Goal: Task Accomplishment & Management: Use online tool/utility

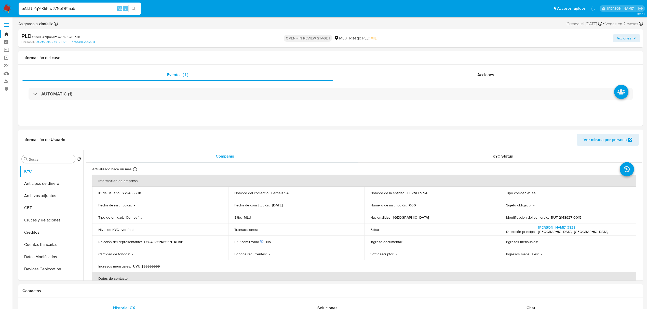
select select "10"
click at [46, 5] on input "oAkTUYq16KkElw27NoOP15ab" at bounding box center [80, 8] width 122 height 7
click at [61, 6] on input "oAkTUYq16KkElw27NoOP15ab" at bounding box center [80, 8] width 122 height 7
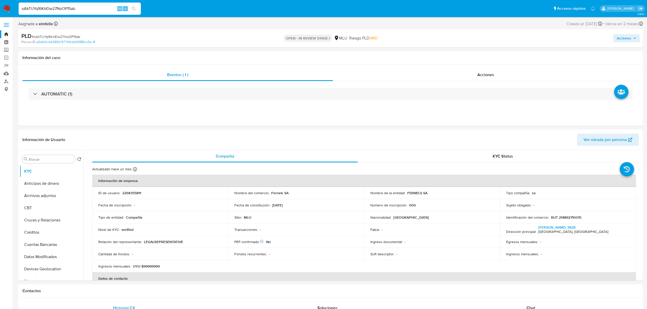
paste input "}"
click at [52, 13] on div "oAkTUYq16KkElw27NoOP15ab Alt s" at bounding box center [80, 9] width 122 height 12
click at [58, 9] on input "oAkTUYq16KkElw27NoOP15ab" at bounding box center [80, 8] width 122 height 7
paste input "zIDpgx9YJYnYwKiODiiuSXon"
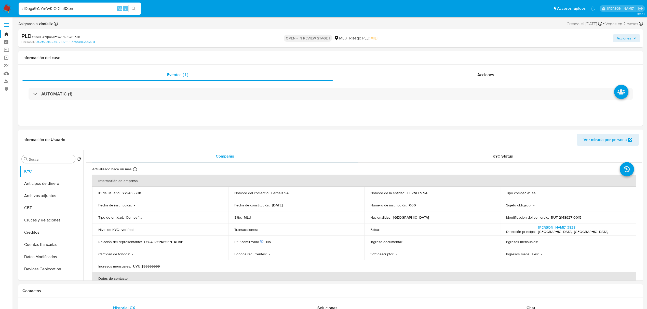
type input "zIDpgx9YJYnYwKiODiiuSXon"
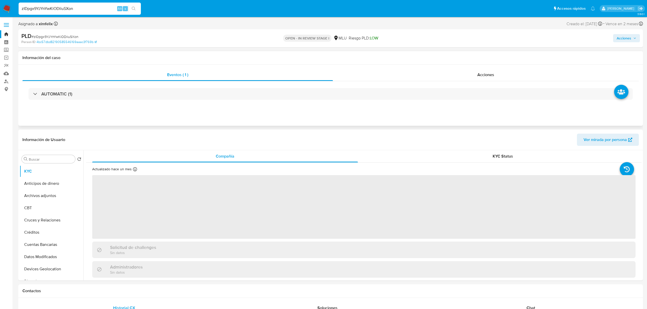
select select "10"
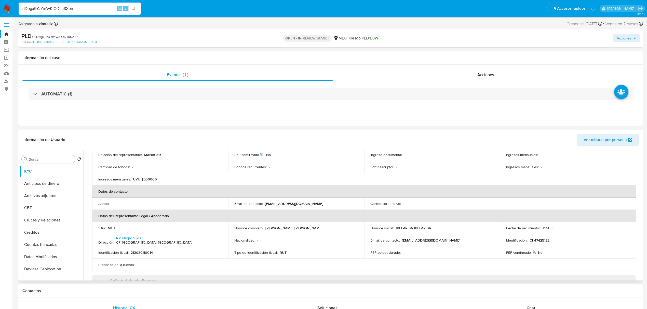
scroll to position [88, 0]
click at [66, 230] on button "Créditos" at bounding box center [50, 232] width 60 height 12
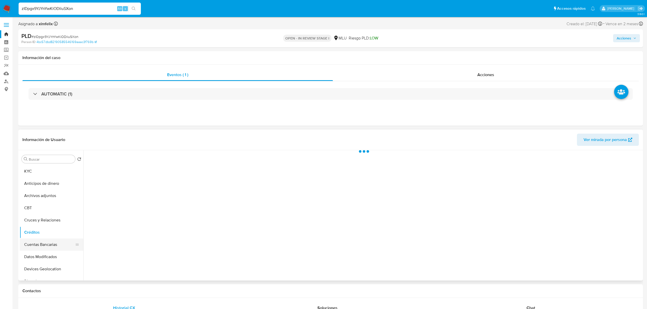
click at [48, 249] on button "Cuentas Bancarias" at bounding box center [50, 245] width 60 height 12
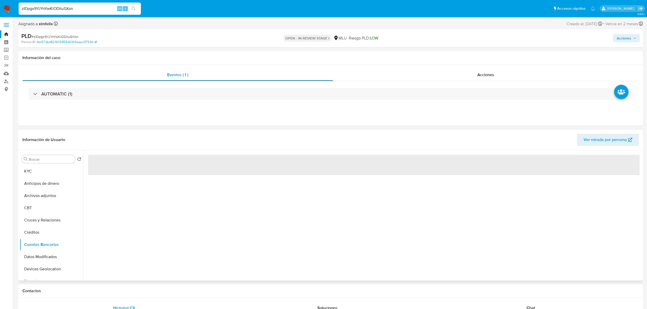
click at [114, 238] on div "‌" at bounding box center [362, 215] width 558 height 130
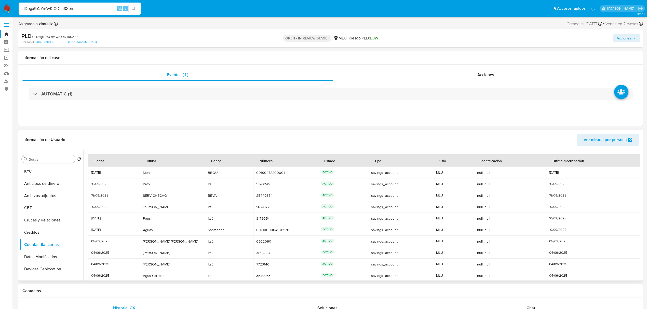
click at [114, 238] on td "05/09/2025" at bounding box center [114, 241] width 52 height 11
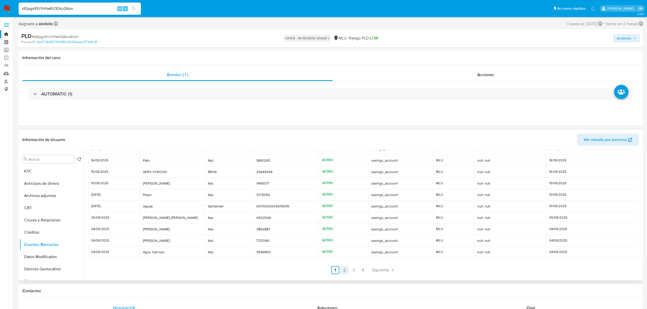
click at [343, 271] on link "2" at bounding box center [344, 270] width 8 height 8
click at [363, 270] on link "3" at bounding box center [367, 270] width 8 height 8
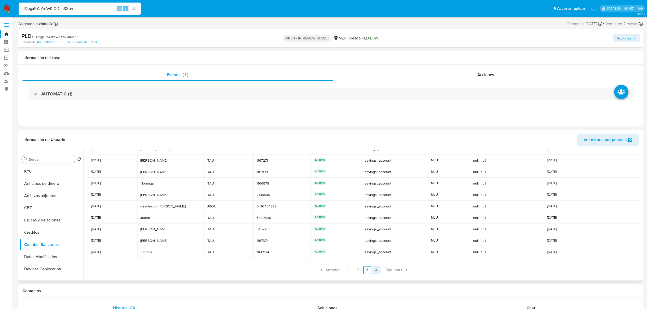
click at [372, 269] on link "4" at bounding box center [376, 270] width 8 height 8
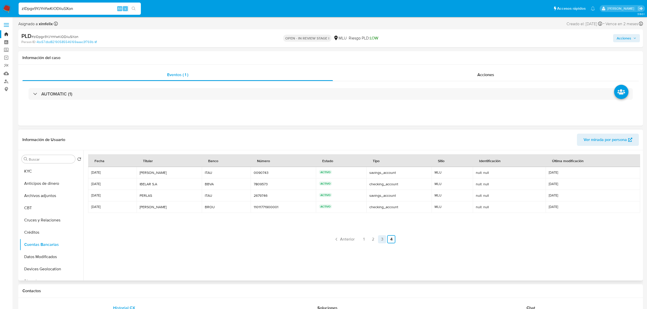
click at [382, 242] on link "3" at bounding box center [382, 239] width 8 height 8
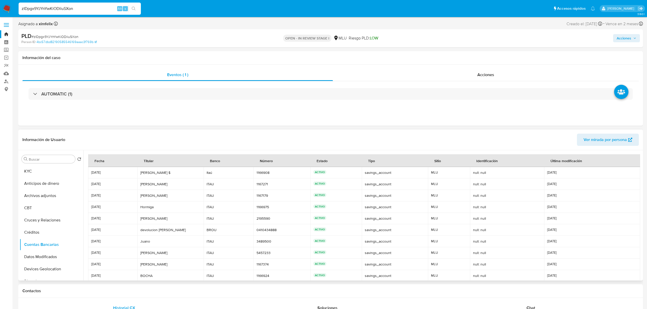
click at [460, 204] on td "MLU" at bounding box center [449, 206] width 42 height 11
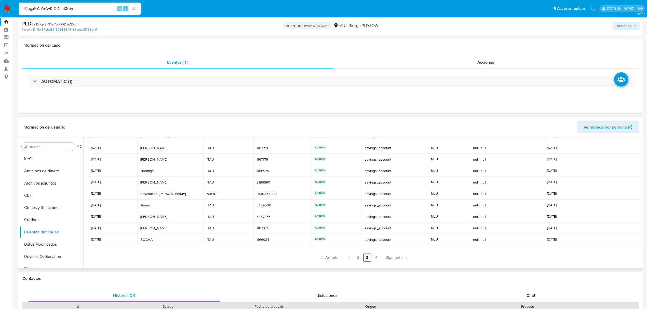
scroll to position [14, 0]
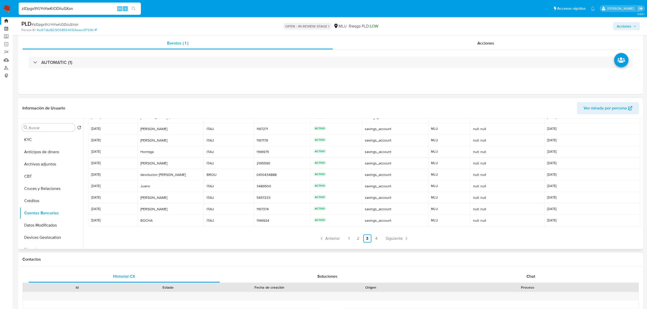
click at [351, 246] on div at bounding box center [364, 171] width 556 height 152
click at [354, 241] on link "2" at bounding box center [358, 239] width 8 height 8
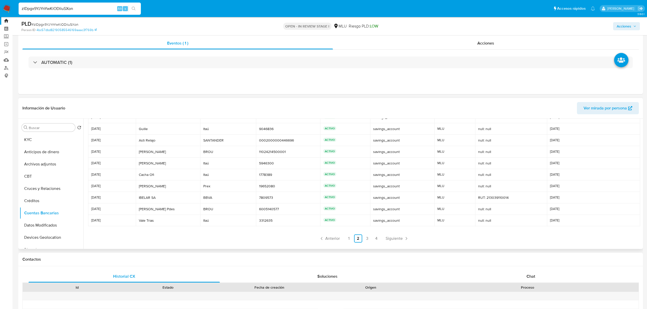
click at [343, 208] on div "ACTIVO" at bounding box center [345, 209] width 44 height 5
click at [349, 239] on link "1" at bounding box center [349, 239] width 8 height 8
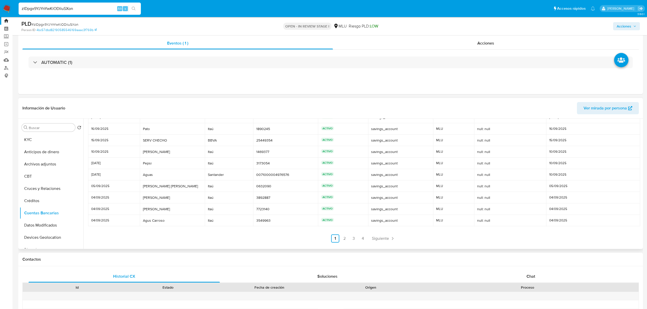
click at [335, 207] on div "ACTIVO" at bounding box center [343, 209] width 44 height 5
click at [343, 238] on link "2" at bounding box center [344, 239] width 8 height 8
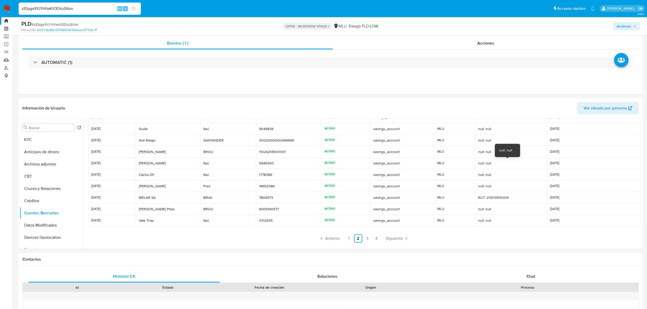
click at [505, 149] on div "null: null" at bounding box center [505, 150] width 13 height 5
click at [247, 204] on td "BROU BROU" at bounding box center [228, 209] width 56 height 11
click at [364, 237] on link "3" at bounding box center [367, 239] width 8 height 8
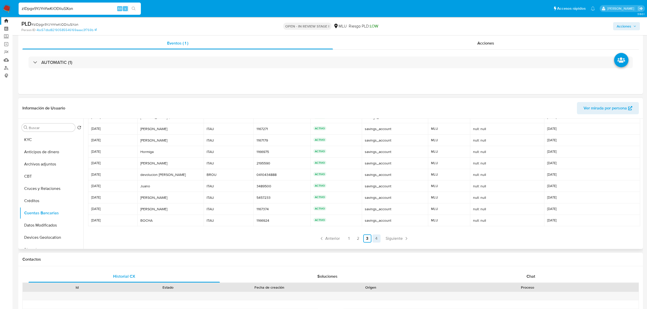
click at [378, 240] on link "4" at bounding box center [376, 239] width 8 height 8
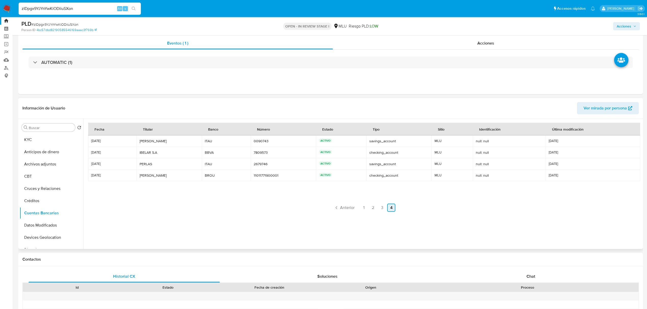
scroll to position [0, 0]
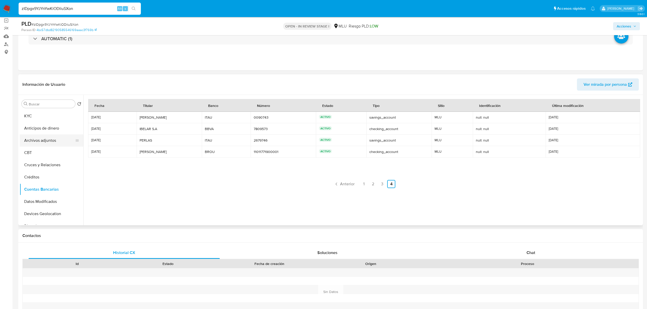
click at [55, 143] on button "Archivos adjuntos" at bounding box center [50, 140] width 60 height 12
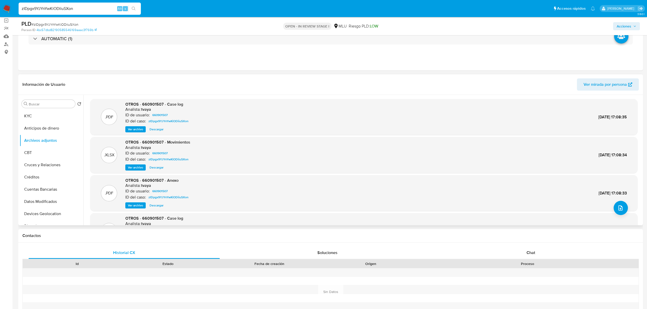
click at [134, 130] on span "Ver archivo" at bounding box center [135, 129] width 15 height 5
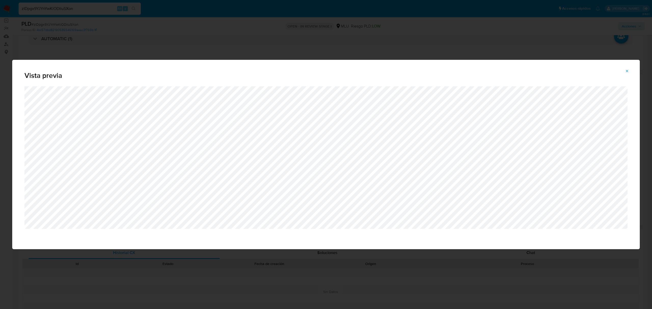
click at [626, 77] on span "Vista previa" at bounding box center [325, 75] width 603 height 7
click at [629, 69] on icon "Attachment preview" at bounding box center [627, 71] width 4 height 4
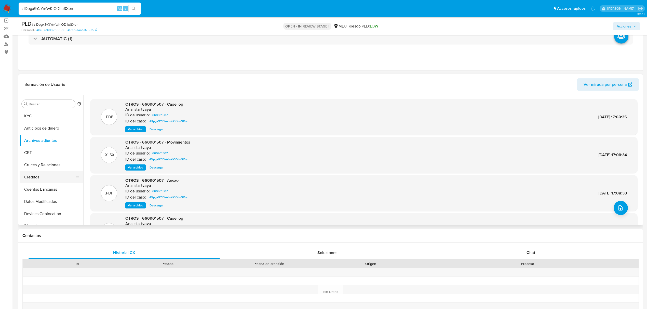
drag, startPoint x: 80, startPoint y: 129, endPoint x: 80, endPoint y: 172, distance: 43.1
click at [80, 172] on ul "KYC Anticipos de dinero Archivos adjuntos CBT Cruces y Relaciones Créditos Cuen…" at bounding box center [52, 167] width 64 height 115
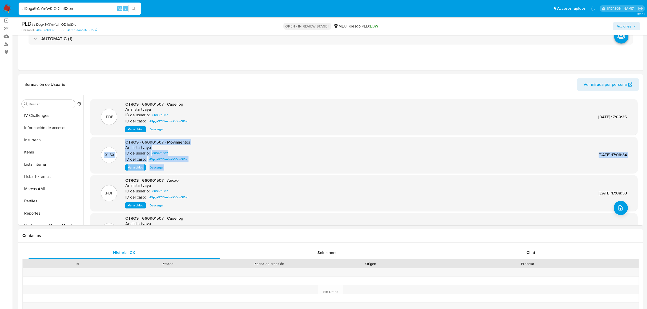
drag, startPoint x: 83, startPoint y: 188, endPoint x: 83, endPoint y: 170, distance: 18.3
click at [83, 170] on div ".PDF OTROS - 660901507 - Case log Analista: tvaya ID de usuario: 660901507 ID d…" at bounding box center [362, 160] width 558 height 130
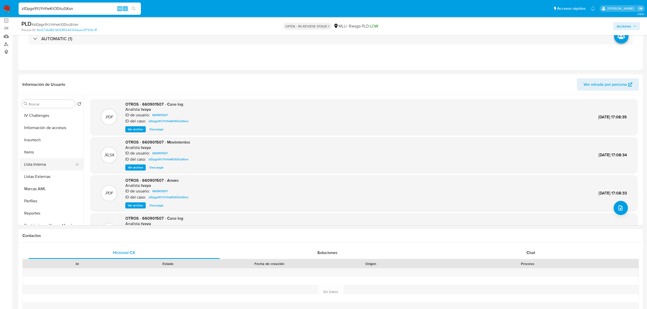
click at [79, 164] on button "Lista Interna" at bounding box center [50, 164] width 60 height 12
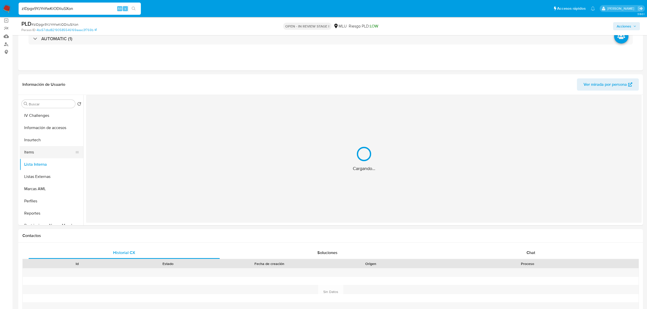
click at [79, 155] on button "Items" at bounding box center [50, 152] width 60 height 12
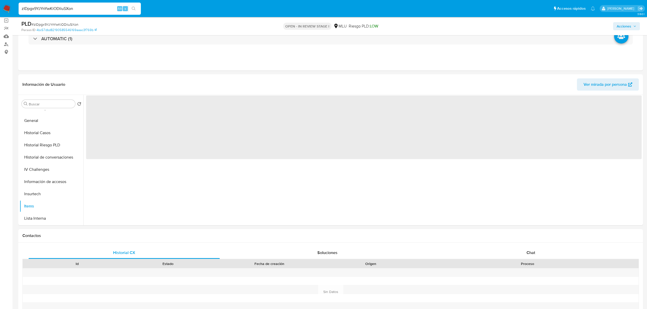
scroll to position [149, 0]
click at [57, 142] on button "Historial Casos" at bounding box center [50, 138] width 60 height 12
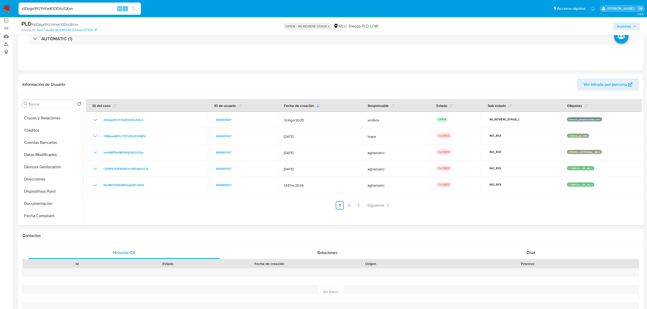
scroll to position [45, 0]
click at [43, 205] on button "Documentación" at bounding box center [50, 205] width 60 height 12
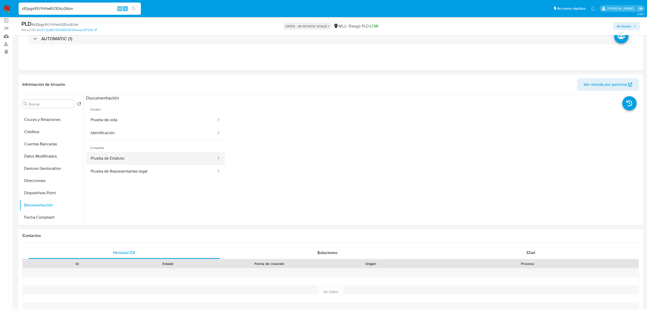
click at [136, 162] on button "Prueba de Estatuto" at bounding box center [151, 158] width 131 height 13
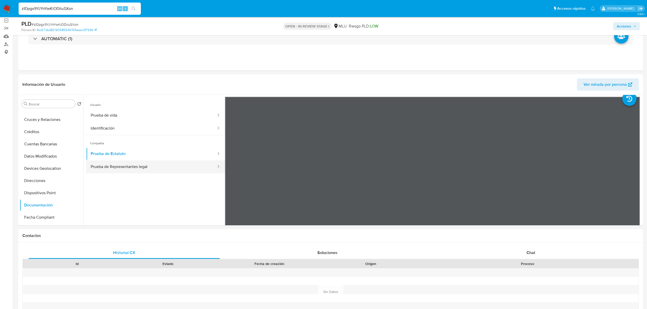
scroll to position [5, 0]
click at [185, 168] on button "Prueba de Representantes legal" at bounding box center [151, 166] width 131 height 13
click at [89, 8] on input "zIDpgx9YJYnYwKiODiiuSXon" at bounding box center [80, 8] width 122 height 7
drag, startPoint x: 89, startPoint y: 8, endPoint x: 14, endPoint y: 21, distance: 76.3
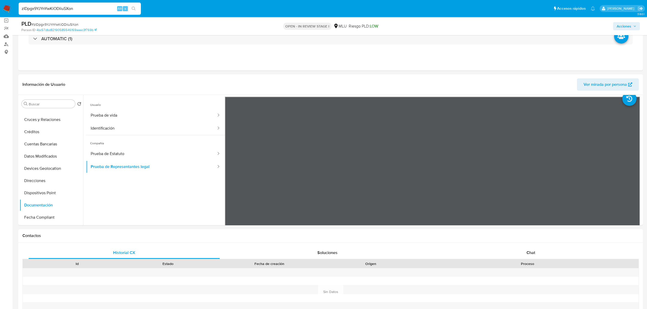
paste input "9VqnRVDM8FT6U9FqQ4impxVe"
type input "9VqnRVDM8FT6U9FqQ4impxVe"
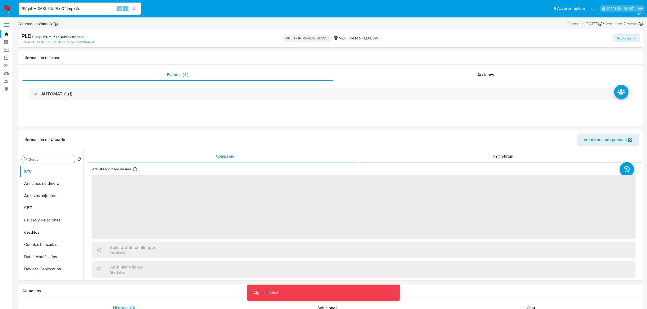
select select "10"
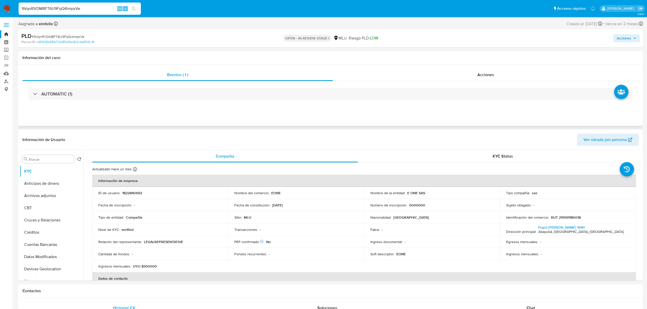
click at [266, 87] on div "AUTOMATIC (1)" at bounding box center [330, 93] width 616 height 25
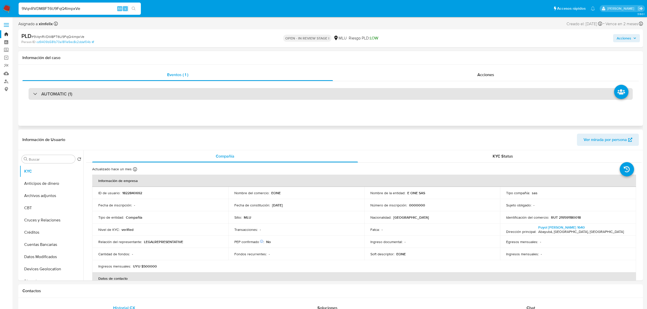
click at [263, 91] on div "AUTOMATIC (1)" at bounding box center [331, 94] width 604 height 12
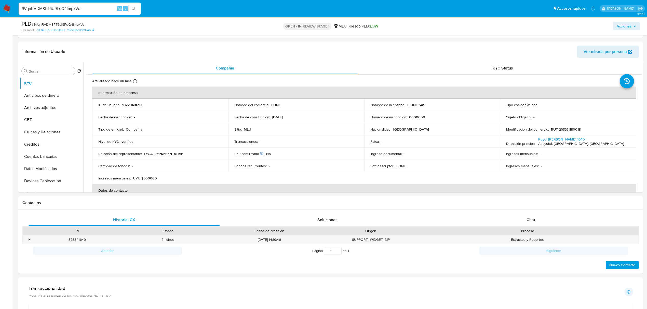
scroll to position [240, 0]
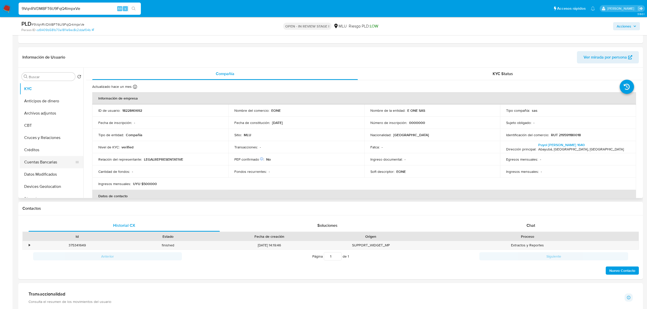
click at [45, 168] on button "Cuentas Bancarias" at bounding box center [50, 162] width 60 height 12
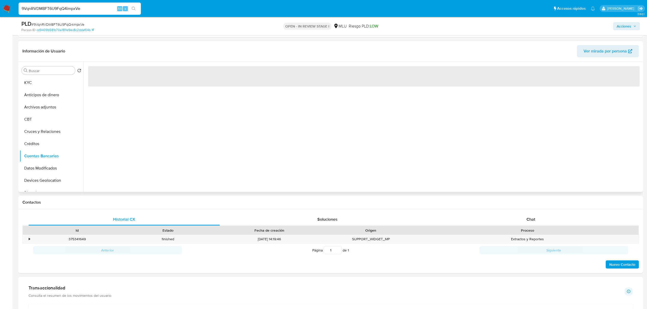
click at [145, 162] on div "‌" at bounding box center [362, 127] width 558 height 130
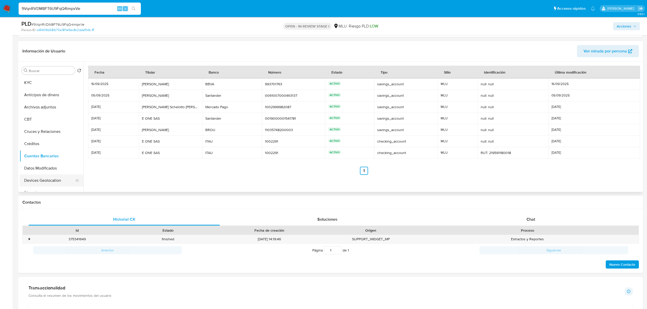
click at [43, 183] on button "Devices Geolocation" at bounding box center [50, 180] width 60 height 12
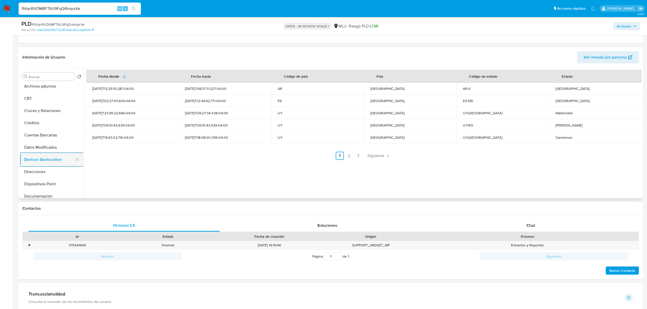
click at [43, 183] on button "Dispositivos Point" at bounding box center [52, 184] width 64 height 12
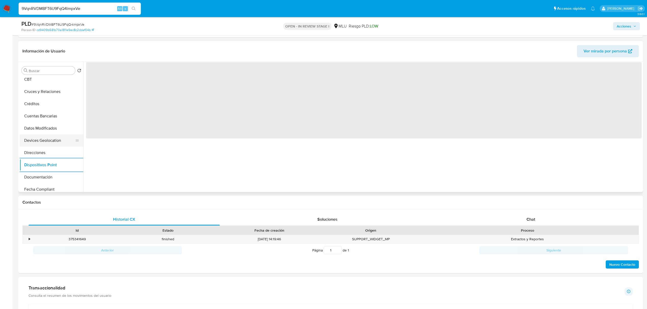
scroll to position [41, 0]
click at [43, 183] on button "Documentación" at bounding box center [52, 176] width 64 height 12
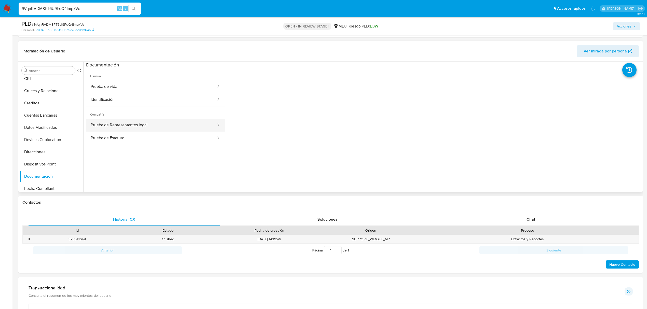
drag, startPoint x: 187, startPoint y: 118, endPoint x: 183, endPoint y: 123, distance: 6.3
click at [183, 123] on li "Compañía Prueba de Representantes legal Prueba de Estatuto" at bounding box center [155, 125] width 139 height 38
click at [183, 123] on button "Prueba de Representantes legal" at bounding box center [151, 125] width 131 height 13
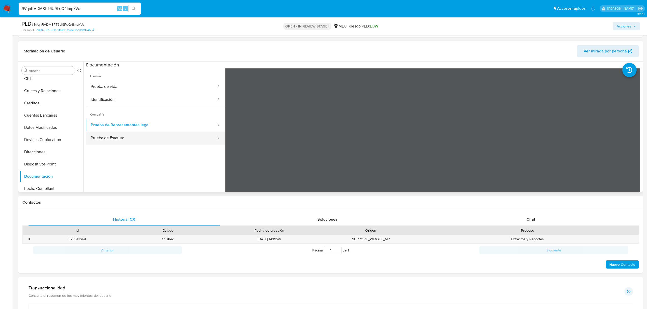
click at [123, 141] on button "Prueba de Estatuto" at bounding box center [151, 138] width 131 height 13
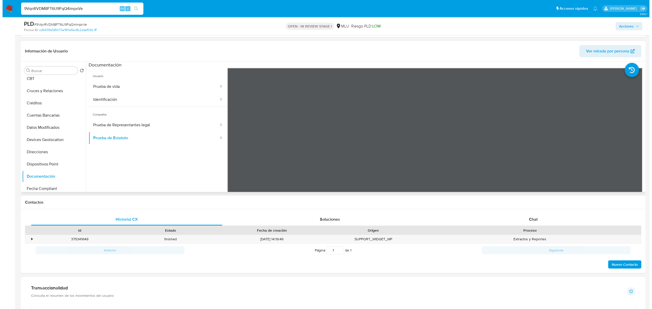
scroll to position [0, 0]
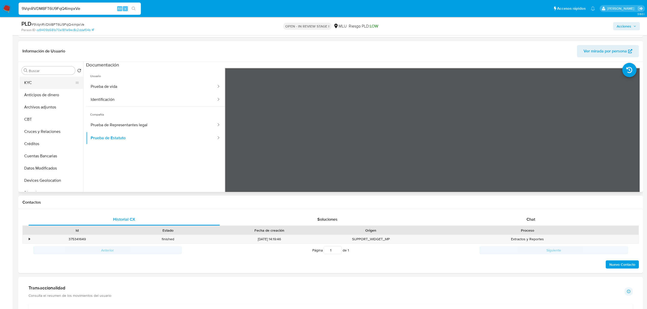
click at [44, 83] on button "KYC" at bounding box center [50, 83] width 60 height 12
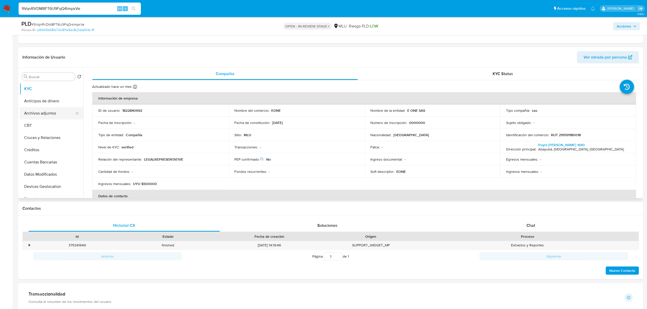
click at [49, 114] on button "Archivos adjuntos" at bounding box center [50, 113] width 60 height 12
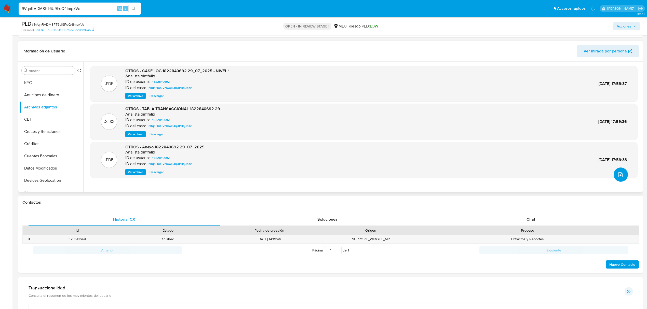
click at [622, 181] on button "upload-file" at bounding box center [621, 175] width 14 height 14
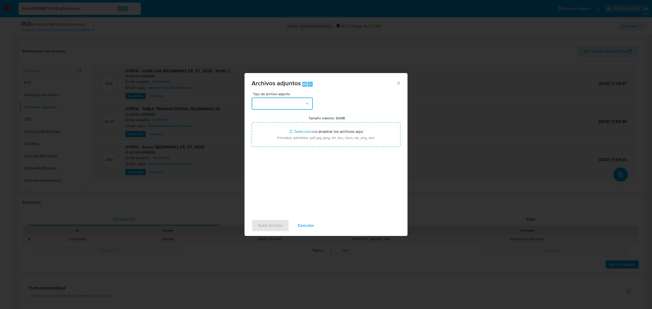
click at [284, 103] on button "button" at bounding box center [282, 104] width 61 height 12
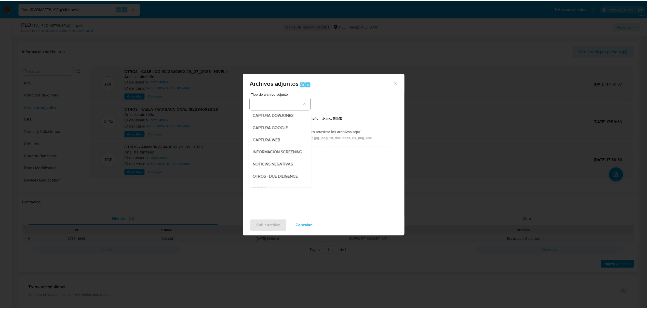
scroll to position [26, 0]
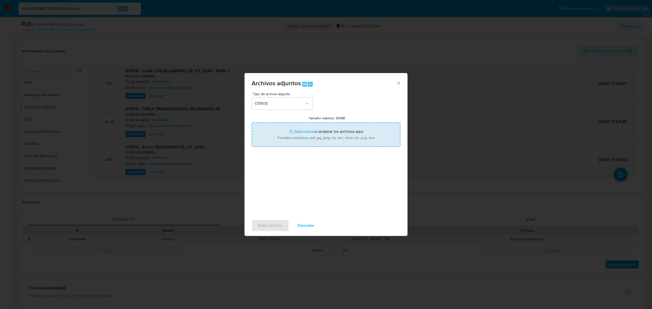
type input "C:\fakepath\Case Log 1822840692 - 10_09_2025.pdf"
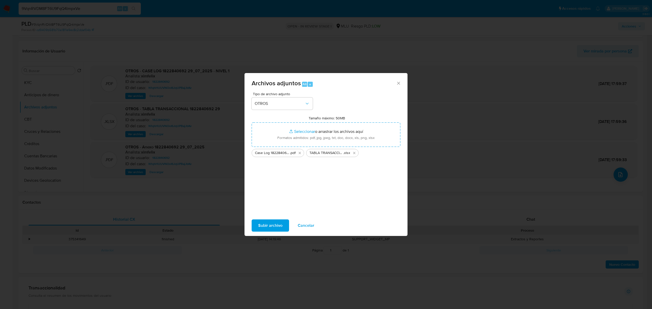
click at [271, 224] on span "Subir archivo" at bounding box center [270, 225] width 24 height 11
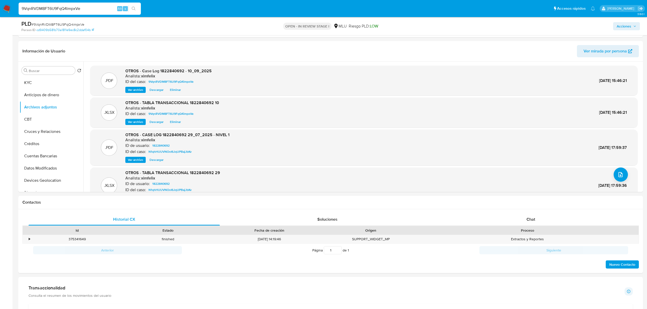
click at [636, 20] on div "Acciones" at bounding box center [537, 26] width 205 height 12
click at [624, 26] on span "Acciones" at bounding box center [624, 26] width 15 height 8
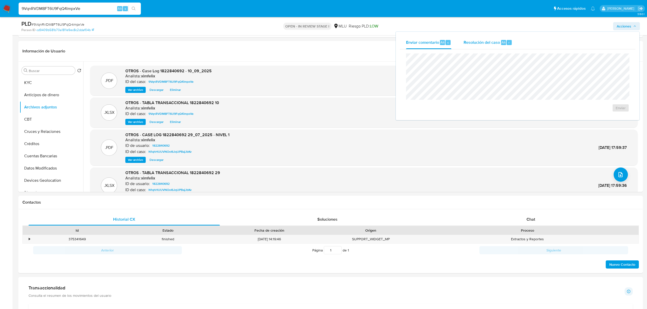
click at [485, 45] on span "Resolución del caso" at bounding box center [482, 42] width 36 height 6
click at [567, 115] on span "No ROI" at bounding box center [563, 112] width 25 height 11
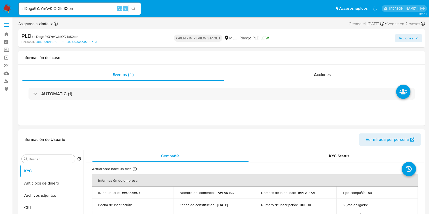
select select "10"
drag, startPoint x: 0, startPoint y: 0, endPoint x: 83, endPoint y: 7, distance: 83.3
click at [83, 7] on input "zIDpgx9YJYnYwKiODiiuSXon" at bounding box center [80, 8] width 122 height 7
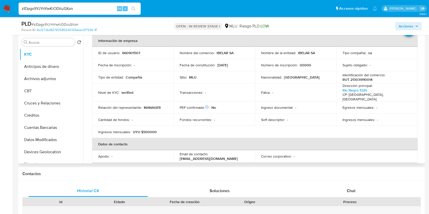
scroll to position [24, 0]
click at [360, 142] on th "Datos de contacto" at bounding box center [255, 144] width 326 height 12
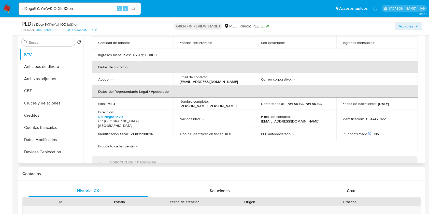
scroll to position [98, 0]
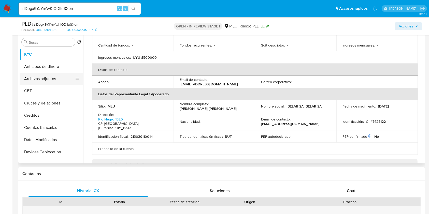
click at [48, 80] on button "Archivos adjuntos" at bounding box center [50, 79] width 60 height 12
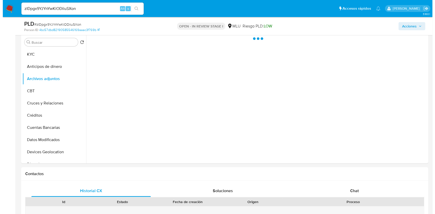
scroll to position [0, 0]
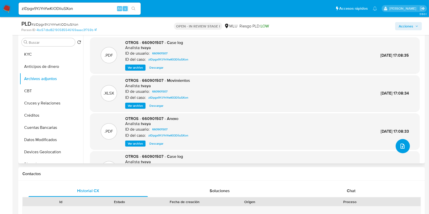
click at [401, 144] on icon "upload-file" at bounding box center [403, 146] width 6 height 6
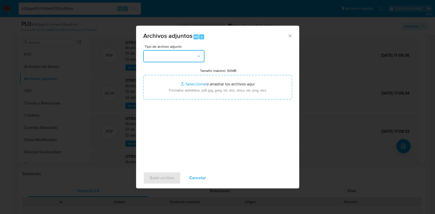
click at [171, 59] on button "button" at bounding box center [173, 56] width 61 height 12
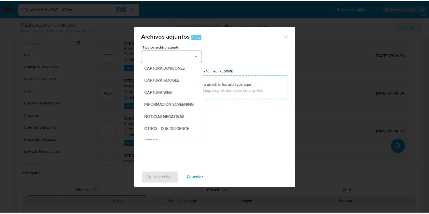
scroll to position [26, 0]
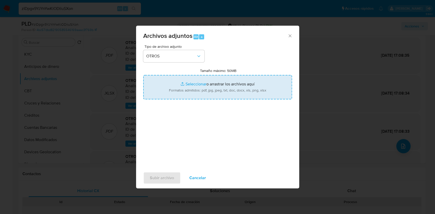
type input "C:\fakepath\Case Log 660901507 - 10_09_2025.pdf"
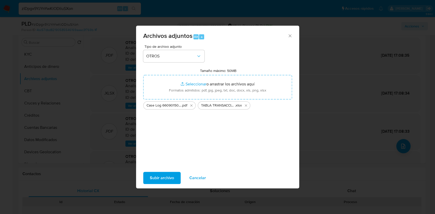
click at [160, 179] on span "Subir archivo" at bounding box center [162, 178] width 24 height 11
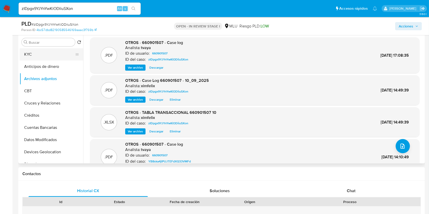
click at [48, 54] on button "KYC" at bounding box center [50, 54] width 60 height 12
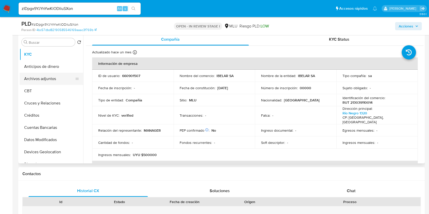
click at [50, 82] on button "Archivos adjuntos" at bounding box center [50, 79] width 60 height 12
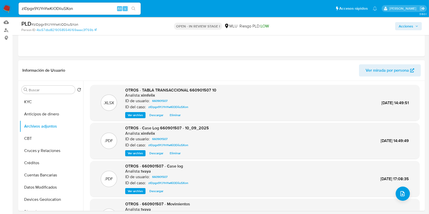
scroll to position [50, 0]
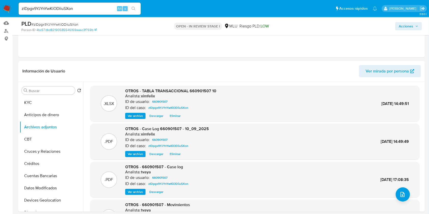
click at [412, 28] on span "Acciones" at bounding box center [406, 26] width 15 height 8
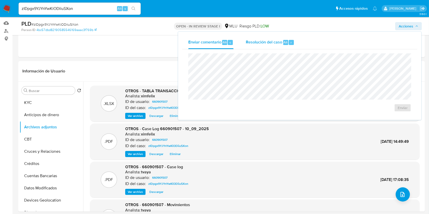
click at [267, 45] on span "Resolución del caso" at bounding box center [264, 42] width 36 height 6
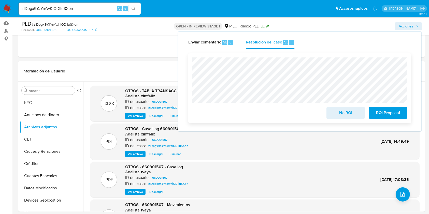
click at [345, 111] on span "No ROI" at bounding box center [345, 112] width 25 height 11
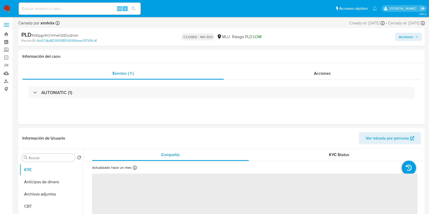
select select "10"
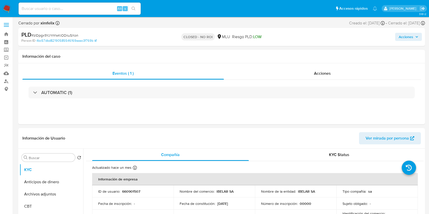
select select "10"
click at [55, 9] on input at bounding box center [80, 8] width 122 height 7
paste input "9VqnRVDM8FT6U9FqQ4impxVe"
type input "9VqnRVDM8FT6U9FqQ4impxVe"
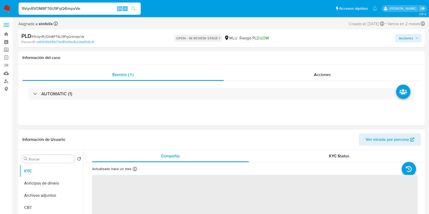
select select "10"
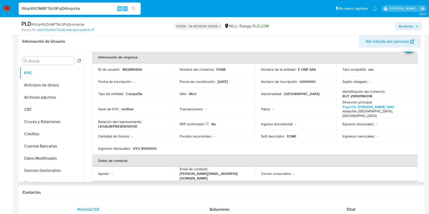
scroll to position [23, 0]
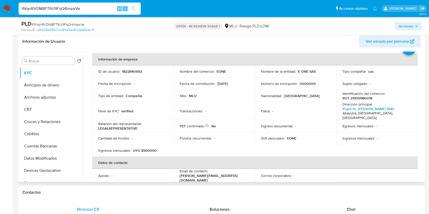
click at [408, 132] on td "Ingresos mensuales : -" at bounding box center [378, 138] width 82 height 12
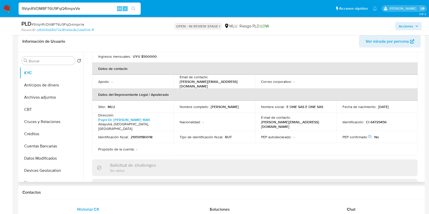
scroll to position [111, 0]
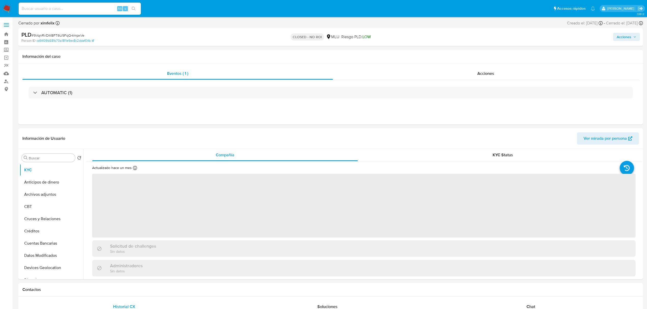
select select "10"
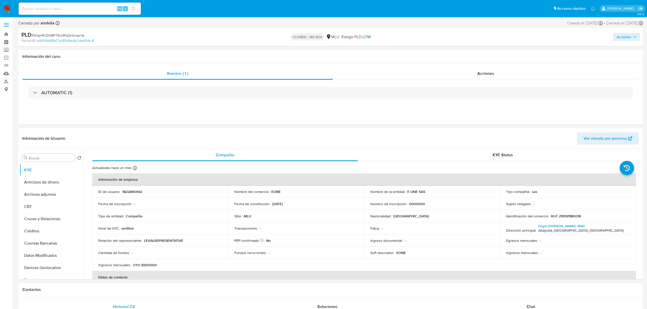
click at [70, 0] on nav "Pausado Ver notificaciones Alt s Accesos rápidos Presiona las siguientes teclas…" at bounding box center [323, 8] width 647 height 17
click at [68, 10] on input at bounding box center [80, 8] width 122 height 7
paste input "GvS1hQla2J411ca5Iyy7TdrZ"
type input "GvS1hQla2J411ca5Iyy7TdrZ"
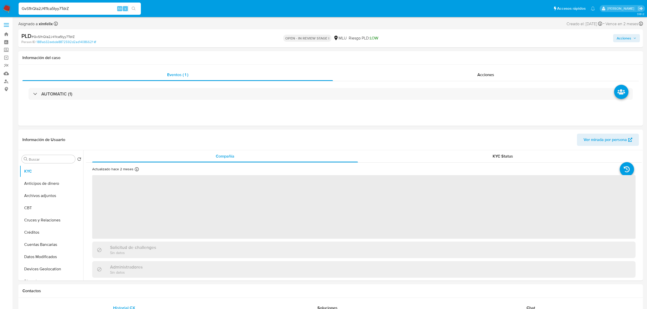
select select "10"
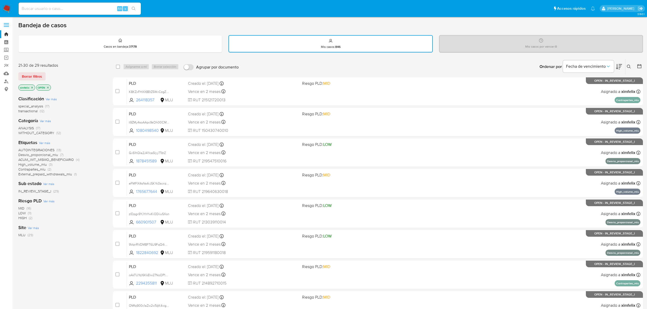
scroll to position [80, 0]
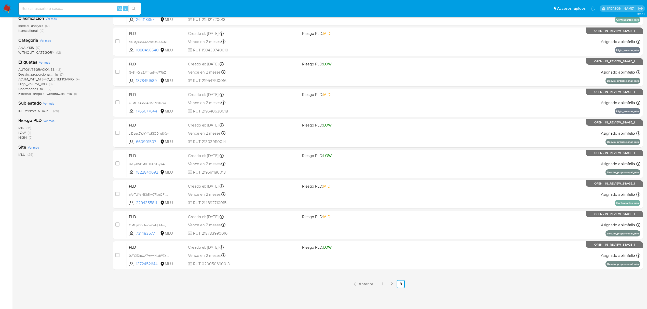
click at [7, 14] on nav "Pausado Ver notificaciones Alt s Accesos rápidos Presiona las siguientes teclas…" at bounding box center [323, 8] width 647 height 17
click at [7, 8] on img at bounding box center [7, 8] width 9 height 9
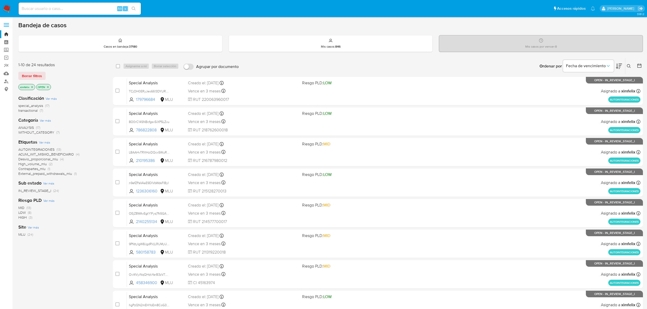
click at [622, 67] on icon at bounding box center [619, 66] width 6 height 6
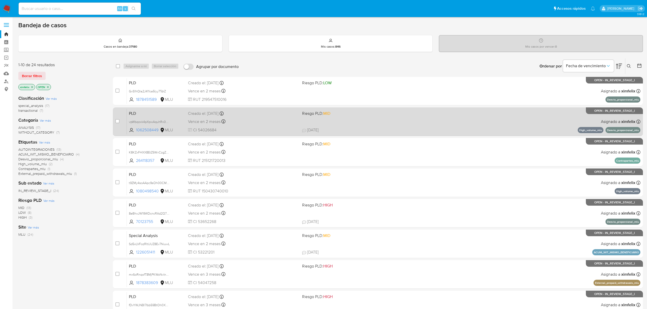
click at [481, 127] on div "PLD vpWbqoxk4pXpwAquhRx0GYzc 1062508449 MLU Riesgo PLD: MID Creado el: [DATE] C…" at bounding box center [384, 122] width 514 height 26
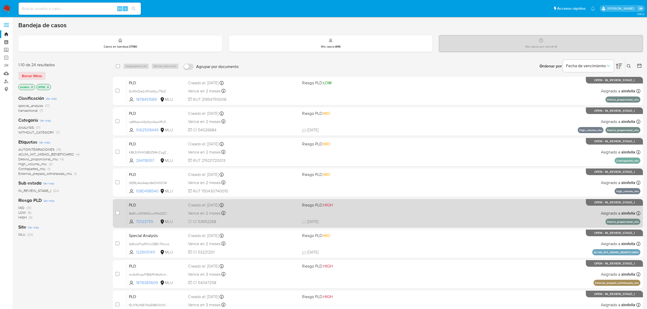
click at [398, 212] on div "PLD 8eBhxJW19WDcncRAd2Q7T2UJ 70123755 MLU Riesgo PLD: HIGH Creado el: 12/08/202…" at bounding box center [384, 213] width 514 height 26
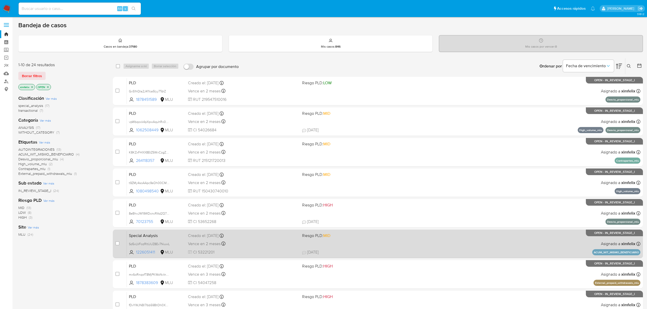
click at [449, 246] on div "Special Analysis Sd5xLVFozRltUUZ8Ev7NiuwL 1226051411 MLU Riesgo PLD: MID Creado…" at bounding box center [384, 244] width 514 height 26
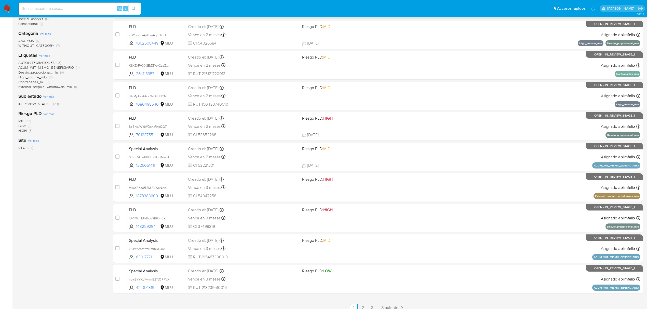
scroll to position [111, 0]
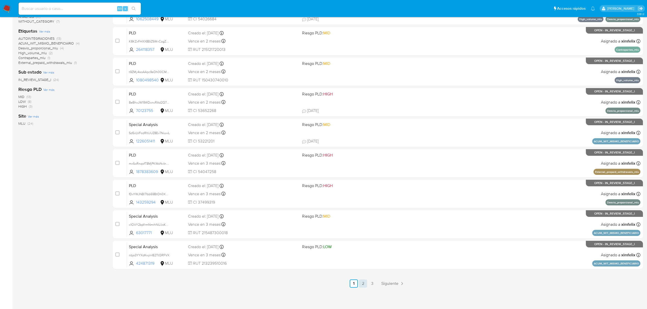
click at [362, 284] on link "2" at bounding box center [363, 284] width 8 height 8
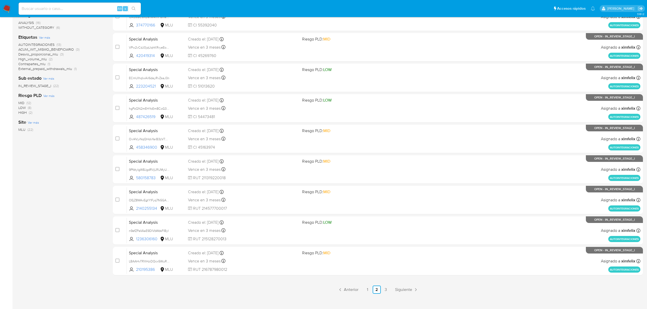
scroll to position [111, 0]
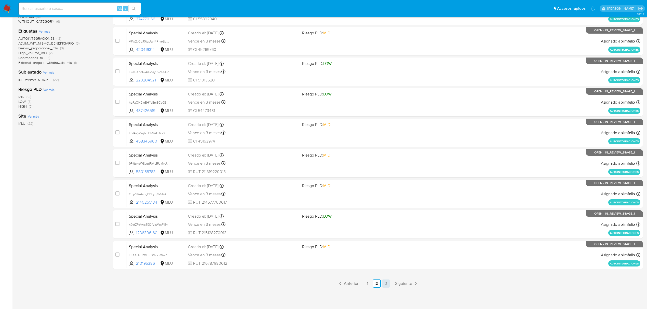
click at [388, 282] on link "3" at bounding box center [386, 284] width 8 height 8
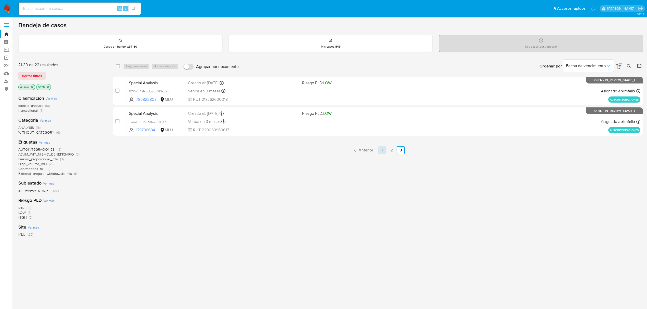
click at [380, 150] on link "1" at bounding box center [382, 150] width 8 height 8
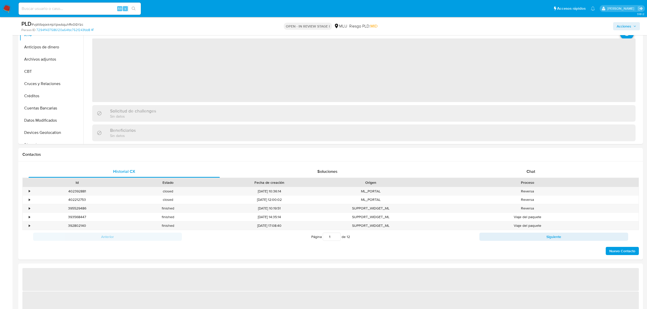
scroll to position [163, 0]
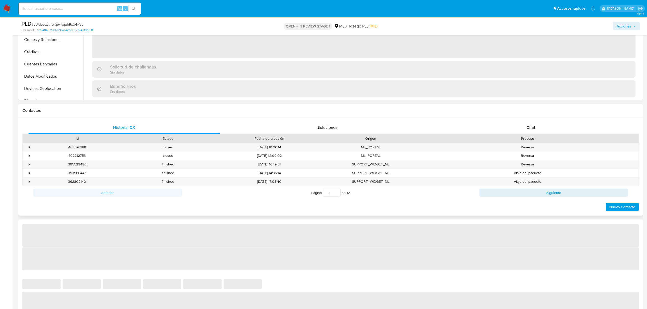
select select "10"
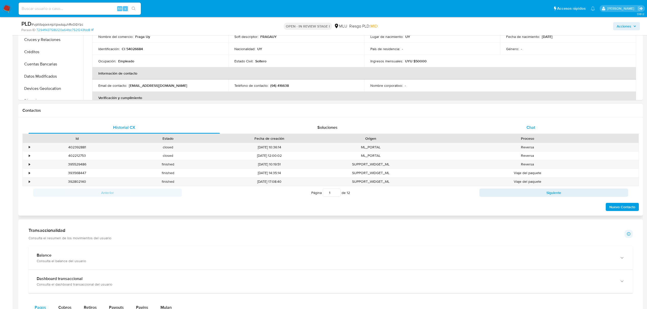
click at [540, 126] on div "Chat" at bounding box center [530, 128] width 191 height 12
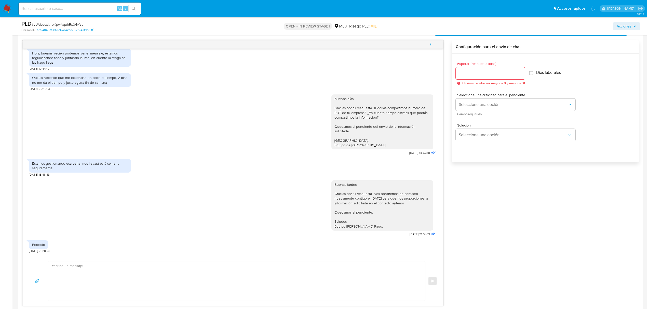
scroll to position [282, 0]
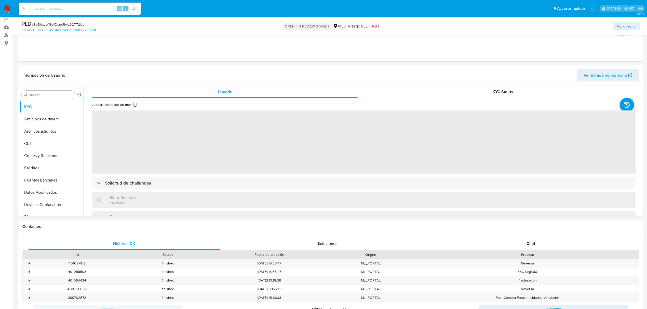
select select "10"
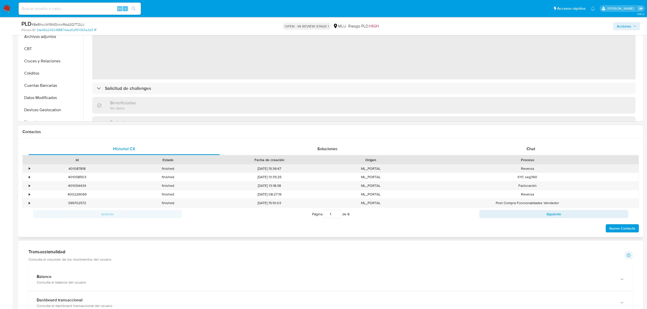
scroll to position [144, 0]
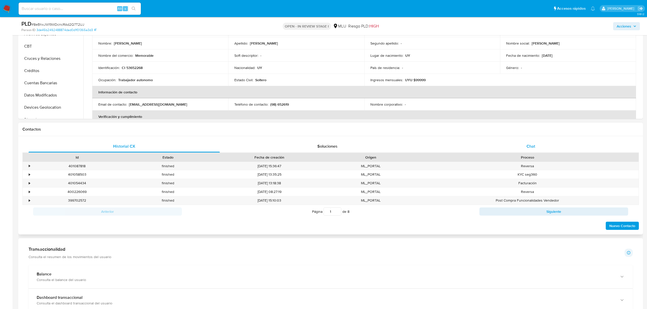
click at [520, 147] on div "Chat" at bounding box center [530, 146] width 191 height 12
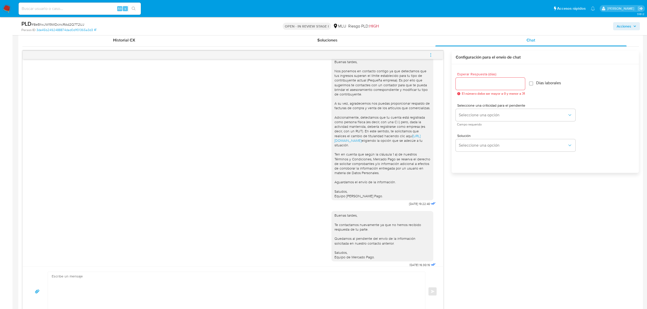
scroll to position [76, 0]
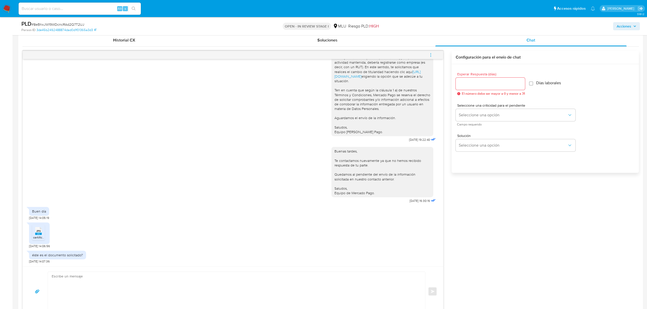
click at [36, 237] on span "certificado Kevin 09 25.jpg" at bounding box center [59, 237] width 52 height 4
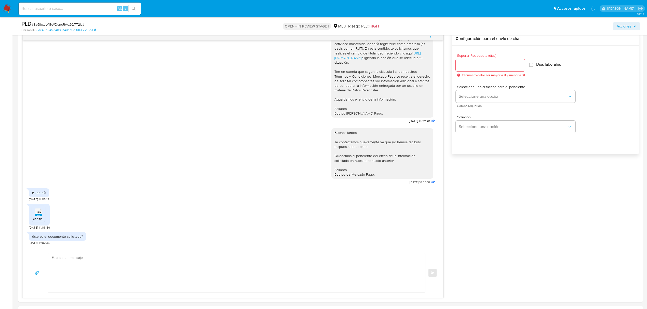
scroll to position [275, 0]
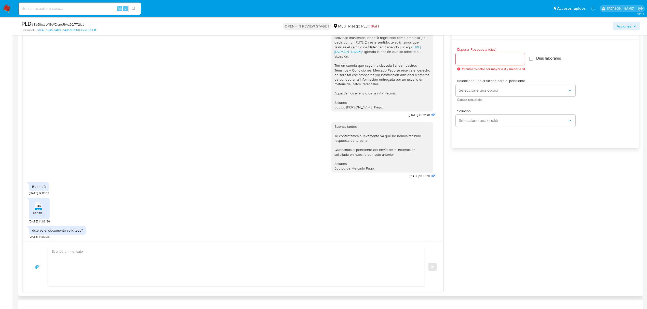
click at [147, 258] on textarea at bounding box center [235, 266] width 367 height 39
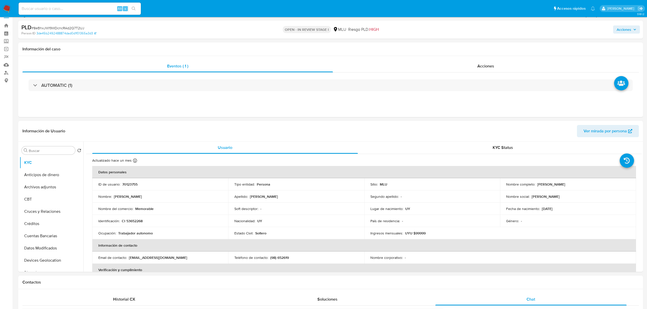
scroll to position [0, 0]
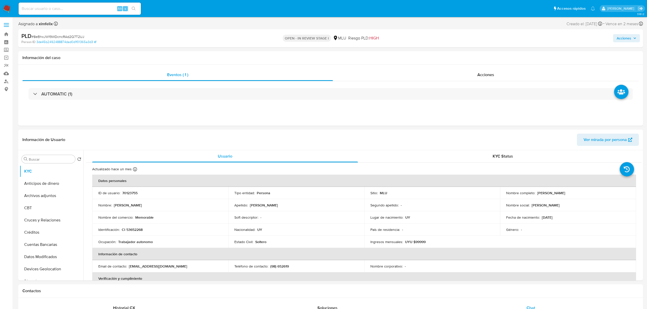
drag, startPoint x: 645, startPoint y: 83, endPoint x: 647, endPoint y: 97, distance: 14.6
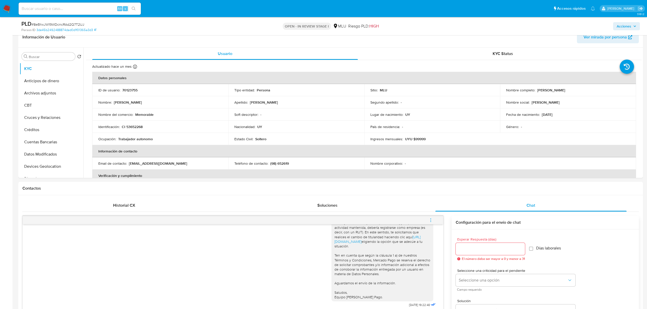
scroll to position [108, 0]
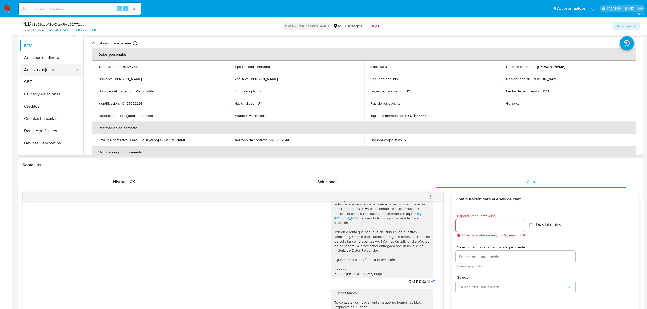
click at [53, 68] on button "Archivos adjuntos" at bounding box center [50, 70] width 60 height 12
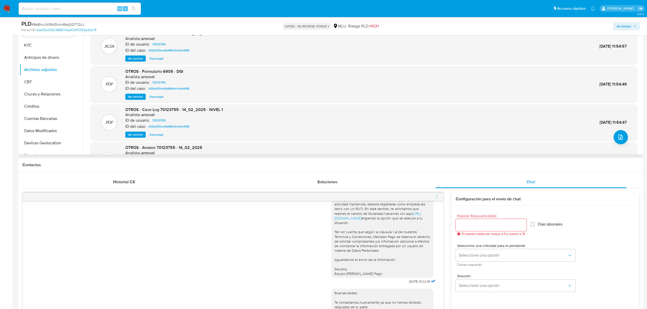
click at [140, 97] on span "Ver archivo" at bounding box center [135, 96] width 15 height 5
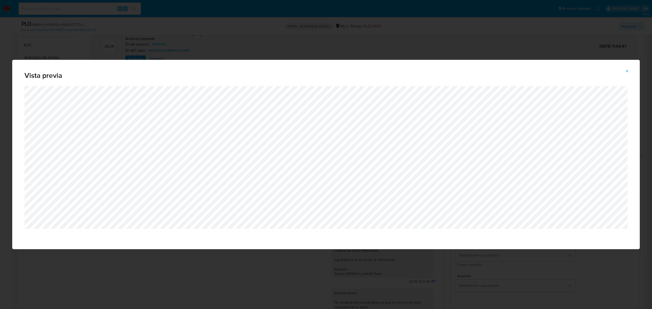
click at [624, 72] on button "Attachment preview" at bounding box center [627, 71] width 11 height 8
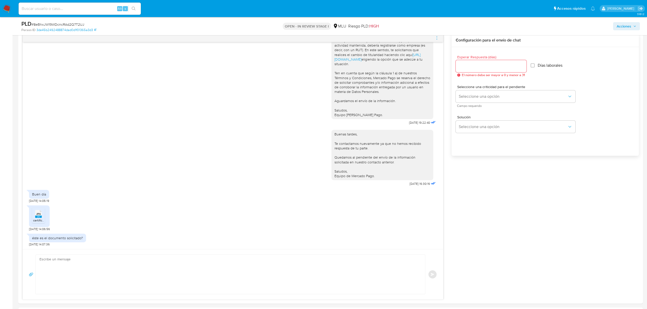
scroll to position [269, 0]
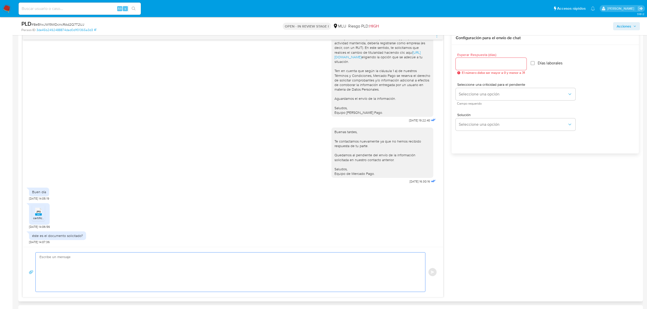
click at [280, 266] on textarea at bounding box center [228, 272] width 379 height 39
click at [437, 208] on div "Buenas tardes, Nos ponemos en contacto contigo ya que detectamos que tus ingres…" at bounding box center [233, 143] width 421 height 207
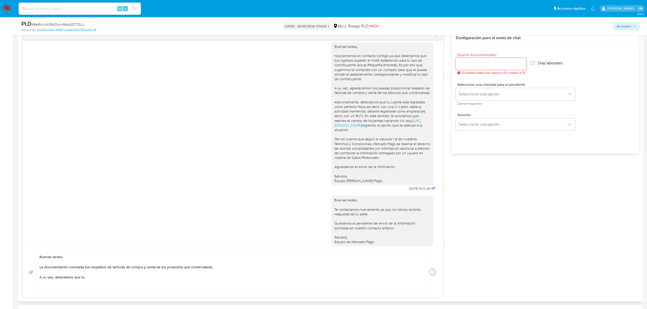
scroll to position [0, 0]
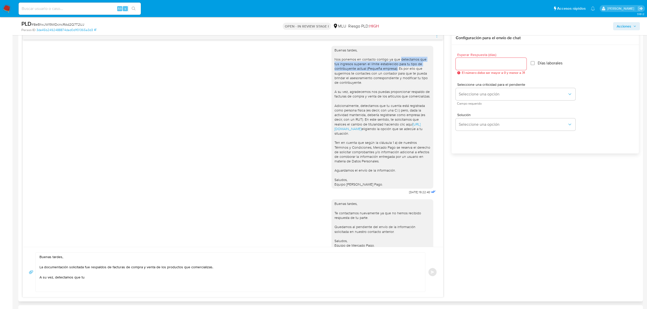
drag, startPoint x: 396, startPoint y: 59, endPoint x: 392, endPoint y: 69, distance: 11.4
click at [392, 69] on div "Buenas tardes, Nos ponemos en contacto contigo ya que detectamos que tus ingres…" at bounding box center [382, 117] width 96 height 139
copy div "detectamos que tus ingresos superan el límite establecido para tu tipo de contr…"
click at [98, 279] on textarea "Buenas tardes, La documentación solicitada fue respaldos de facturas de compra …" at bounding box center [228, 272] width 379 height 39
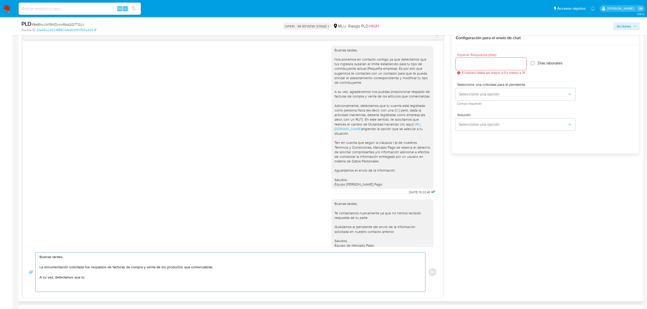
paste textarea "detectamos que tus ingresos superan el límite establecido para tu tipo de contr…"
drag, startPoint x: 84, startPoint y: 280, endPoint x: 56, endPoint y: 282, distance: 28.3
click at [56, 282] on textarea "Buenas tardes, La documentación solicitada fue respaldos de facturas de compra …" at bounding box center [228, 272] width 379 height 39
click at [244, 277] on textarea "Buenas tardes, La documentación solicitada fue respaldos de facturas de compra …" at bounding box center [228, 272] width 379 height 39
click at [234, 277] on textarea "Buenas tardes, La documentación solicitada fue respaldos de facturas de compra …" at bounding box center [228, 272] width 379 height 39
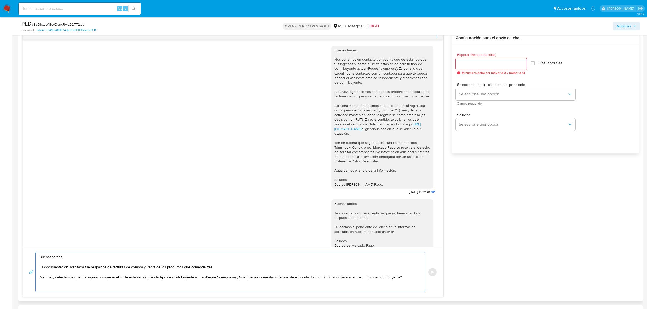
click at [75, 259] on textarea "Buenas tardes, La documentación solicitada fue respaldos de facturas de compra …" at bounding box center [228, 272] width 379 height 39
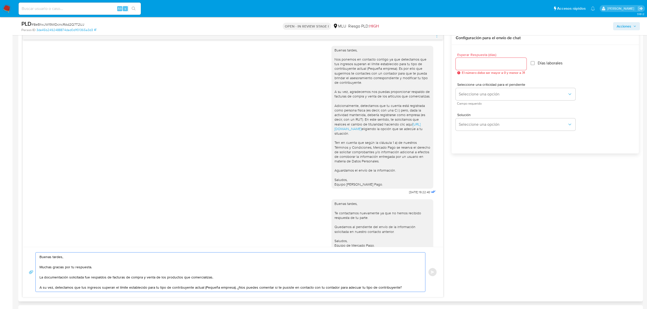
click at [129, 275] on textarea "Buenas tardes, Muchas gracias por tu respuesta. La documentación solicitada fue…" at bounding box center [228, 272] width 379 height 39
click at [403, 290] on textarea "Buenas tardes, Muchas gracias por tu respuesta. La documentación solicitada fue…" at bounding box center [228, 272] width 379 height 39
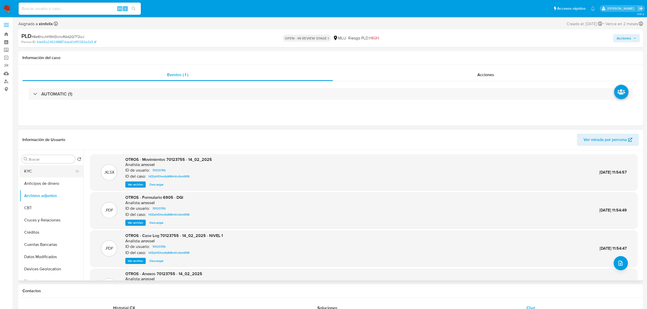
type textarea "Buenas tardes, Muchas gracias por tu respuesta. La documentación solicitada fue…"
click at [46, 175] on button "KYC" at bounding box center [50, 171] width 60 height 12
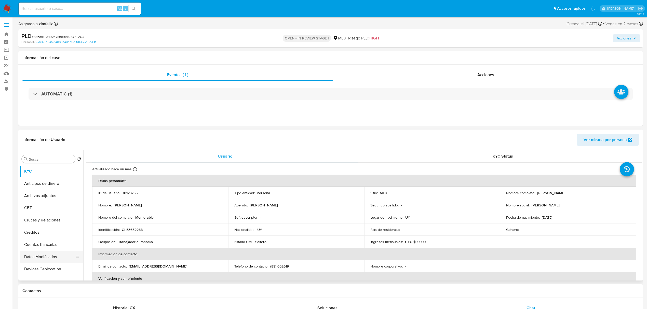
click at [59, 259] on button "Datos Modificados" at bounding box center [50, 257] width 60 height 12
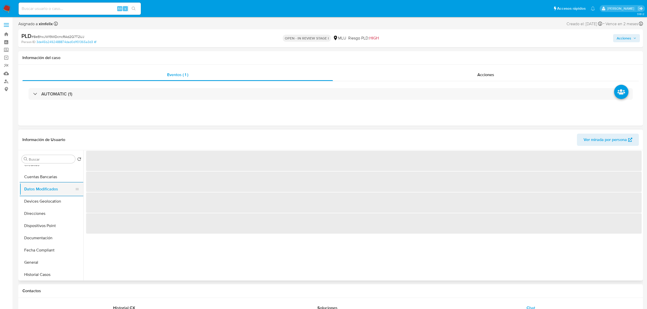
scroll to position [82, 0]
click at [59, 259] on button "Historial Casos" at bounding box center [52, 261] width 64 height 12
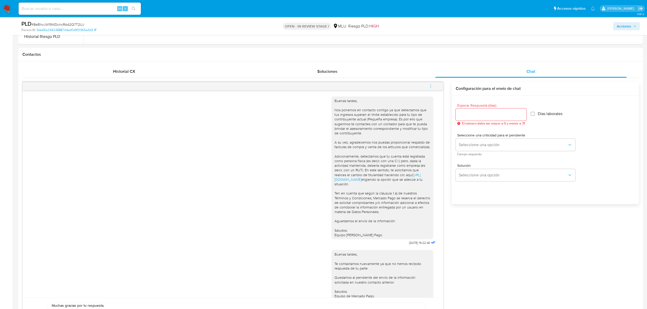
scroll to position [211, 0]
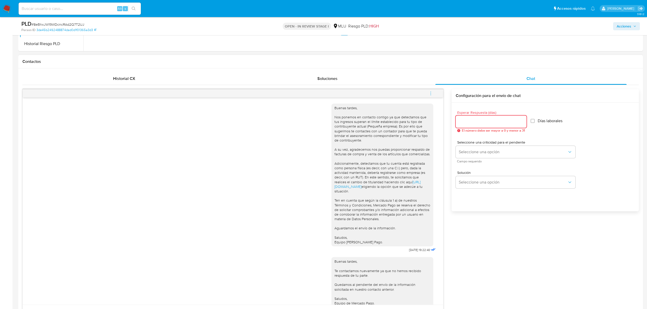
click at [467, 119] on input "Esperar Respuesta (días)" at bounding box center [491, 121] width 71 height 7
type input "3"
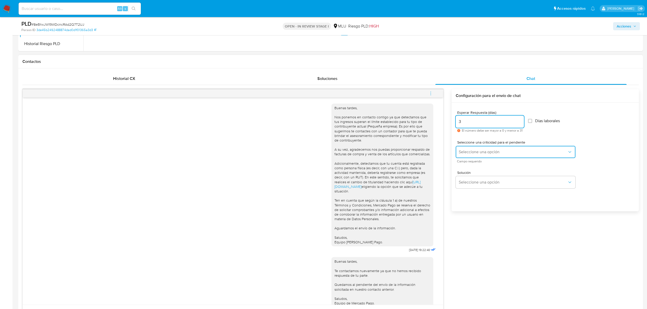
click at [483, 155] on button "Seleccione una opción" at bounding box center [516, 152] width 120 height 12
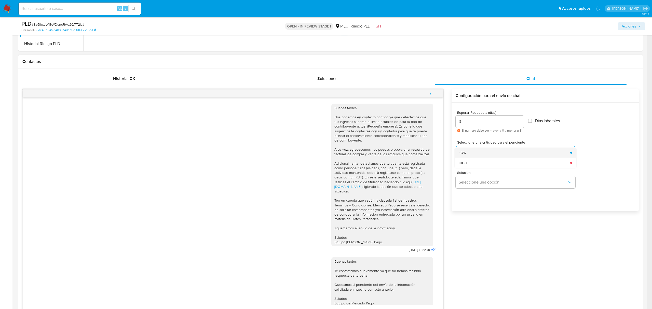
click at [494, 153] on div "LOW" at bounding box center [513, 152] width 109 height 10
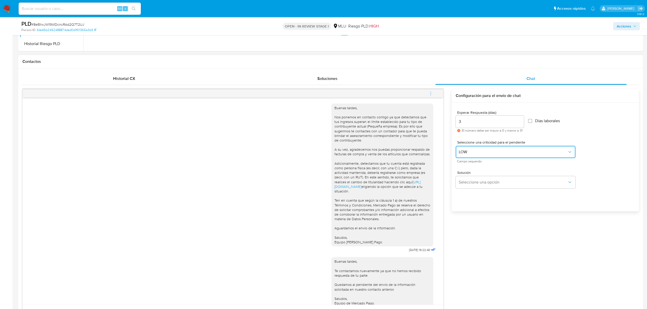
scroll to position [368, 0]
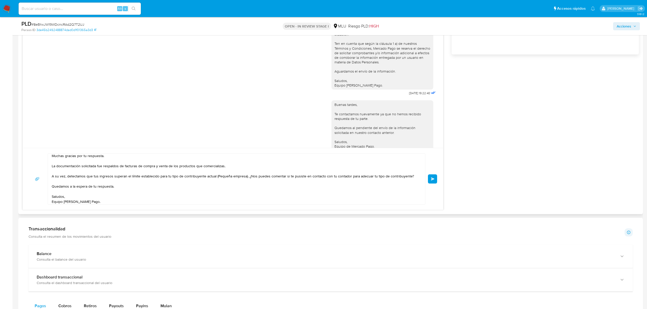
click at [434, 175] on button "Enviar" at bounding box center [432, 178] width 9 height 9
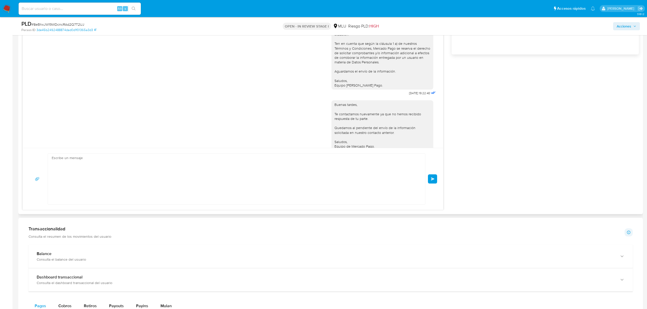
scroll to position [165, 0]
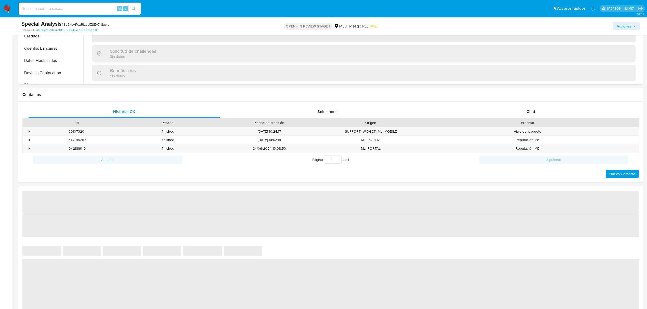
scroll to position [195, 0]
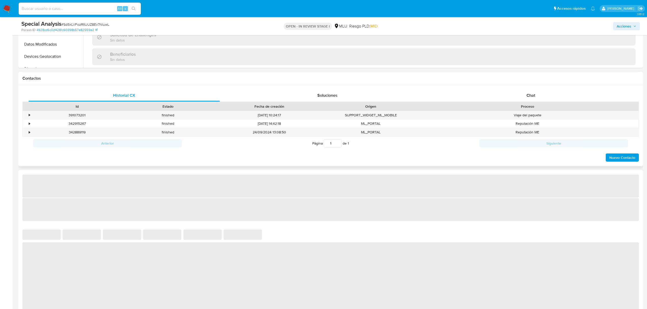
select select "10"
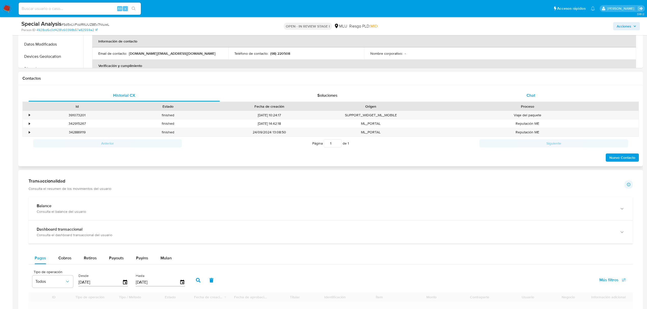
click at [515, 90] on div "Chat" at bounding box center [530, 95] width 191 height 12
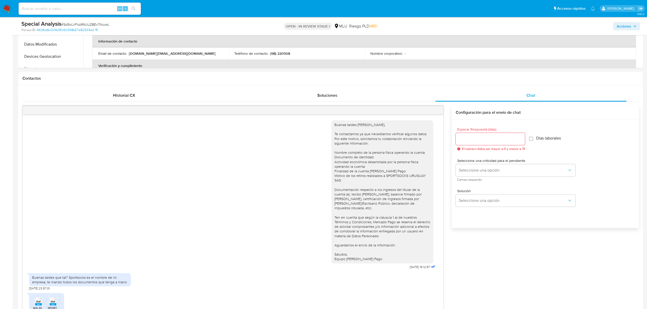
scroll to position [257, 0]
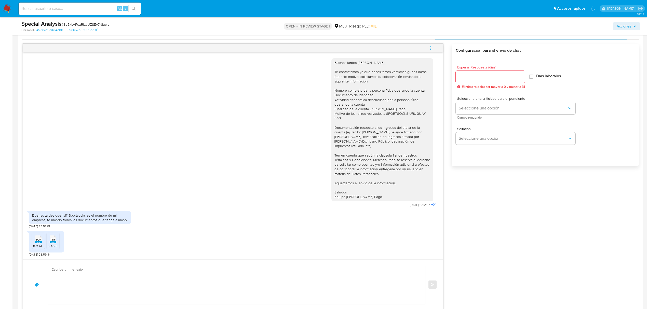
click at [36, 248] on span "fefo 619.pdf" at bounding box center [41, 246] width 16 height 4
click at [57, 240] on div "PDF PDF" at bounding box center [53, 239] width 11 height 10
click at [157, 278] on textarea at bounding box center [235, 284] width 367 height 39
click at [96, 285] on textarea "Buenas tardes," at bounding box center [235, 284] width 367 height 39
click at [159, 280] on textarea "Buenas tardes, Muchas gracias por tu respuesta y la información proporcionada. …" at bounding box center [235, 287] width 367 height 44
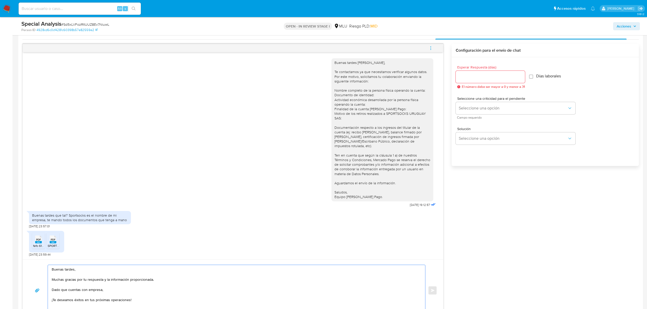
paste textarea "te solicitamos que realices el cambio de titularidad haciendo clic aquí [URL][D…"
click at [183, 290] on textarea "Buenas tardes, Muchas gracias por tu respuesta y la información proporcionada. …" at bounding box center [235, 290] width 367 height 51
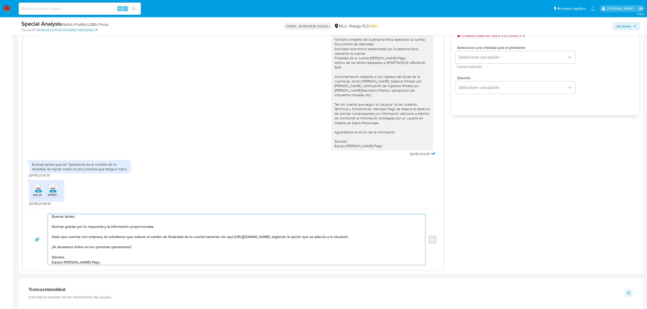
scroll to position [309, 0]
click at [332, 237] on textarea "Buenas tardes, Muchas gracias por tu respuesta y la información proporcionada. …" at bounding box center [235, 238] width 367 height 51
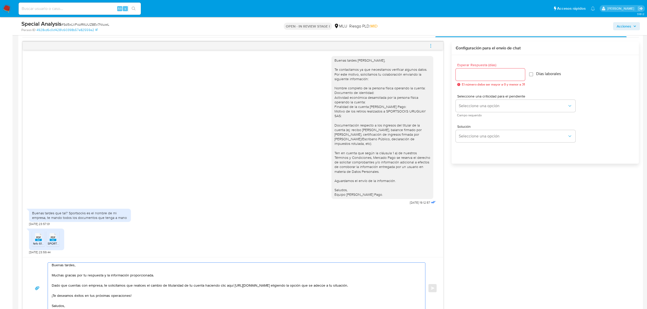
scroll to position [256, 0]
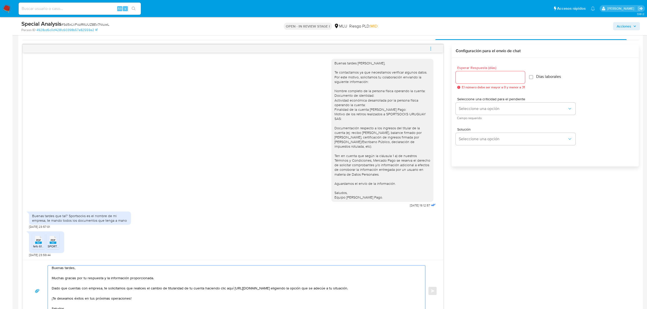
type textarea "Buenas tardes, Muchas gracias por tu respuesta y la información proporcionada. …"
click at [477, 83] on div at bounding box center [490, 77] width 69 height 12
click at [475, 72] on div at bounding box center [490, 77] width 69 height 12
click at [473, 77] on input "Esperar Respuesta (días)" at bounding box center [490, 77] width 69 height 7
type input "0"
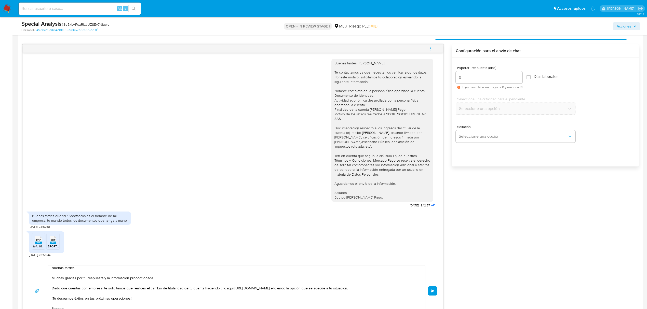
click at [434, 289] on button "Enviar" at bounding box center [432, 291] width 9 height 9
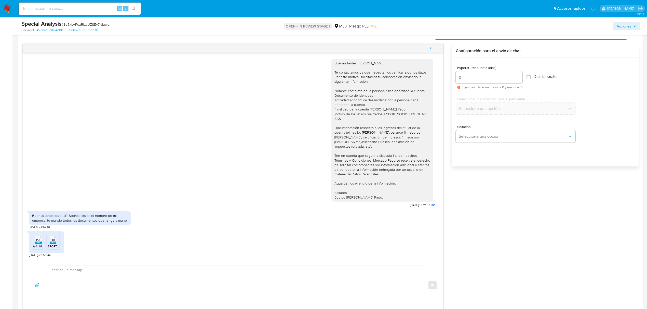
scroll to position [79, 0]
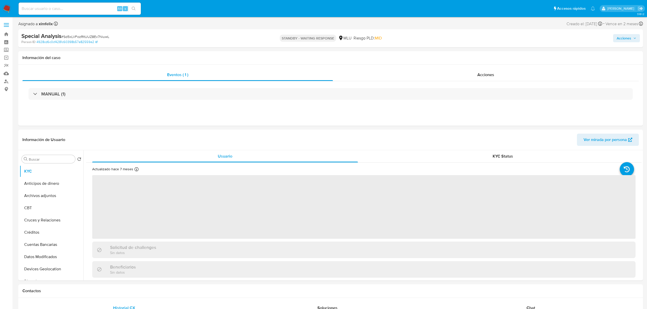
select select "10"
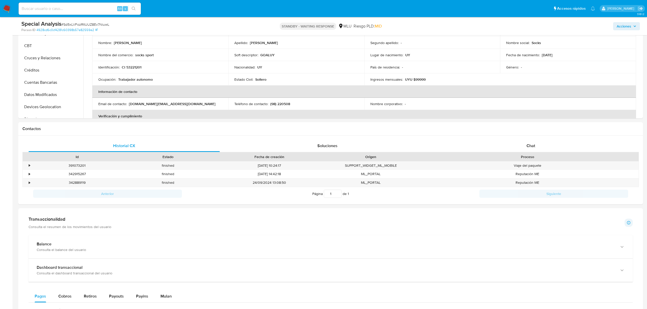
scroll to position [150, 0]
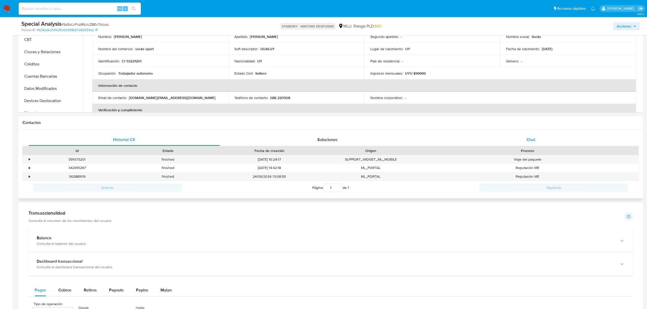
click at [539, 139] on div "Chat" at bounding box center [530, 140] width 191 height 12
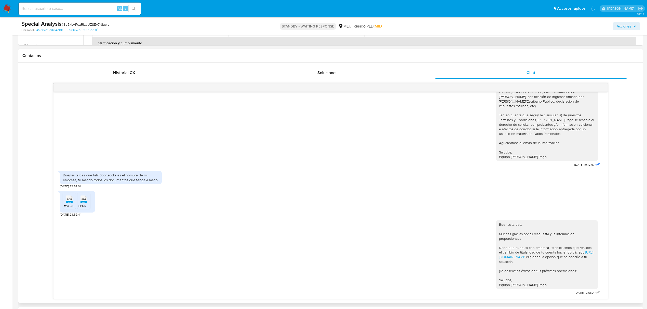
scroll to position [218, 0]
drag, startPoint x: 60, startPoint y: 169, endPoint x: 159, endPoint y: 174, distance: 98.7
click at [159, 174] on div "Buenas tardes que tal? Sportsocks es el nombre de mi empresa, te mando todos lo…" at bounding box center [111, 176] width 102 height 13
copy div "Buenas tardes que tal? Sportsocks es el nombre de mi empresa, te mando todos lo…"
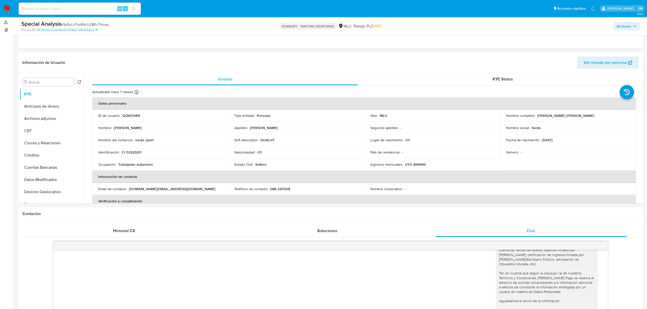
scroll to position [53, 0]
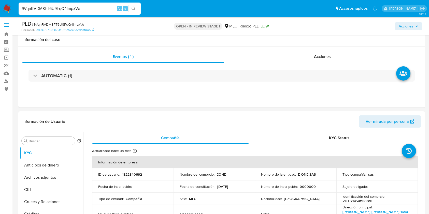
select select "10"
click at [67, 10] on input "9VqnRVDM8FT6U9FqQ4impxVe" at bounding box center [80, 8] width 122 height 7
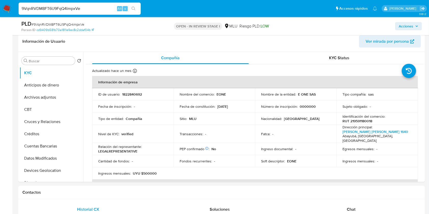
scroll to position [111, 0]
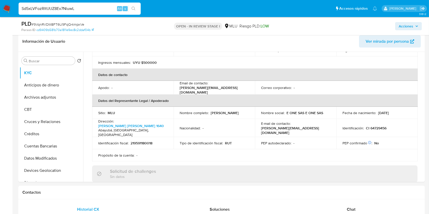
type input "Sd5xLVFozRltUUZ8Ev7NiuwL"
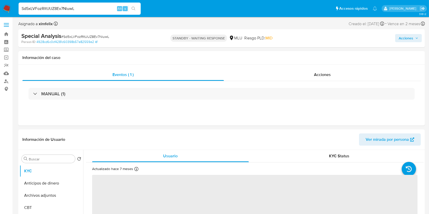
select select "10"
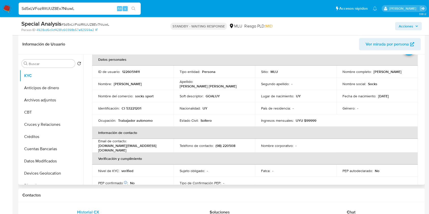
scroll to position [28, 0]
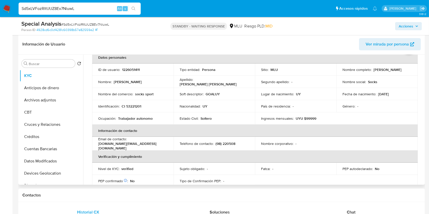
drag, startPoint x: 391, startPoint y: 118, endPoint x: 406, endPoint y: 109, distance: 17.5
click at [406, 109] on table "Datos personales ID de usuario : 1226051411 Tipo entidad : Persona Sitio : MLU …" at bounding box center [255, 143] width 326 height 185
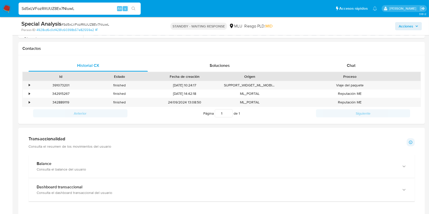
scroll to position [254, 0]
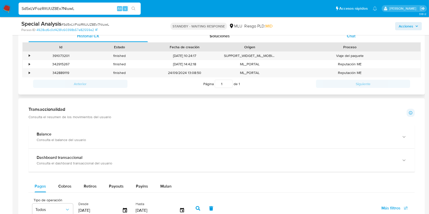
click at [357, 39] on div "Chat" at bounding box center [351, 36] width 119 height 12
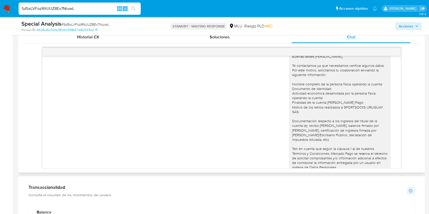
scroll to position [7, 0]
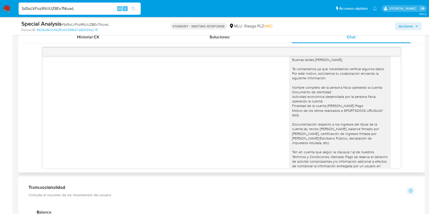
click at [391, 113] on div "Buenas tardes [PERSON_NAME], Te contactamos ya que necesitamos verificar alguno…" at bounding box center [222, 112] width 358 height 113
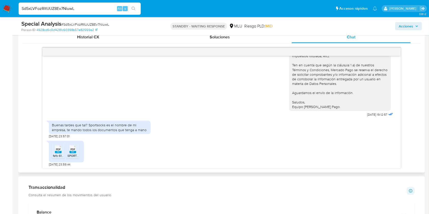
scroll to position [91, 0]
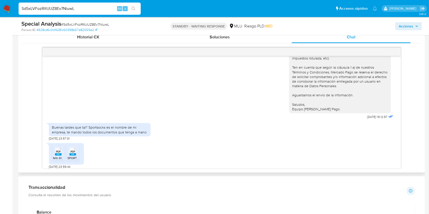
click at [348, 169] on div "Buenas tardes, Muchas gracias por tu respuesta y la información proporcionada. …" at bounding box center [341, 209] width 105 height 80
click at [296, 152] on div "PDF PDF fefo 619.pdf PDF PDF SPORTSOCK 1050.pdf [DATE] 23:59:44" at bounding box center [222, 155] width 346 height 28
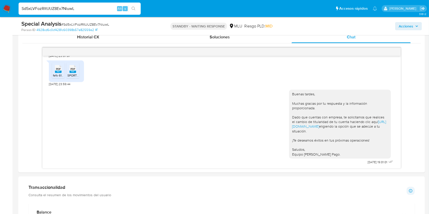
click at [76, 10] on input "Sd5xLVFozRltUUZ8Ev7NiuwL" at bounding box center [80, 8] width 122 height 7
paste input "GvS1hQla2J411ca5Iyy7TdrZ"
type input "GvS1hQla2J411ca5Iyy7TdrZ"
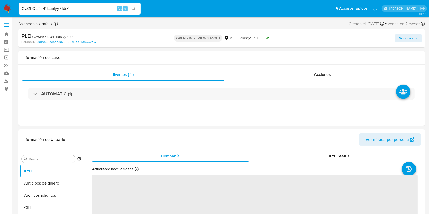
select select "10"
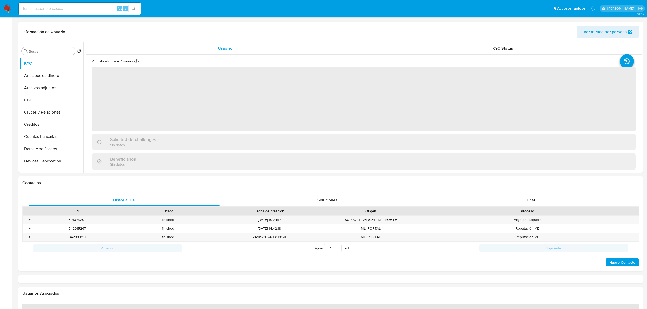
select select "10"
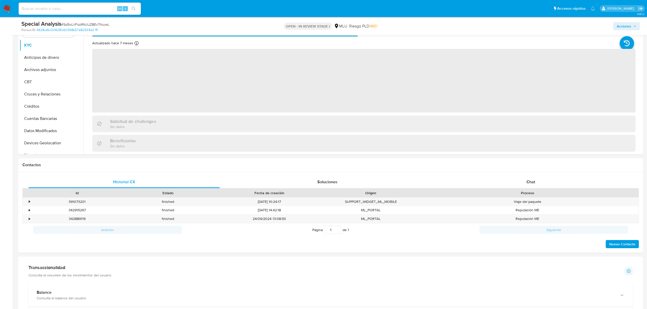
scroll to position [118, 0]
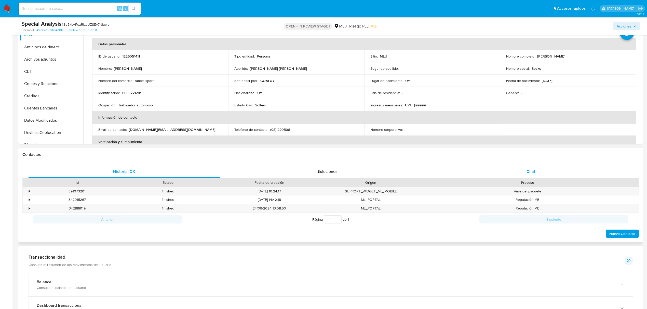
click at [531, 170] on span "Chat" at bounding box center [531, 172] width 9 height 6
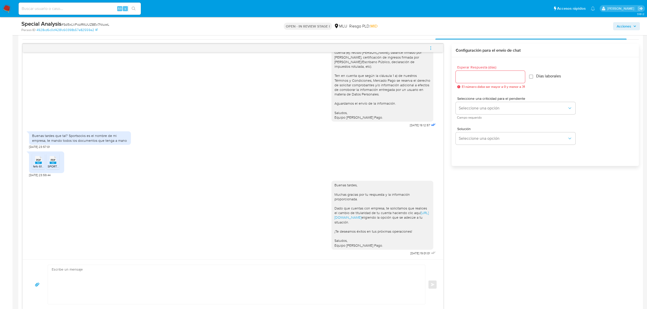
scroll to position [255, 0]
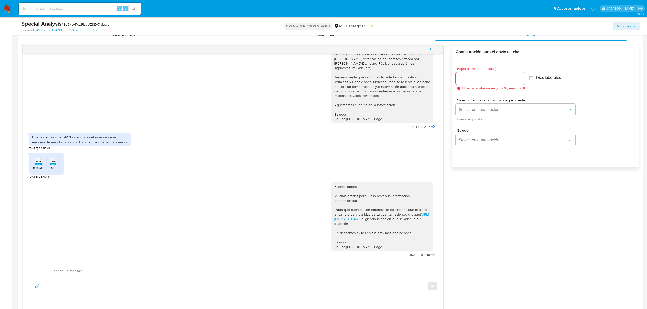
click at [429, 52] on icon "menu-action" at bounding box center [430, 49] width 5 height 5
click at [387, 41] on li "Cerrar conversación" at bounding box center [396, 40] width 52 height 9
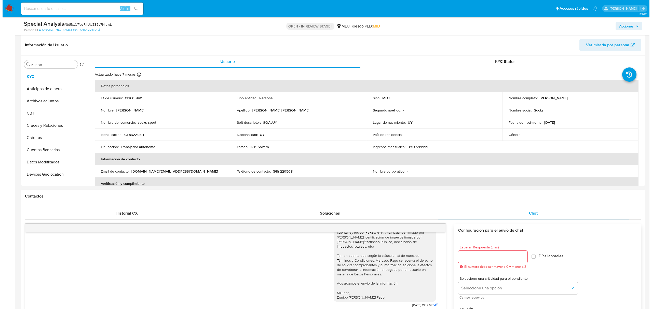
scroll to position [73, 0]
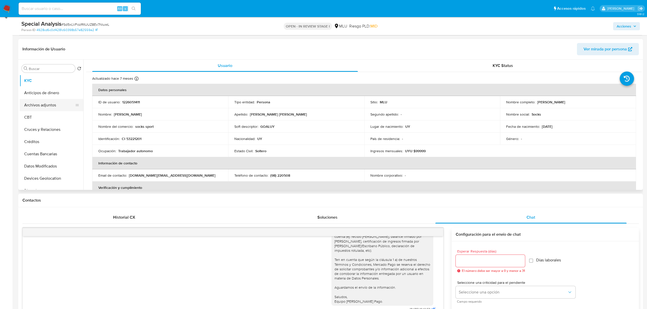
click at [48, 104] on button "Archivos adjuntos" at bounding box center [50, 105] width 60 height 12
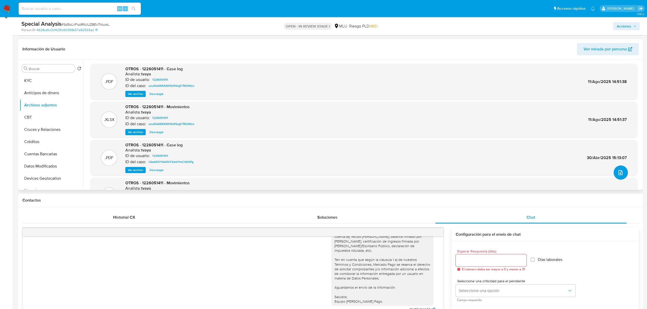
click at [618, 172] on icon "upload-file" at bounding box center [620, 172] width 4 height 5
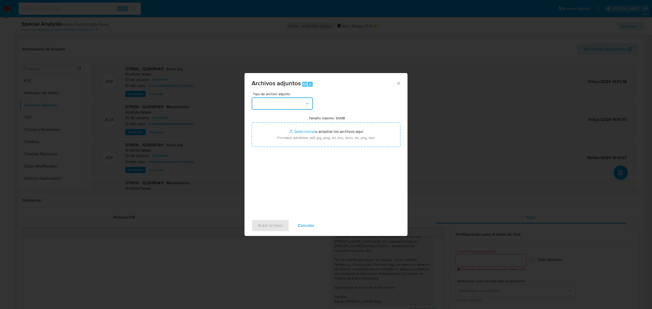
click at [292, 106] on button "button" at bounding box center [282, 104] width 61 height 12
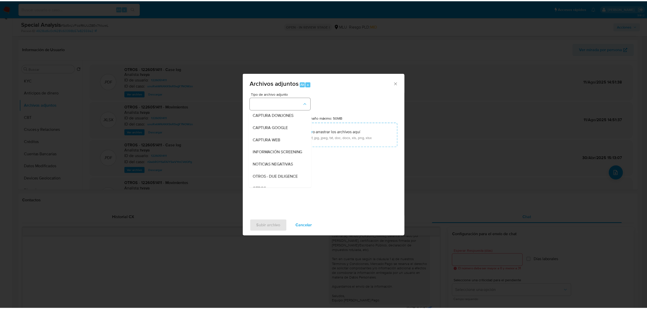
scroll to position [26, 0]
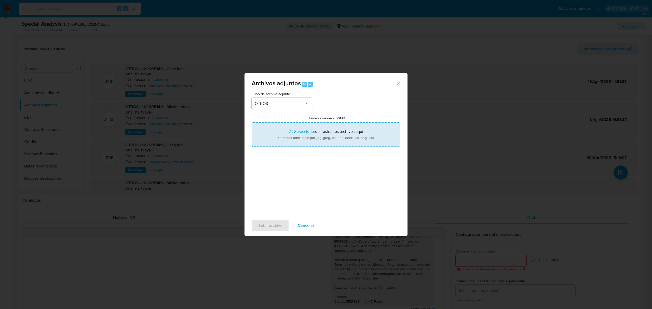
type input "C:\fakepath\Case Log 1226051411 - 10_09_2025.pdf"
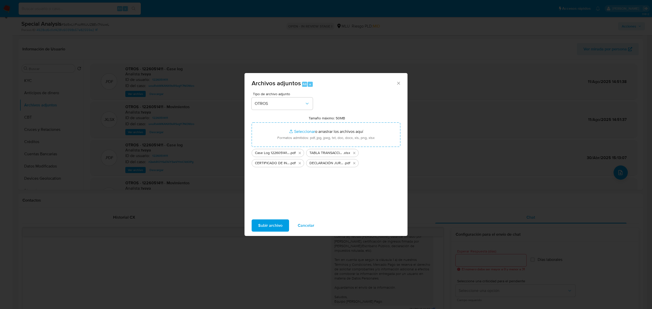
click at [263, 223] on span "Subir archivo" at bounding box center [270, 225] width 24 height 11
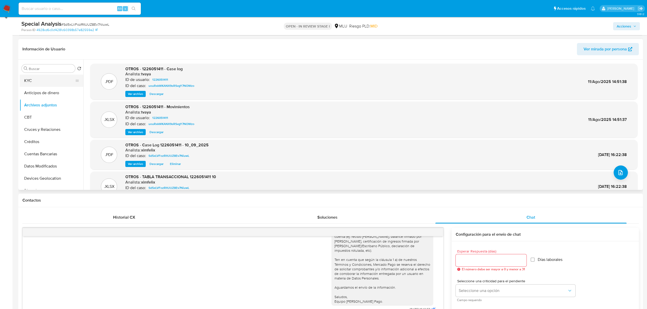
click at [44, 81] on button "KYC" at bounding box center [50, 81] width 60 height 12
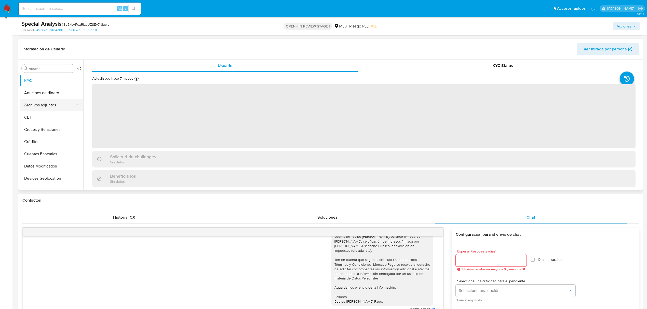
click at [49, 102] on button "Archivos adjuntos" at bounding box center [50, 105] width 60 height 12
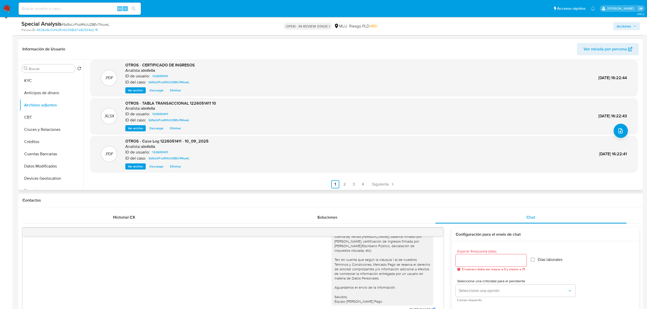
scroll to position [43, 0]
click at [629, 25] on span "Acciones" at bounding box center [624, 26] width 15 height 8
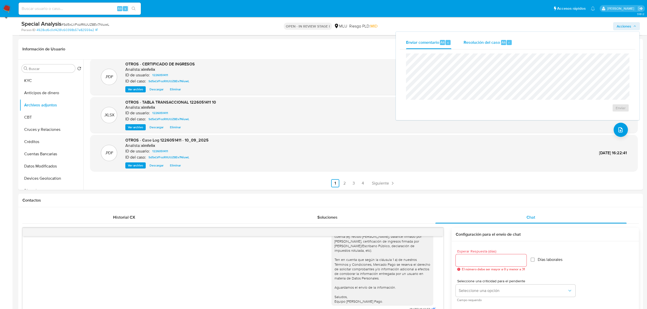
click at [487, 45] on div "Resolución del caso Alt r" at bounding box center [488, 42] width 49 height 13
click at [562, 116] on span "No ROI" at bounding box center [563, 112] width 25 height 11
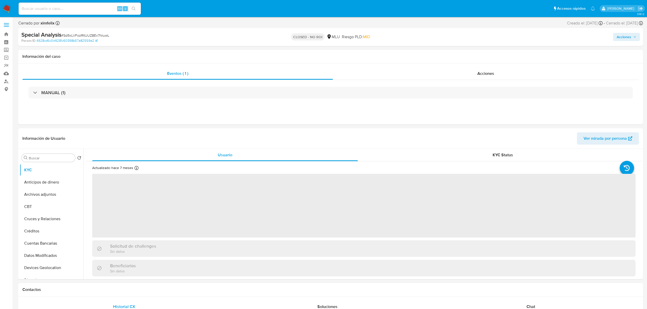
select select "10"
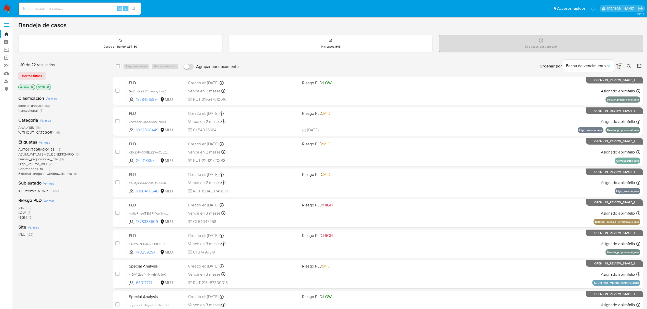
click at [52, 3] on div "Alt s" at bounding box center [80, 9] width 122 height 12
click at [52, 10] on input at bounding box center [80, 8] width 122 height 7
paste input "GvS1hQla2J411ca5Iyy7TdrZ"
type input "GvS1hQla2J411ca5Iyy7TdrZ"
click at [134, 7] on icon "search-icon" at bounding box center [134, 9] width 4 height 4
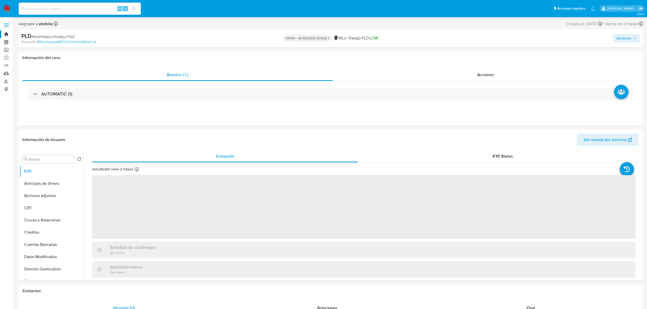
select select "10"
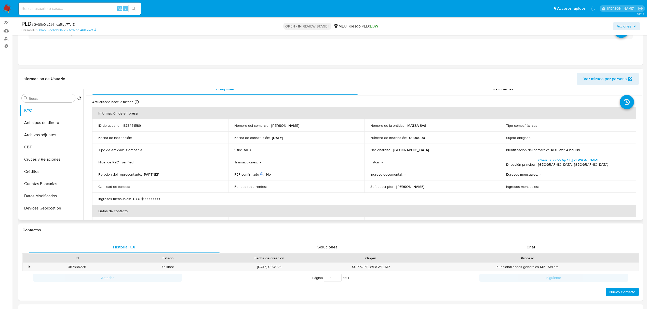
scroll to position [4, 0]
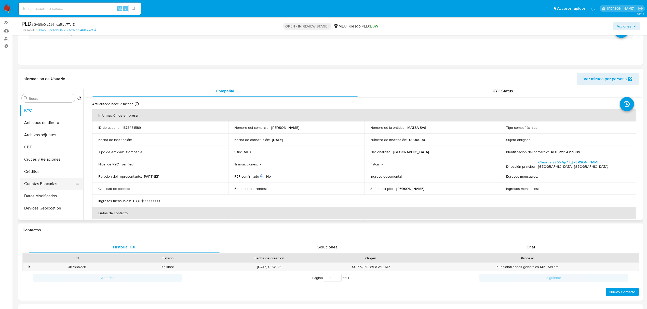
click at [50, 182] on button "Cuentas Bancarias" at bounding box center [50, 184] width 60 height 12
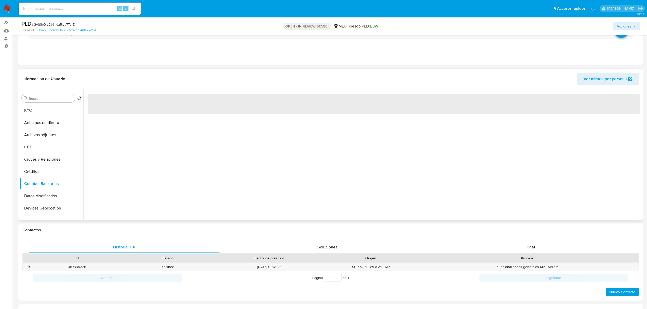
scroll to position [0, 0]
click at [203, 166] on div "‌" at bounding box center [362, 154] width 558 height 130
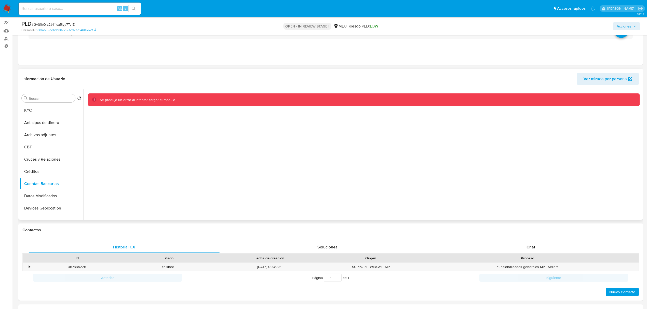
click at [203, 166] on div "Se produjo un error al intentar cargar el módulo" at bounding box center [362, 154] width 558 height 130
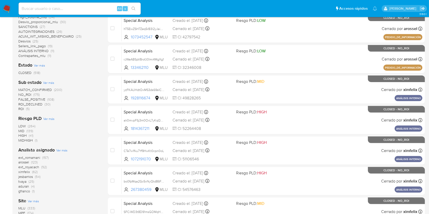
scroll to position [159, 0]
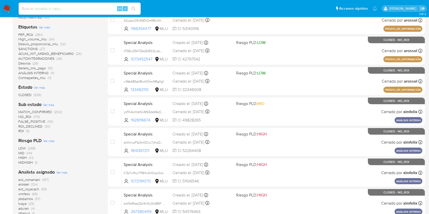
scroll to position [131, 0]
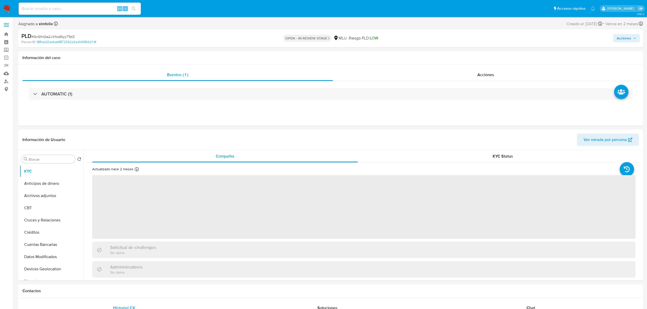
select select "10"
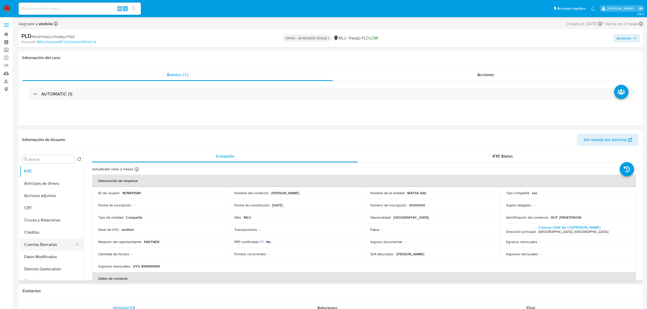
click at [44, 246] on button "Cuentas Bancarias" at bounding box center [50, 245] width 60 height 12
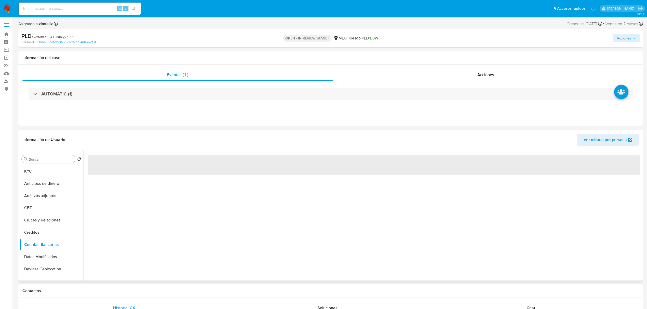
click at [167, 234] on div "‌" at bounding box center [362, 215] width 558 height 130
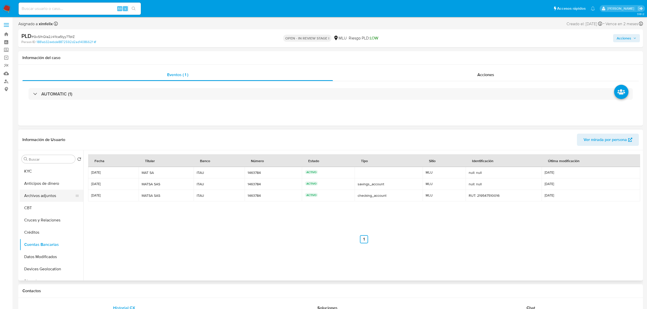
click at [58, 197] on button "Archivos adjuntos" at bounding box center [50, 196] width 60 height 12
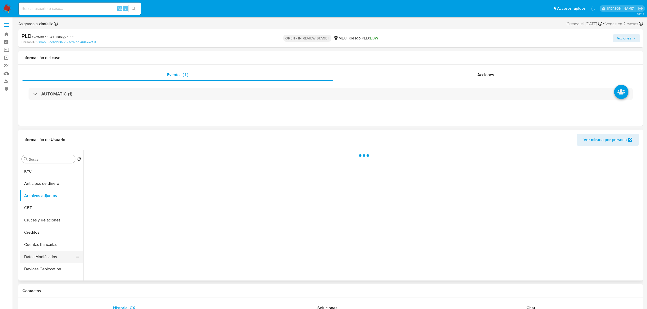
click at [56, 257] on button "Datos Modificados" at bounding box center [50, 257] width 60 height 12
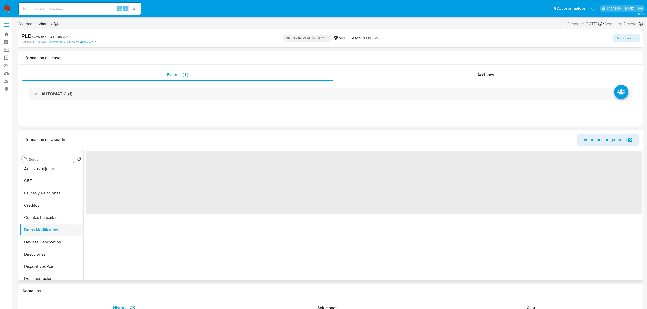
click at [56, 257] on button "Direcciones" at bounding box center [52, 254] width 64 height 12
click at [56, 257] on button "Dispositivos Point" at bounding box center [52, 253] width 64 height 12
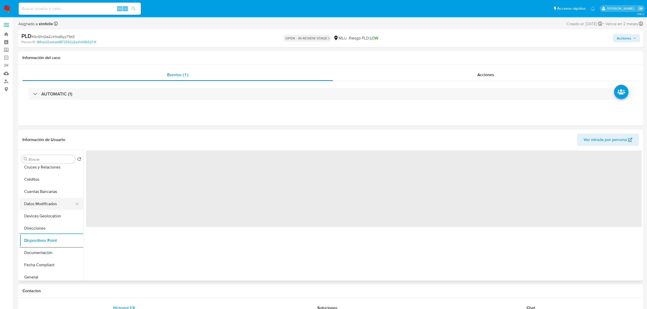
scroll to position [54, 0]
click at [56, 257] on button "Documentación" at bounding box center [52, 252] width 64 height 12
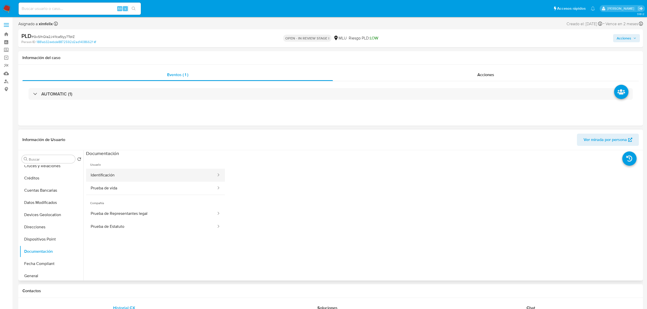
click at [142, 179] on button "Identificación" at bounding box center [151, 175] width 131 height 13
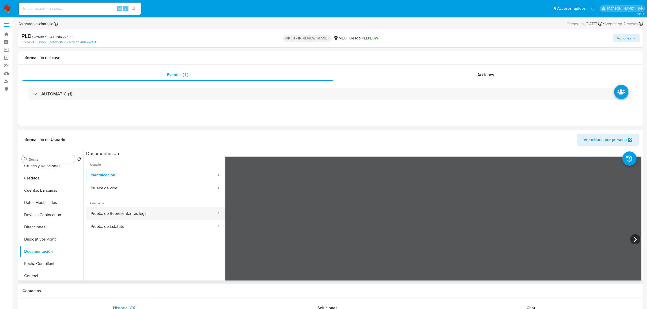
click at [187, 210] on button "Prueba de Representantes legal" at bounding box center [151, 213] width 131 height 13
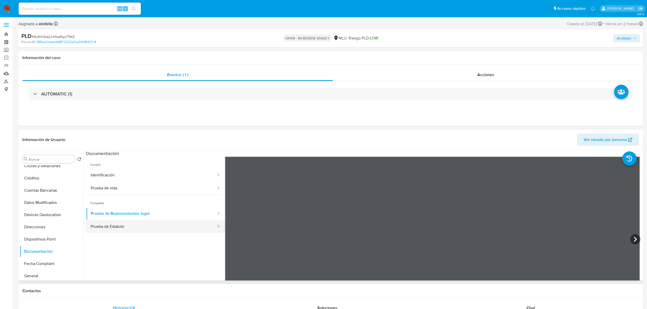
click at [150, 229] on button "Prueba de Estatuto" at bounding box center [151, 226] width 131 height 13
click at [173, 213] on button "Prueba de Representantes legal" at bounding box center [151, 213] width 131 height 13
click at [632, 236] on icon at bounding box center [635, 239] width 10 height 10
click at [52, 178] on button "Créditos" at bounding box center [50, 178] width 60 height 12
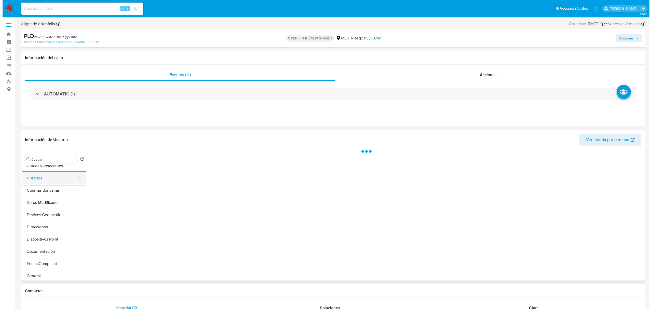
scroll to position [0, 0]
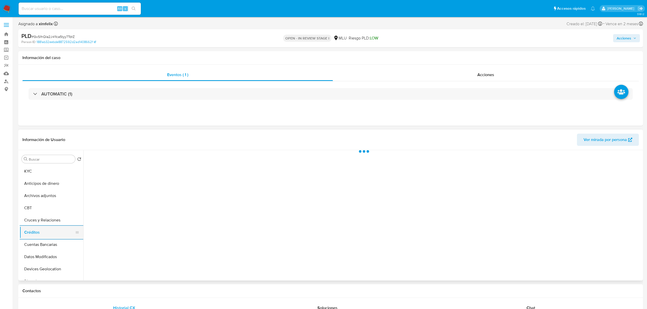
click at [52, 178] on button "Anticipos de dinero" at bounding box center [52, 184] width 64 height 12
click at [53, 176] on button "KYC" at bounding box center [50, 171] width 60 height 12
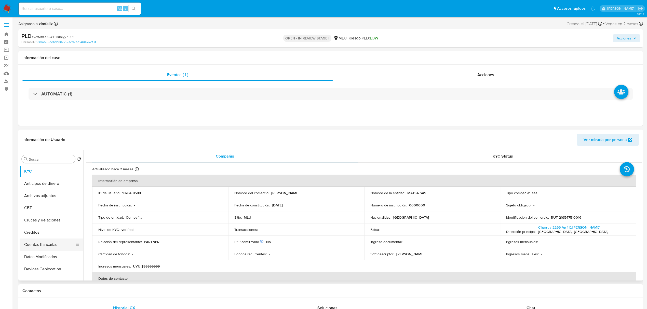
click at [49, 245] on button "Cuentas Bancarias" at bounding box center [50, 245] width 60 height 12
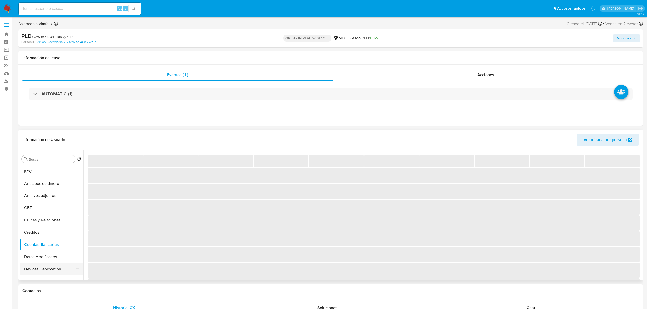
click at [53, 266] on button "Devices Geolocation" at bounding box center [50, 269] width 60 height 12
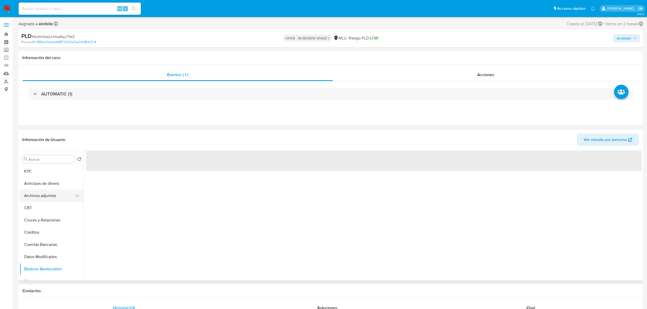
click at [42, 194] on button "Archivos adjuntos" at bounding box center [50, 196] width 60 height 12
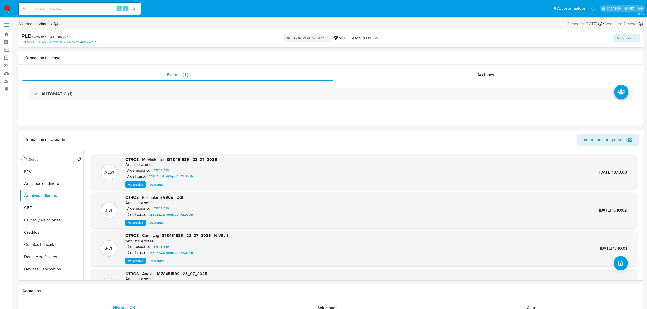
click at [614, 256] on div ".PDF OTROS - Case Log 1878451589 - 23_07_2025 - NIVEL 1 Analista: arossel ID de…" at bounding box center [364, 248] width 542 height 31
click at [619, 260] on icon "upload-file" at bounding box center [620, 263] width 6 height 6
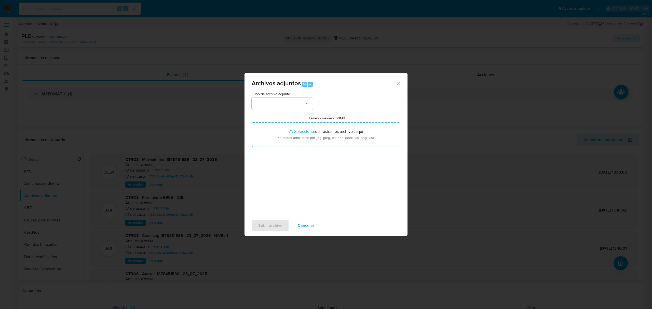
click at [284, 110] on div "Tipo de archivo adjunto Tamaño máximo: 50MB Seleccionar archivos Seleccionar o …" at bounding box center [326, 152] width 149 height 120
click at [283, 104] on button "button" at bounding box center [282, 104] width 61 height 12
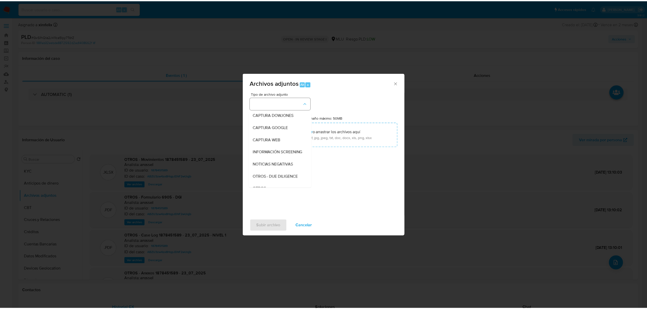
scroll to position [26, 0]
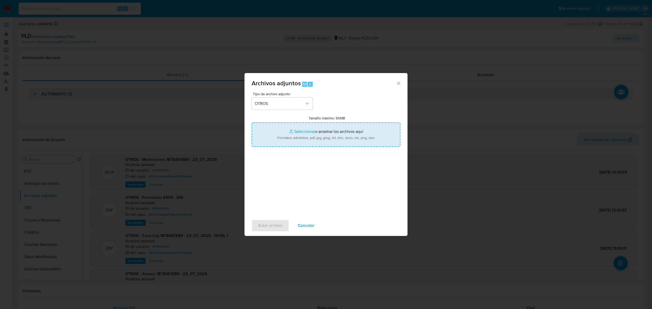
type input "C:\fakepath\Case Log 1878451589 - 10_09_2025.pdf"
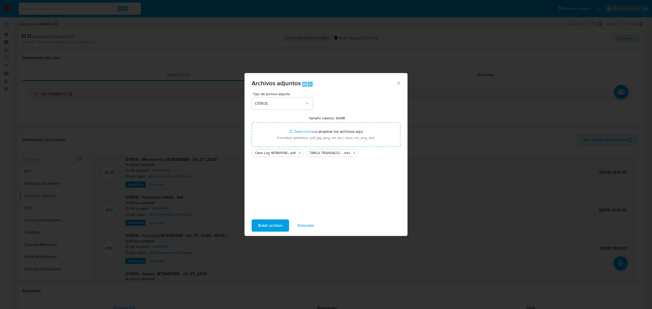
click at [273, 228] on span "Subir archivo" at bounding box center [270, 225] width 24 height 11
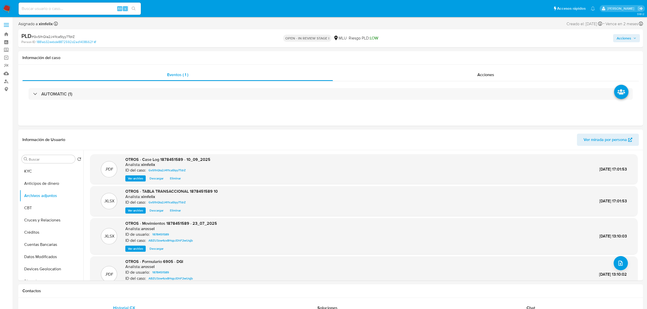
click at [620, 38] on span "Acciones" at bounding box center [624, 38] width 15 height 8
click at [476, 62] on div "Enviar" at bounding box center [517, 94] width 235 height 67
click at [481, 57] on div "Resolución del caso Alt r" at bounding box center [488, 54] width 49 height 13
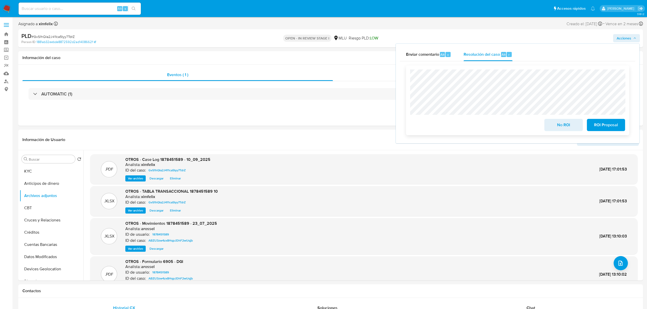
click at [567, 122] on span "No ROI" at bounding box center [563, 124] width 25 height 11
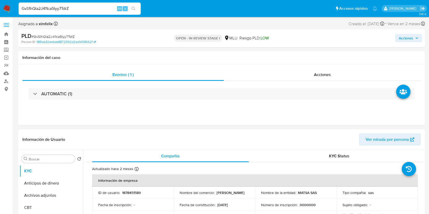
select select "10"
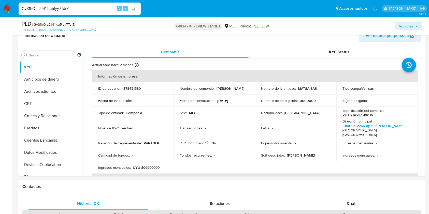
scroll to position [89, 0]
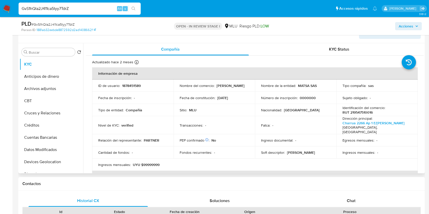
drag, startPoint x: 424, startPoint y: 68, endPoint x: 424, endPoint y: 73, distance: 4.6
click at [424, 73] on div "Buscar Volver al orden por defecto KYC Anticipos de dinero Archivos adjuntos CB…" at bounding box center [221, 108] width 407 height 130
drag, startPoint x: 422, startPoint y: 69, endPoint x: 422, endPoint y: 80, distance: 11.5
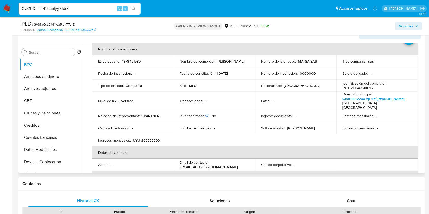
scroll to position [22, 0]
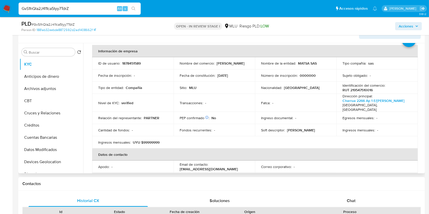
click at [361, 149] on th "Datos de contacto" at bounding box center [255, 155] width 326 height 12
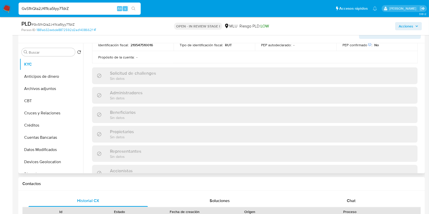
scroll to position [298, 0]
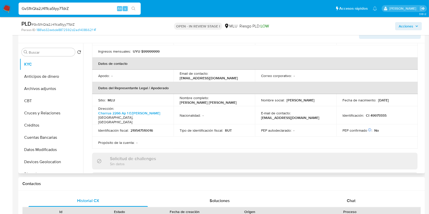
scroll to position [111, 0]
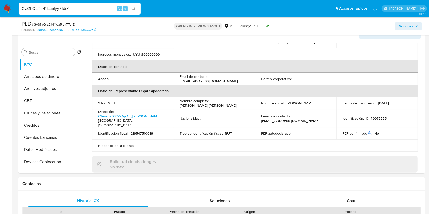
click at [58, 11] on input "GvS1hQla2J411ca5Iyy7TdrZ" at bounding box center [80, 8] width 122 height 7
paste input "K8KZxFHXX8EtZ5WvCzgZHQjm"
type input "K8KZxFHXX8EtZ5WvCzgZHQjm"
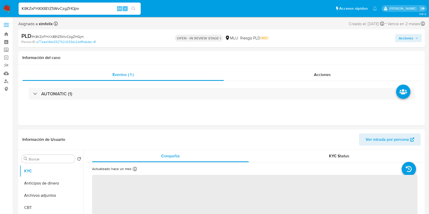
select select "10"
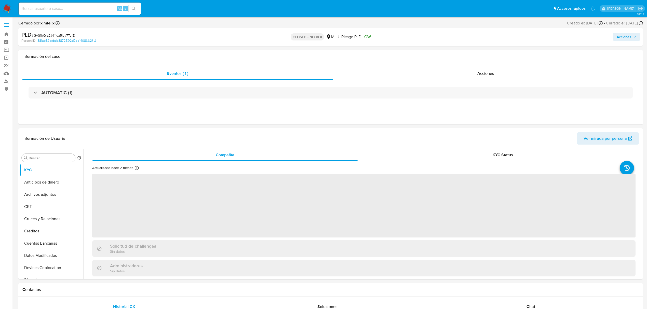
select select "10"
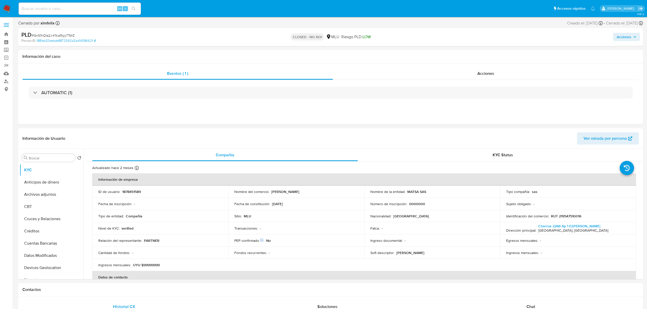
click at [75, 12] on div "Alt s" at bounding box center [80, 9] width 122 height 12
click at [74, 8] on input at bounding box center [80, 8] width 122 height 7
paste input "K8KZxFHXX8EtZ5WvCzgZHQjm"
type input "K8KZxFHXX8EtZ5WvCzgZHQjm"
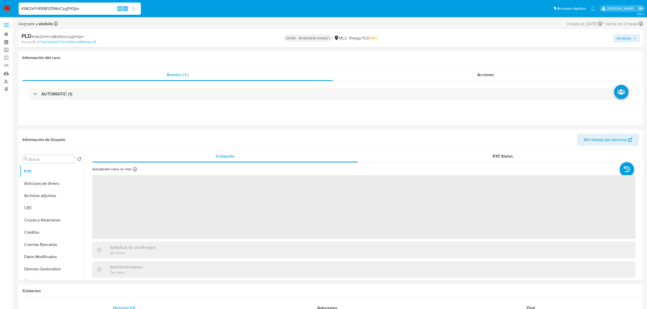
select select "10"
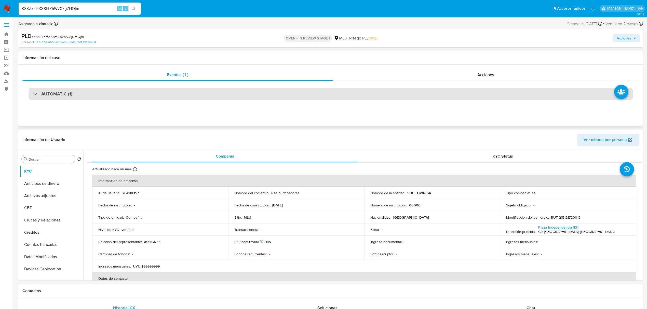
click at [547, 94] on div "AUTOMATIC (1)" at bounding box center [331, 94] width 604 height 12
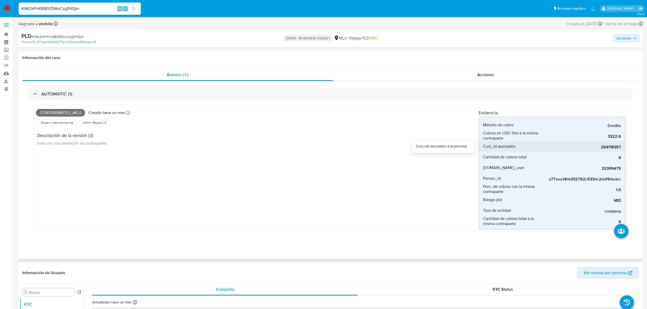
drag, startPoint x: 598, startPoint y: 146, endPoint x: 622, endPoint y: 144, distance: 23.5
click at [622, 144] on li "Cust_id asociados 264118357" at bounding box center [552, 146] width 146 height 11
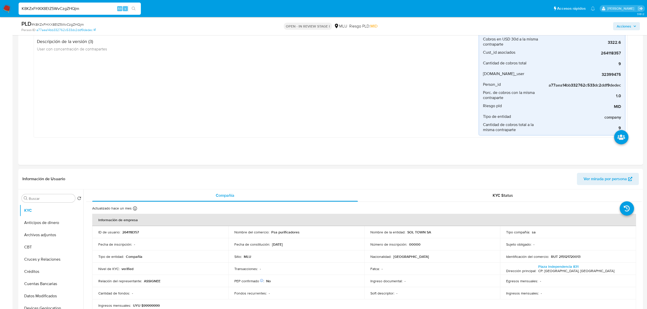
scroll to position [75, 0]
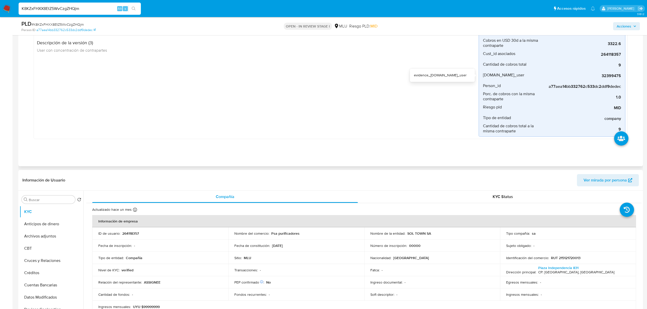
drag, startPoint x: 600, startPoint y: 76, endPoint x: 625, endPoint y: 77, distance: 24.5
click at [625, 77] on div "Método de cobro Credito Metodo de cobro (tarjeta de credito, debito y account m…" at bounding box center [552, 80] width 147 height 113
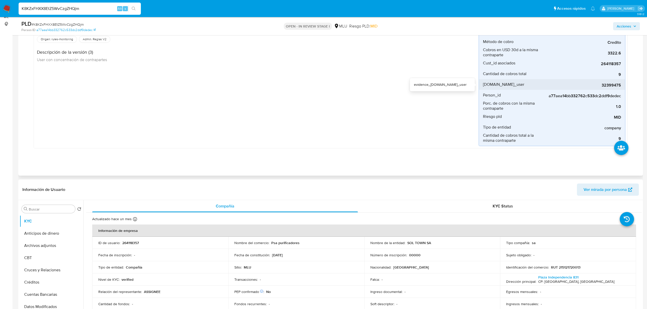
click at [608, 87] on span "32399475" at bounding box center [583, 85] width 76 height 5
click at [608, 86] on span "32399475" at bounding box center [583, 85] width 76 height 5
click at [611, 84] on span "32399475" at bounding box center [583, 85] width 76 height 5
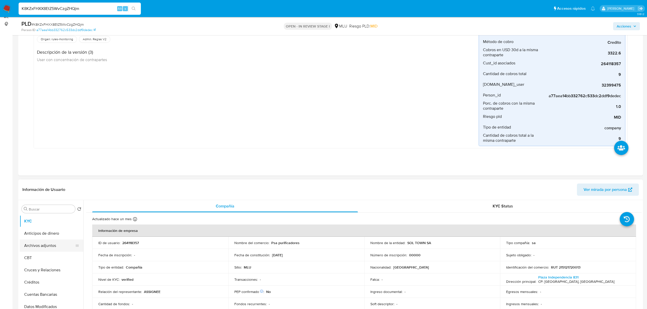
click at [49, 242] on button "Archivos adjuntos" at bounding box center [50, 246] width 60 height 12
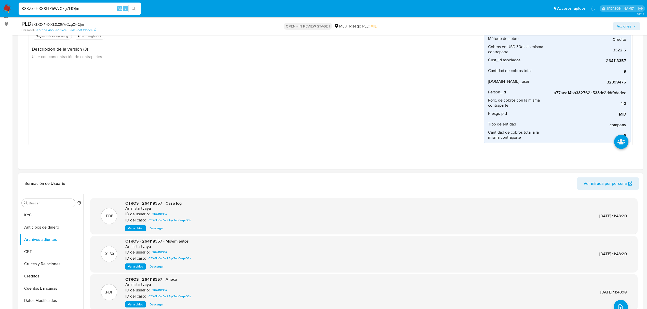
click at [134, 227] on span "Ver archivo" at bounding box center [135, 228] width 15 height 5
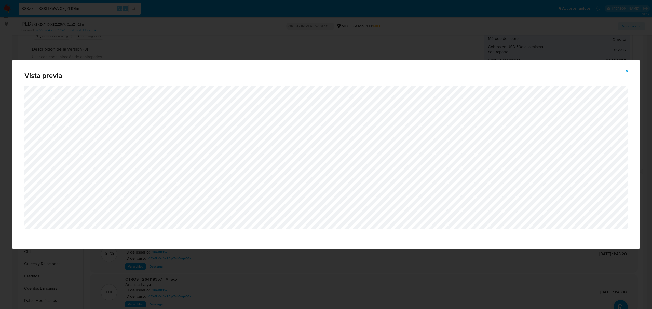
click at [624, 73] on button "Attachment preview" at bounding box center [627, 71] width 11 height 8
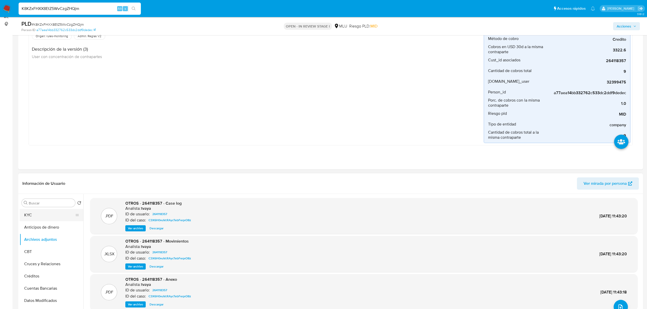
click at [47, 218] on button "KYC" at bounding box center [50, 215] width 60 height 12
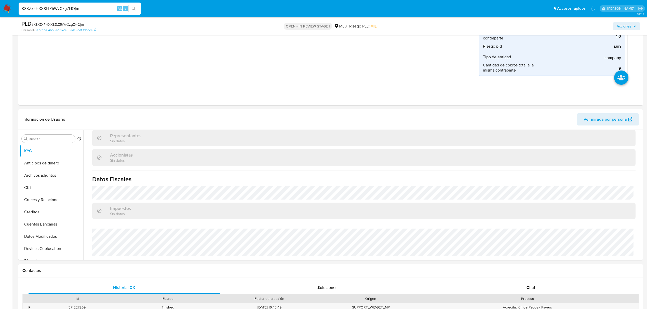
scroll to position [143, 0]
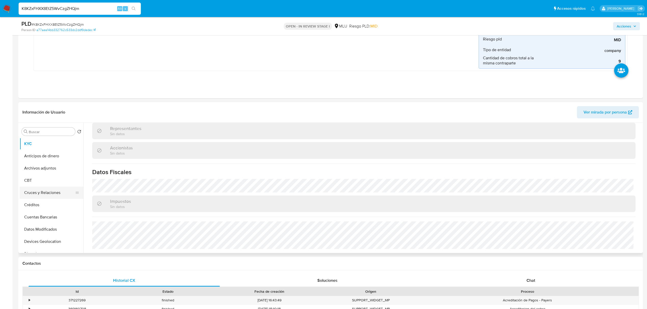
click at [50, 193] on button "Cruces y Relaciones" at bounding box center [50, 193] width 60 height 12
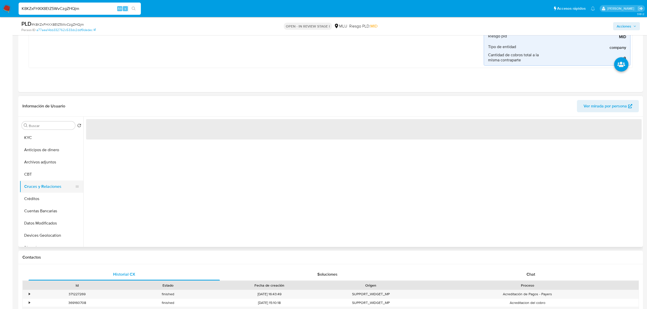
scroll to position [0, 0]
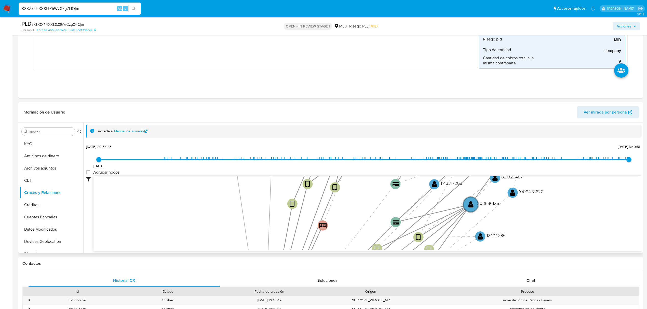
click at [163, 218] on icon "device-68309b51c8f0b7ff00163b08  user-264118357  264118357 device-67880444277…" at bounding box center [367, 213] width 548 height 74
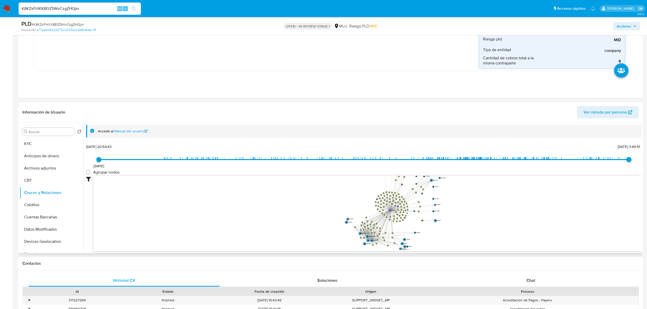
drag, startPoint x: 478, startPoint y: 223, endPoint x: 507, endPoint y: 199, distance: 37.2
click at [507, 199] on icon "device-68309b51c8f0b7ff00163b08  user-264118357  264118357 device-67880444277…" at bounding box center [367, 213] width 548 height 74
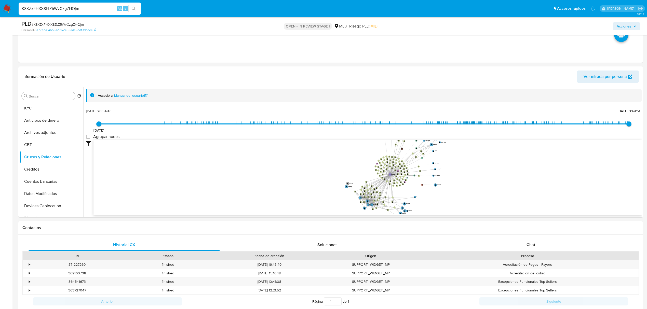
scroll to position [184, 0]
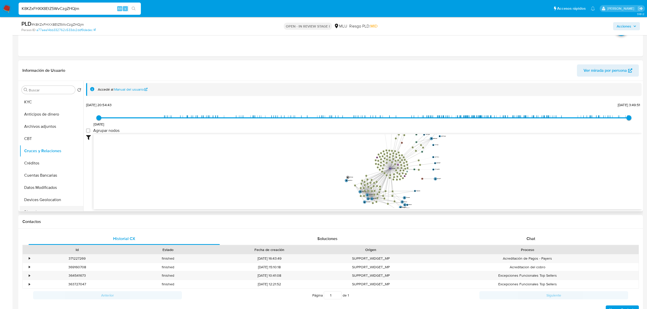
click at [54, 208] on button "Direcciones" at bounding box center [50, 212] width 60 height 12
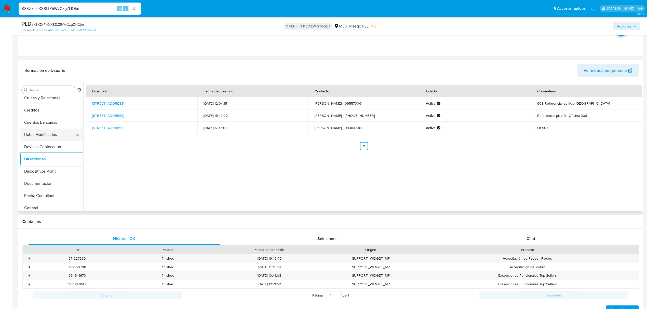
scroll to position [54, 0]
click at [51, 188] on button "Documentación" at bounding box center [52, 182] width 64 height 12
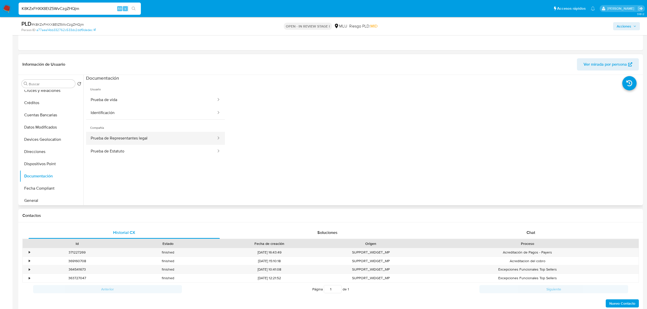
click at [164, 137] on button "Prueba de Representantes legal" at bounding box center [151, 138] width 131 height 13
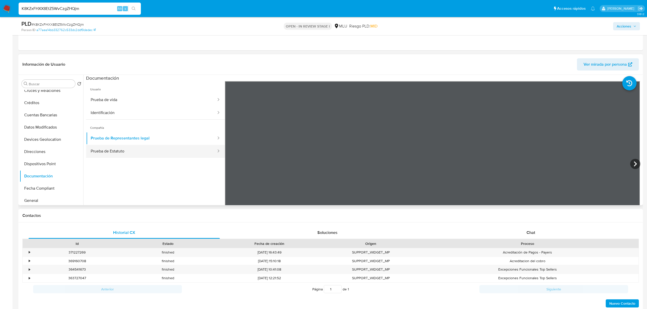
click at [167, 152] on button "Prueba de Estatuto" at bounding box center [151, 151] width 131 height 13
click at [79, 99] on button "Créditos" at bounding box center [50, 103] width 60 height 12
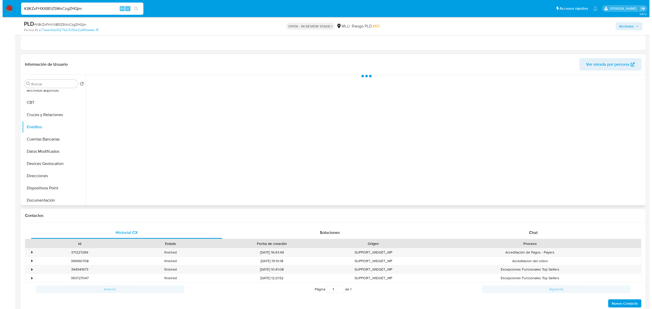
scroll to position [0, 0]
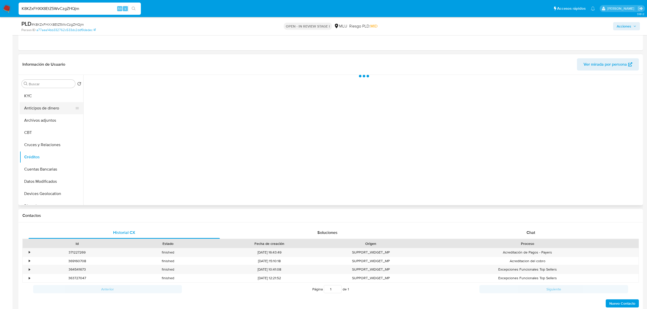
click at [42, 104] on button "Anticipos de dinero" at bounding box center [50, 108] width 60 height 12
click at [46, 95] on button "KYC" at bounding box center [50, 96] width 60 height 12
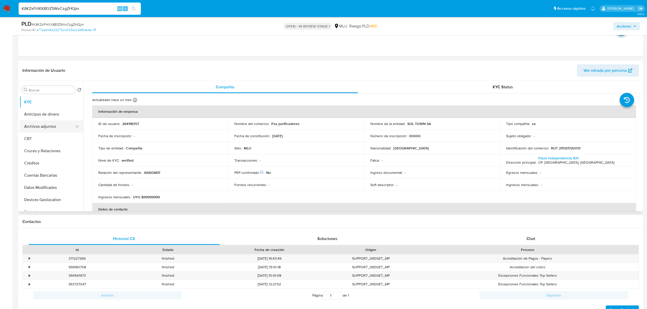
click at [47, 131] on button "Archivos adjuntos" at bounding box center [50, 126] width 60 height 12
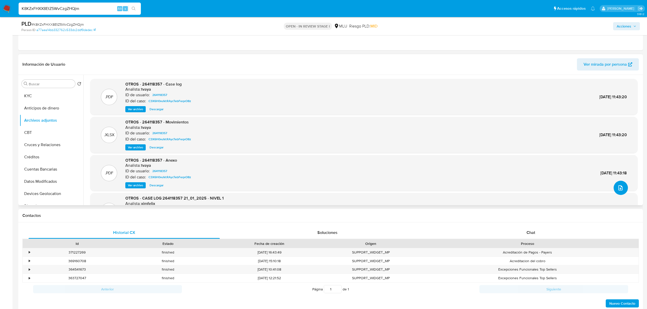
click at [619, 190] on icon "upload-file" at bounding box center [620, 188] width 6 height 6
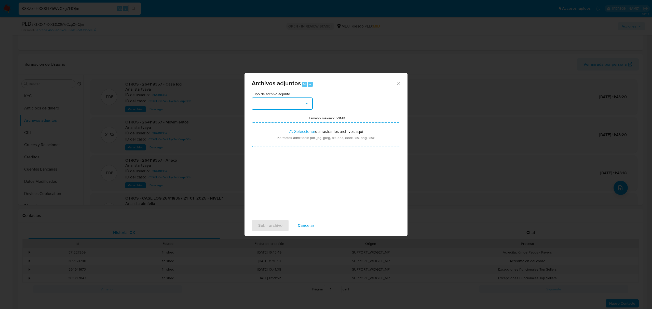
click at [298, 103] on button "button" at bounding box center [282, 104] width 61 height 12
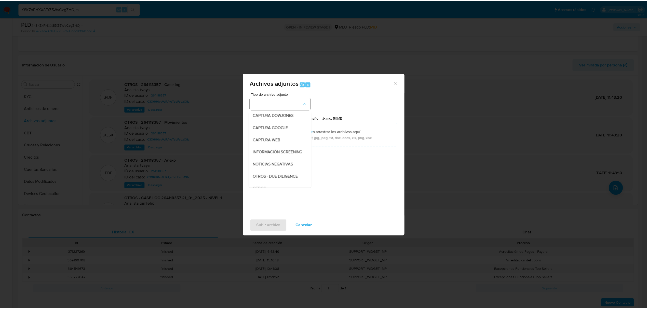
scroll to position [26, 0]
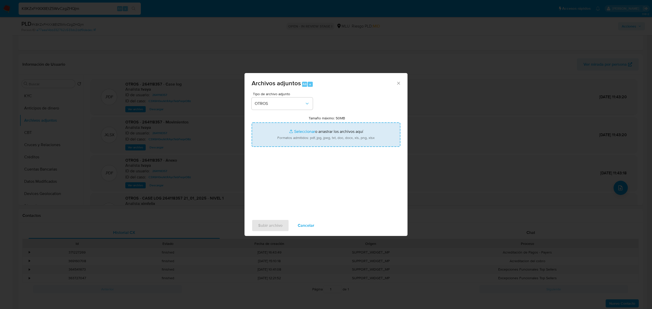
type input "C:\fakepath\Case Log 264118357 - 10_09_2025.pdf"
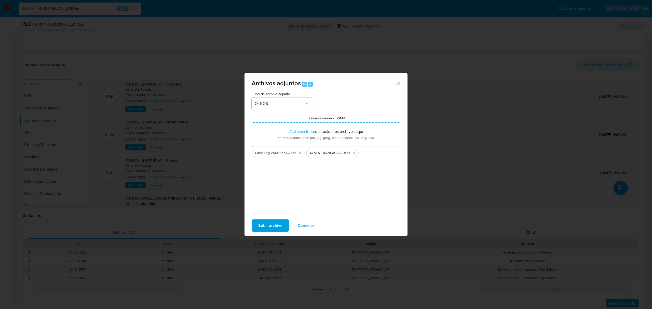
click at [265, 228] on span "Subir archivo" at bounding box center [270, 225] width 24 height 11
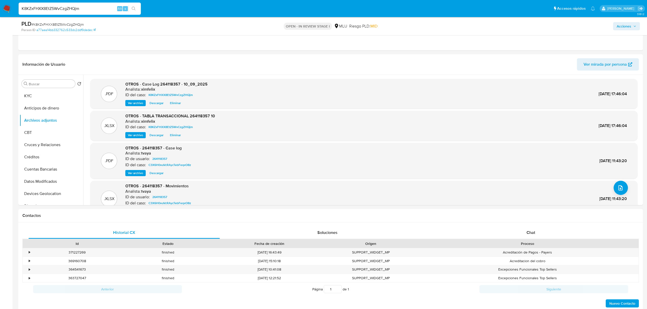
click at [627, 30] on span "Acciones" at bounding box center [624, 26] width 15 height 8
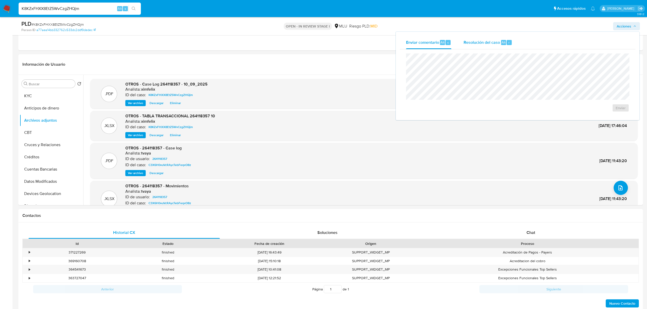
click at [475, 44] on span "Resolución del caso" at bounding box center [482, 42] width 36 height 6
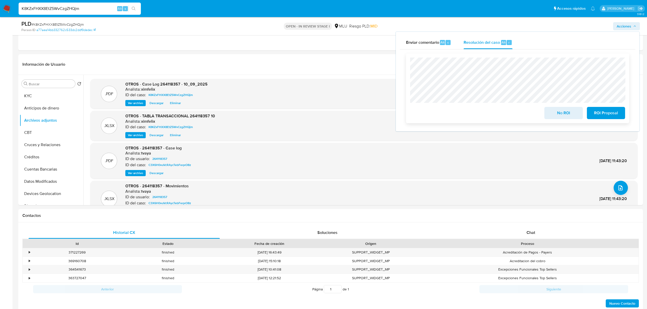
click at [563, 117] on span "No ROI" at bounding box center [563, 112] width 25 height 11
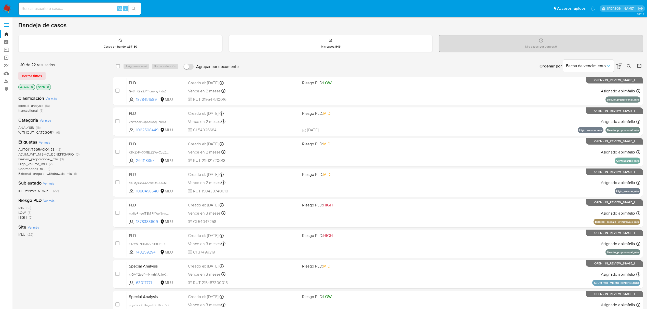
click at [11, 13] on nav "Pausado Ver notificaciones Alt s Accesos rápidos Presiona las siguientes teclas…" at bounding box center [323, 8] width 647 height 17
click at [7, 9] on img at bounding box center [7, 8] width 9 height 9
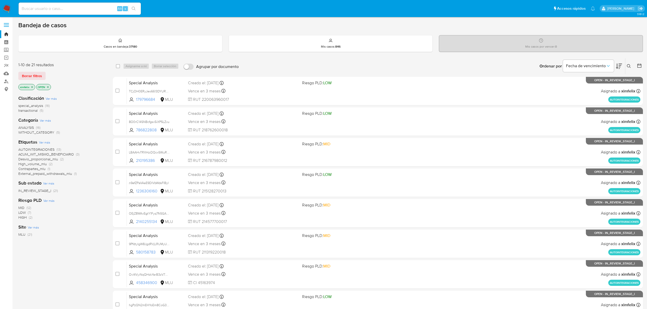
click at [621, 70] on button at bounding box center [619, 66] width 6 height 16
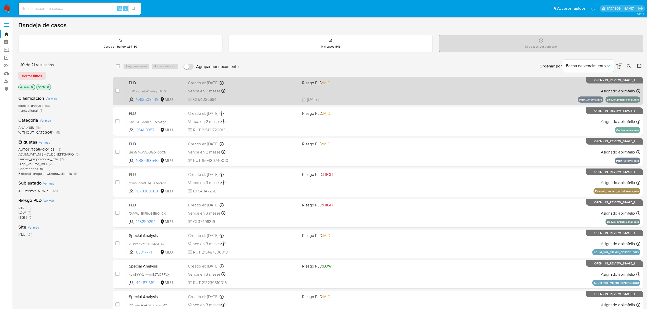
click at [504, 97] on span "[DATE] [DATE] 18:20" at bounding box center [414, 100] width 224 height 6
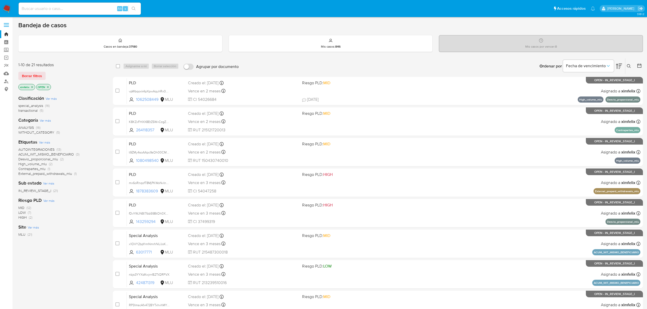
click at [5, 7] on img at bounding box center [7, 8] width 9 height 9
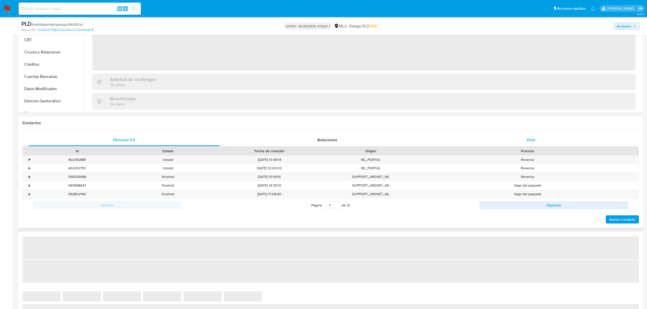
click at [542, 136] on div "Chat" at bounding box center [530, 140] width 191 height 12
select select "10"
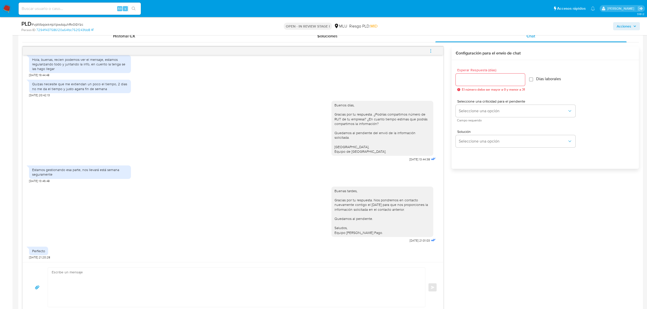
scroll to position [112, 0]
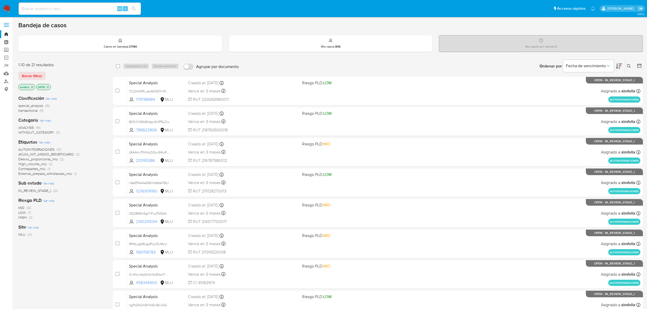
click at [619, 65] on icon at bounding box center [619, 66] width 6 height 5
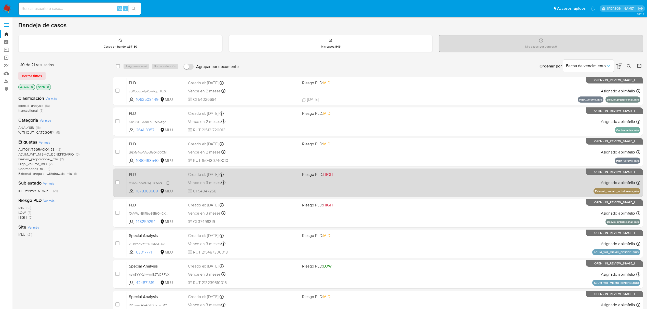
click at [169, 183] on span "mx6oRnqofT8MjPKWoNvIn6Sf" at bounding box center [150, 183] width 42 height 6
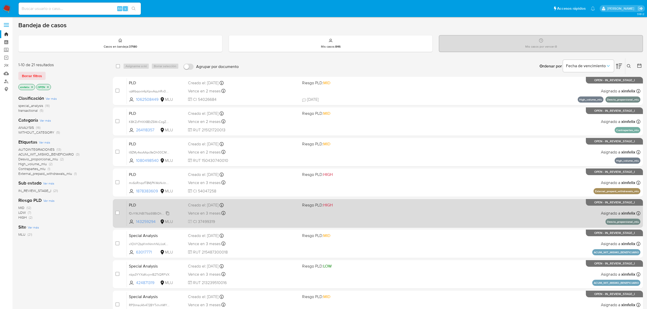
click at [166, 214] on span "fDvYWJNBl7Ibb59BtOh0XuHg" at bounding box center [150, 213] width 43 height 6
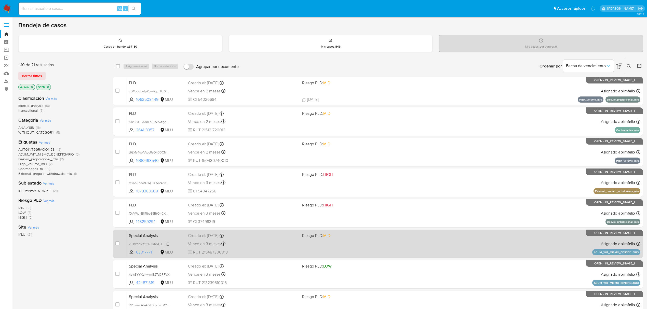
click at [166, 241] on div "x1OVY2bpYrmNmrhNUJoKvV27" at bounding box center [149, 244] width 41 height 6
click at [167, 244] on span "x1OVY2bpYrmNmrhNUJoKvV27" at bounding box center [151, 244] width 44 height 6
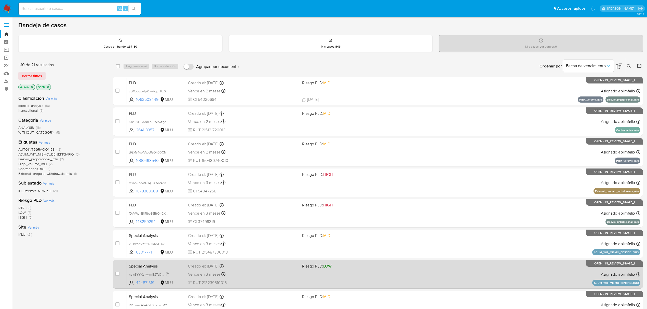
click at [168, 274] on span "nbjs3YYXdKwjrrrB2TtQRFVX" at bounding box center [149, 275] width 41 height 6
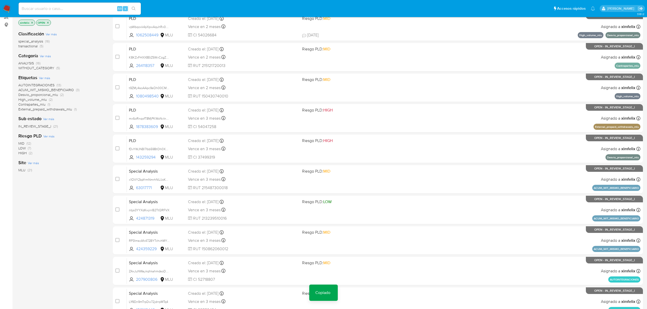
scroll to position [67, 0]
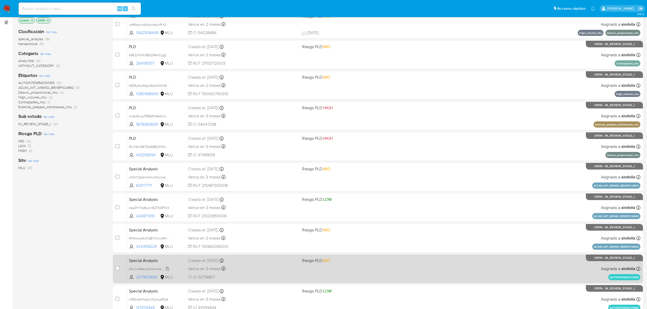
click at [166, 270] on span "ZAxJuNWaykqhkahmdsoDxAMP" at bounding box center [151, 269] width 45 height 6
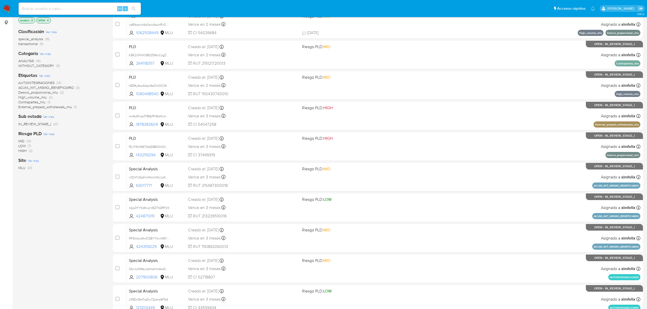
click at [31, 20] on icon "close-filter" at bounding box center [32, 20] width 3 height 3
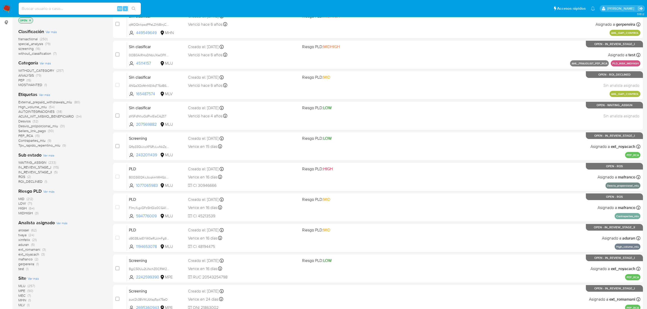
click at [41, 162] on span "WAITING_ASSIGN" at bounding box center [32, 162] width 28 height 5
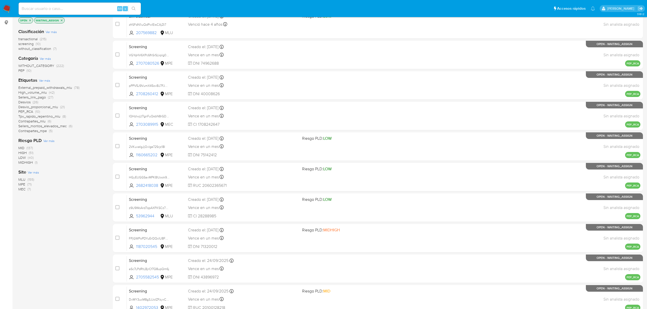
click at [31, 178] on span "(155)" at bounding box center [31, 179] width 7 height 5
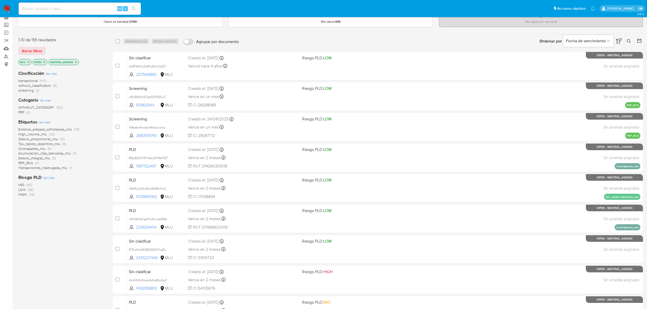
scroll to position [17, 0]
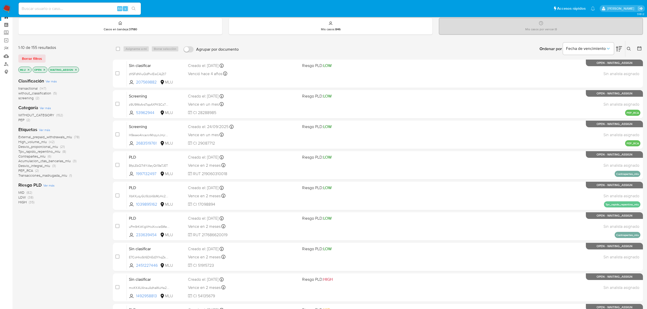
click at [620, 45] on button at bounding box center [619, 49] width 6 height 16
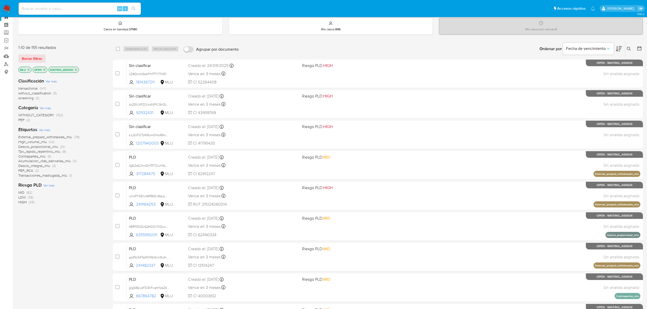
click at [620, 45] on button at bounding box center [619, 49] width 6 height 16
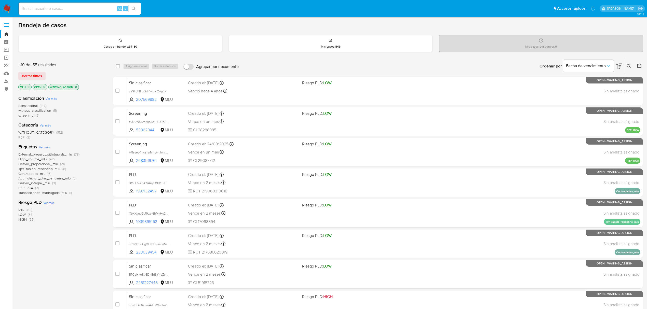
drag, startPoint x: 603, startPoint y: 208, endPoint x: 652, endPoint y: 157, distance: 70.8
click at [647, 157] on html "Pausado Ver notificaciones Alt s Accesos rápidos Presiona las siguientes teclas…" at bounding box center [323, 210] width 647 height 421
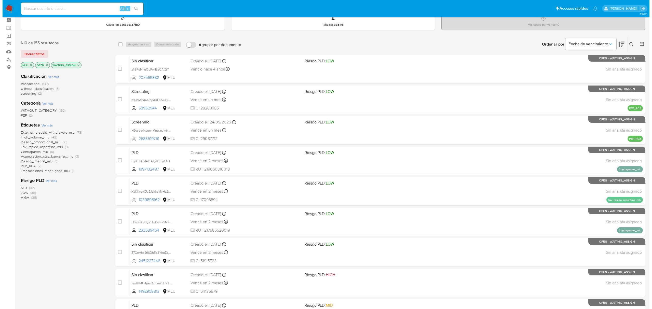
scroll to position [23, 0]
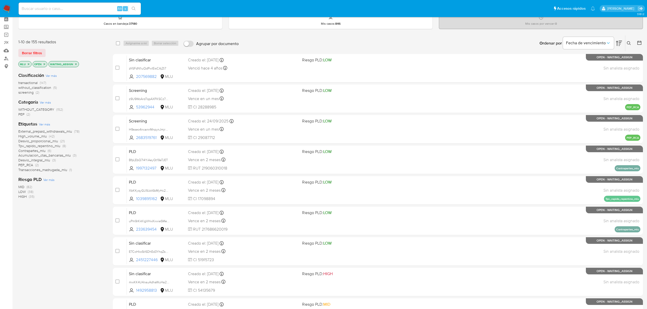
click at [75, 245] on div "1-10 de 155 resultados Borrar filtros MLU OPEN WAITING_ASSIGN Clasificación Ver…" at bounding box center [61, 205] width 86 height 341
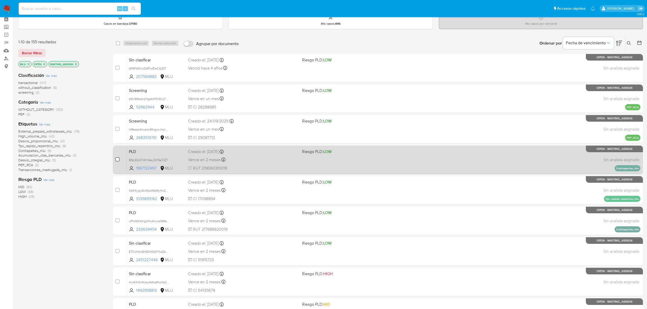
click at [118, 158] on input "checkbox" at bounding box center [117, 159] width 4 height 4
checkbox input "true"
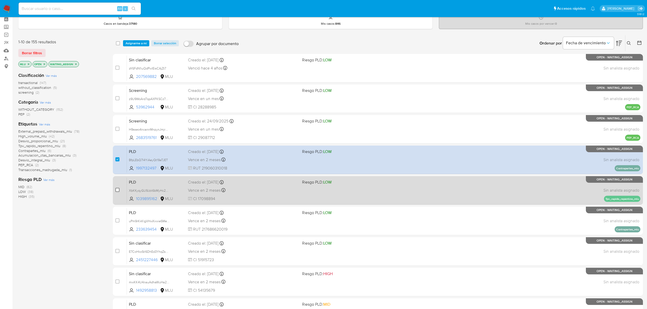
click at [116, 190] on input "checkbox" at bounding box center [117, 190] width 4 height 4
checkbox input "true"
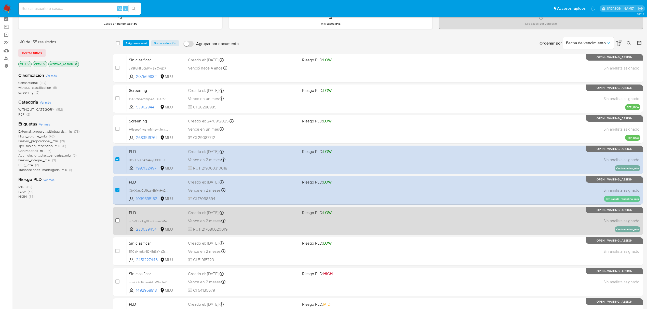
click at [119, 221] on input "checkbox" at bounding box center [117, 221] width 4 height 4
checkbox input "true"
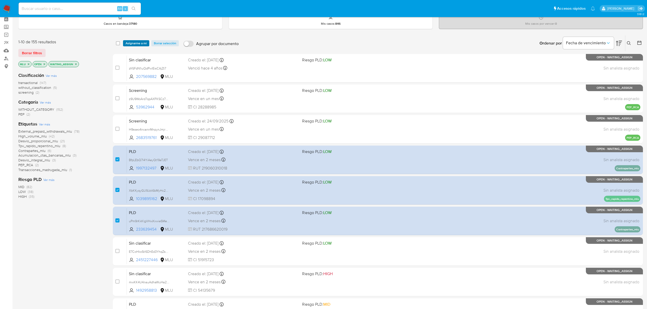
click at [134, 43] on span "Asignarme a mí" at bounding box center [136, 43] width 21 height 5
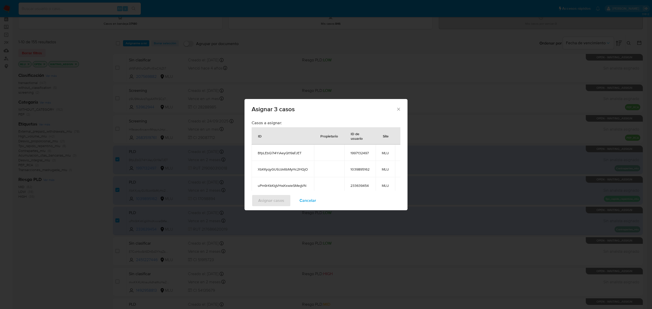
scroll to position [46, 0]
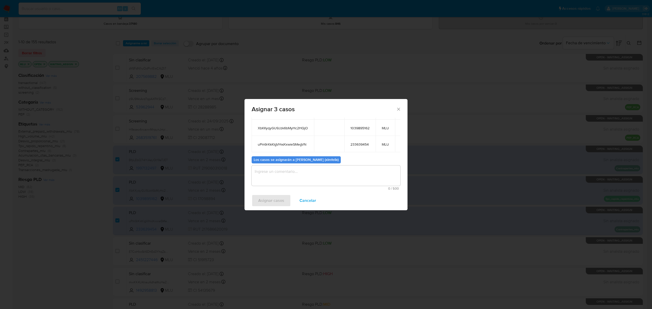
click at [306, 186] on textarea "assign-modal" at bounding box center [326, 176] width 149 height 20
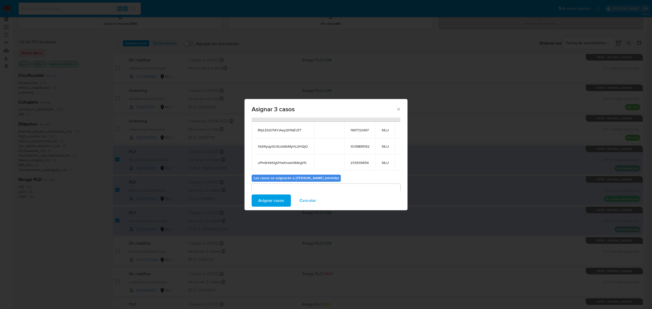
scroll to position [15, 0]
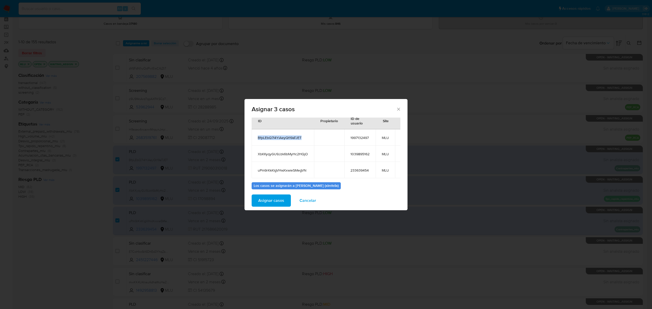
drag, startPoint x: 307, startPoint y: 138, endPoint x: 252, endPoint y: 141, distance: 55.6
click at [252, 141] on td "BfpLEbQ7l4YiAeyQt19aTJET" at bounding box center [283, 137] width 62 height 16
copy span "BfpLEbQ7l4YiAeyQt19aTJET"
click at [291, 155] on span "XbKKyqyGU9Jzk6bMyHc2HQjO" at bounding box center [283, 154] width 50 height 5
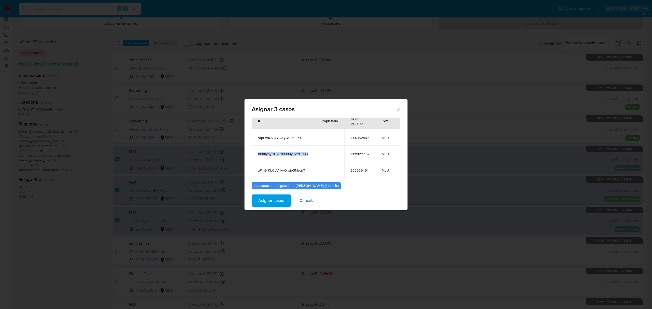
copy span "XbKKyqyGU9Jzk6bMyHc2HQjO"
click at [274, 172] on span "uPm9rKkKlgVHwXxwieSMegVN" at bounding box center [283, 170] width 50 height 5
copy span "uPm9rKkKlgVHwXxwieSMegVN"
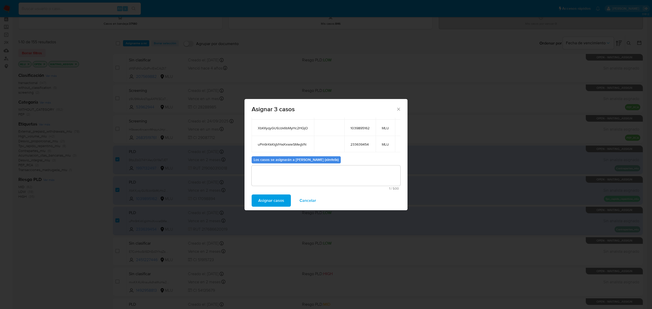
click at [309, 175] on textarea "assign-modal" at bounding box center [326, 176] width 149 height 20
click at [266, 200] on span "Asignar casos" at bounding box center [271, 200] width 26 height 11
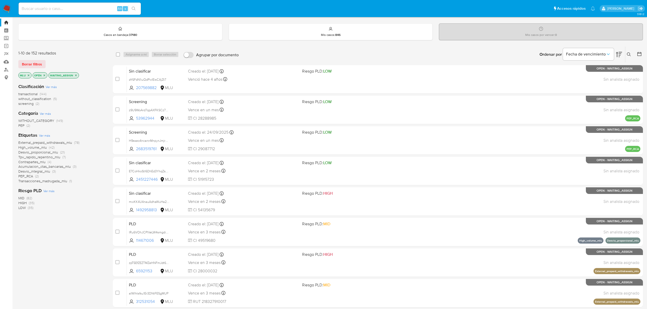
scroll to position [15, 0]
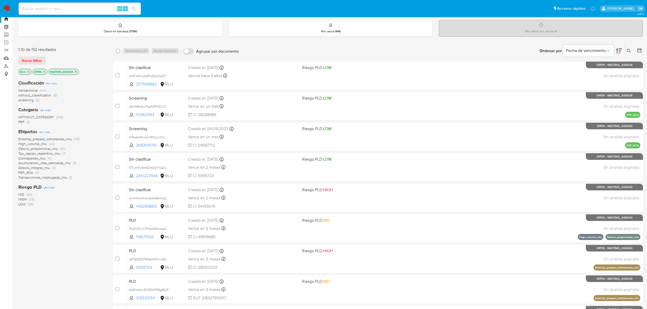
click at [76, 72] on icon "close-filter" at bounding box center [76, 72] width 2 height 2
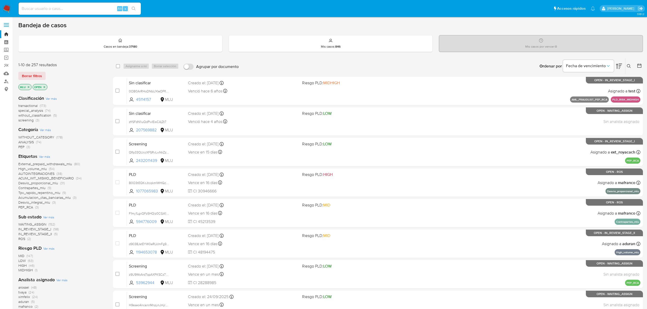
click at [6, 5] on img at bounding box center [7, 8] width 9 height 9
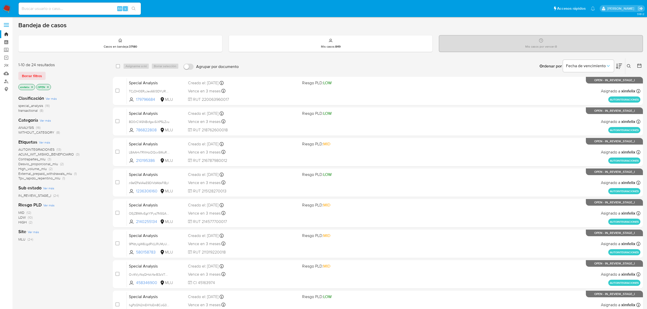
click at [47, 6] on input at bounding box center [80, 8] width 122 height 7
paste input "mx6oRnqofT8MjPKWoNvIn6Sf"
type input "mx6oRnqofT8MjPKWoNvIn6Sf"
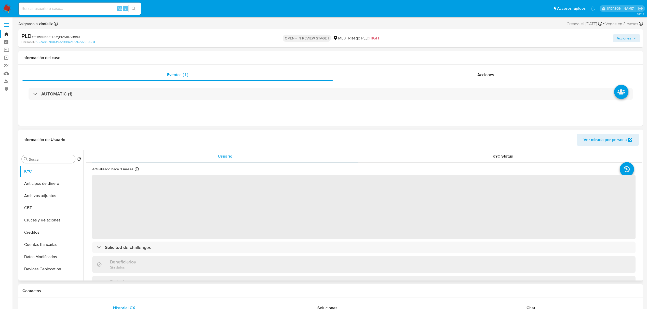
select select "10"
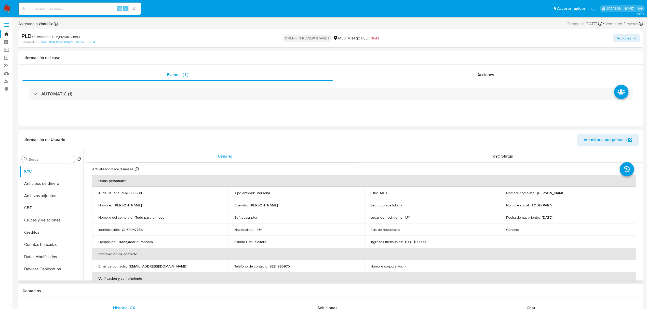
click at [129, 192] on p "1878383609" at bounding box center [132, 193] width 20 height 5
copy p "1878383609"
drag, startPoint x: 576, startPoint y: 193, endPoint x: 535, endPoint y: 196, distance: 41.4
click at [535, 196] on td "Nombre completo : Rita Eliana Muraña Prado" at bounding box center [568, 193] width 136 height 12
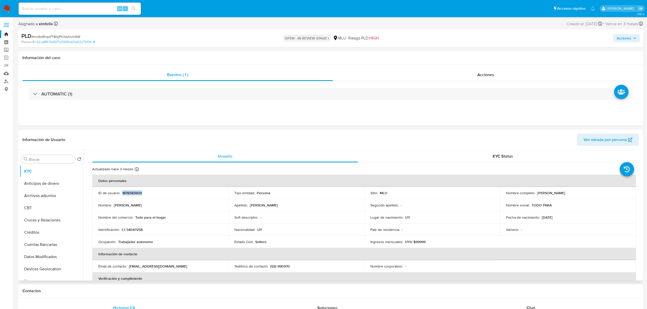
copy p "Rita Eliana Muraña Prado"
click at [64, 9] on input at bounding box center [80, 8] width 122 height 7
paste input "fDvYWJNBl7Ibb59BtOh0XuHg"
type input "fDvYWJNBl7Ibb59BtOh0XuHg"
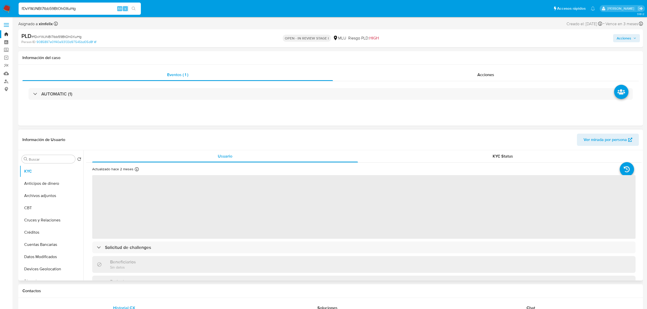
select select "10"
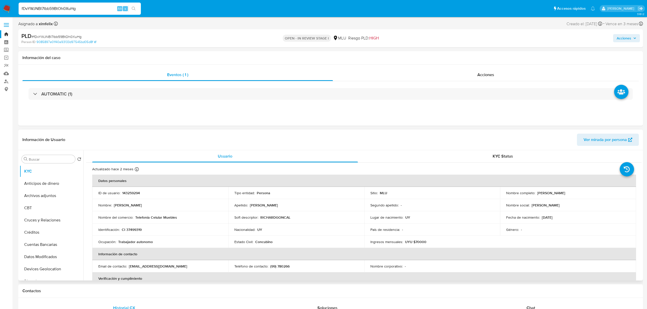
click at [134, 194] on p "143259294" at bounding box center [131, 193] width 18 height 5
copy p "143259294"
drag, startPoint x: 591, startPoint y: 196, endPoint x: 535, endPoint y: 195, distance: 56.3
click at [535, 195] on td "Nombre completo : Richard Enrique Goncalvez Pereira" at bounding box center [568, 193] width 136 height 12
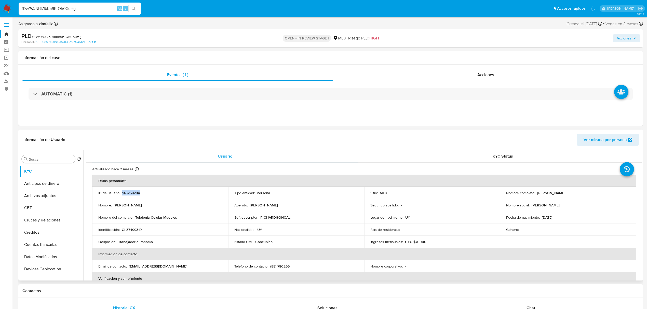
copy p "Richard Enrique Goncalvez Pereira"
click at [67, 8] on input "fDvYWJNBl7Ibb59BtOh0XuHg" at bounding box center [80, 8] width 122 height 7
paste input "BfpLEbQ7l4YiAeyQt19aTJET"
type input "BfpLEbQ7l4YiAeyQt19aTJET"
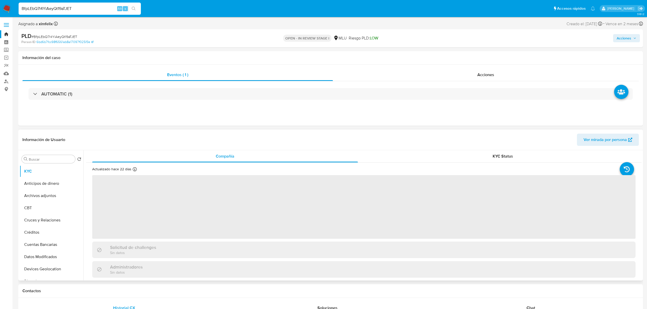
select select "10"
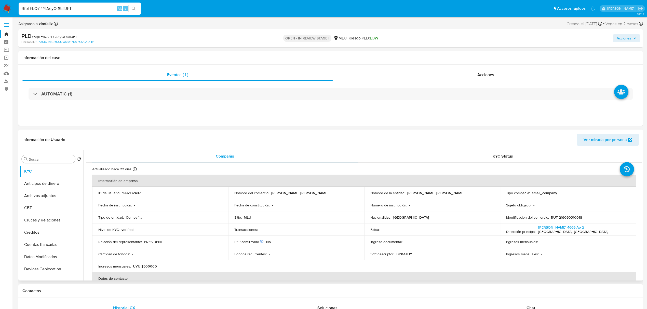
click at [130, 194] on p "1997132497" at bounding box center [131, 193] width 18 height 5
copy p "1997132497"
drag, startPoint x: 475, startPoint y: 193, endPoint x: 406, endPoint y: 194, distance: 69.3
click at [406, 194] on div "Nombre de la entidad : LEMOLE ESTIBEN KATHERINE NATALIA" at bounding box center [432, 193] width 124 height 5
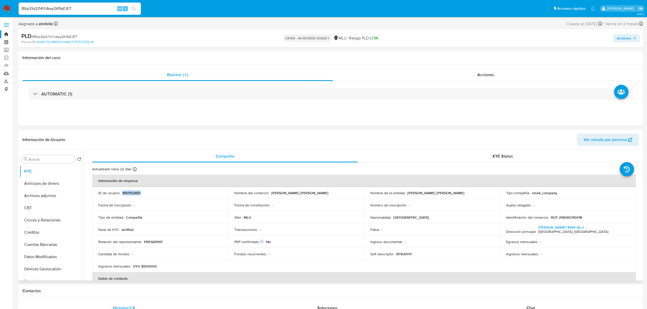
copy p "LEMOLE ESTIBEN KATHERINE NATALIA"
click at [393, 195] on p "Nombre de la entidad :" at bounding box center [387, 193] width 35 height 5
drag, startPoint x: 452, startPoint y: 195, endPoint x: 406, endPoint y: 195, distance: 46.1
click at [406, 195] on div "Nombre de la entidad : LEMOLE ESTIBEN KATHERINE NATALIA" at bounding box center [432, 193] width 124 height 5
copy p "LEMOLE ESTIBEN KATHERINE NATALIA"
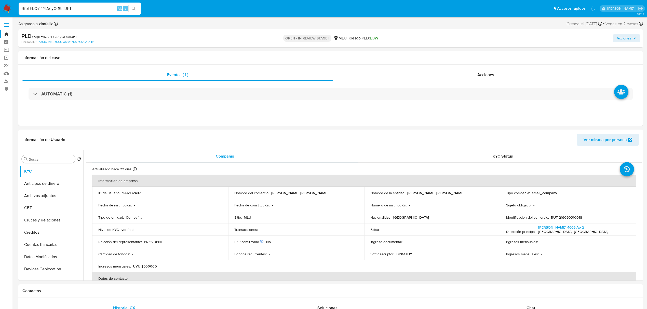
click at [56, 6] on input "BfpLEbQ7l4YiAeyQt19aTJET" at bounding box center [80, 8] width 122 height 7
paste input "XbKKyqyGU9Jzk6bMyHc2HQjO"
type input "XbKKyqyGU9Jzk6bMyHc2HQjO"
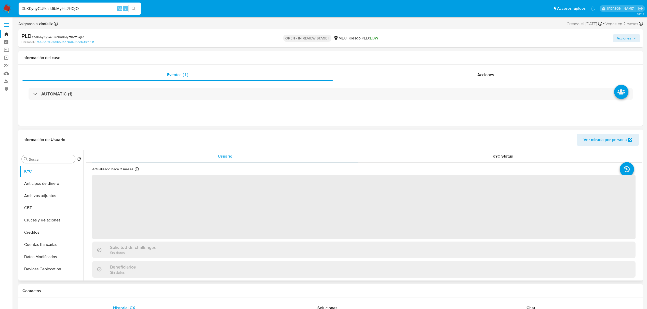
select select "10"
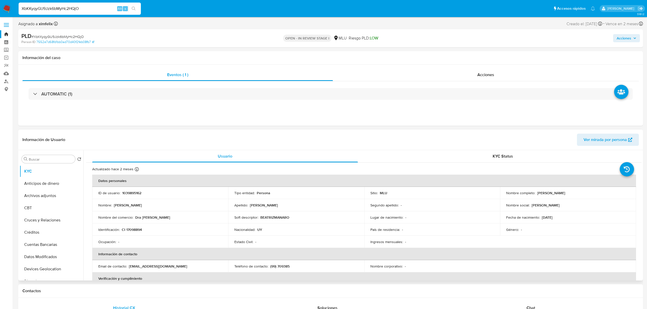
click at [137, 194] on p "1039895162" at bounding box center [131, 193] width 19 height 5
copy p "1039895162"
drag, startPoint x: 578, startPoint y: 195, endPoint x: 535, endPoint y: 194, distance: 42.6
click at [535, 194] on div "Nombre completo : Beatriz Manaro Barreto" at bounding box center [568, 193] width 124 height 5
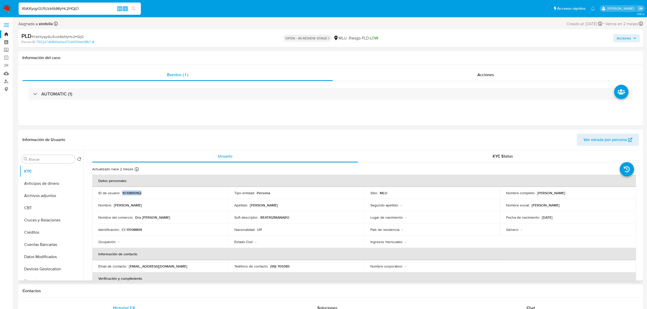
copy p "Beatriz Manaro Barreto"
click at [68, 12] on div "XbKKyqyGU9Jzk6bMyHc2HQjO Alt s" at bounding box center [80, 9] width 122 height 12
click at [70, 8] on input "XbKKyqyGU9Jzk6bMyHc2HQjO" at bounding box center [80, 8] width 122 height 7
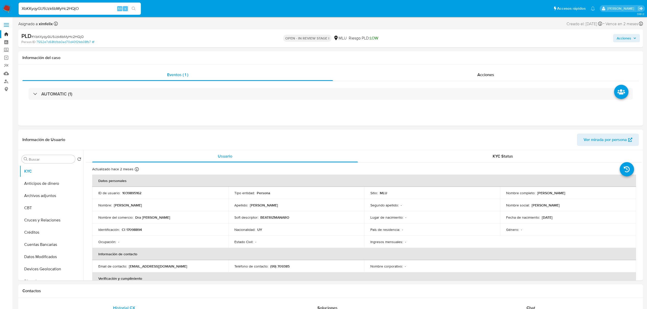
paste input "uPm9rKkKlgVHwXxwieSMegVN"
type input "uPm9rKkKlgVHwXxwieSMegVN"
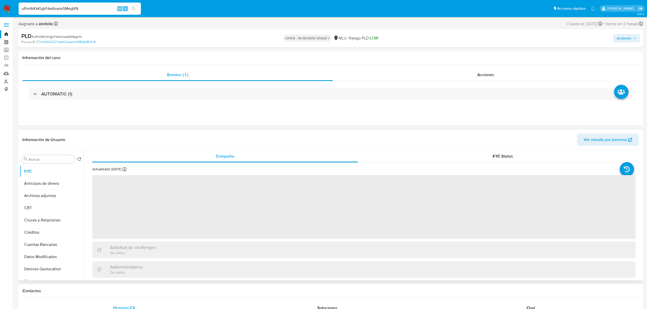
select select "10"
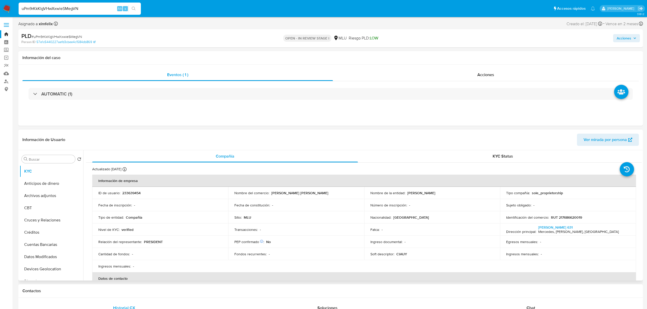
click at [136, 195] on p "233639454" at bounding box center [131, 193] width 18 height 5
copy p "233639454"
drag, startPoint x: 462, startPoint y: 194, endPoint x: 407, endPoint y: 194, distance: 55.3
click at [407, 194] on div "Nombre de la entidad : PABLO MARCELO DEL VALLE RIVA" at bounding box center [432, 193] width 124 height 5
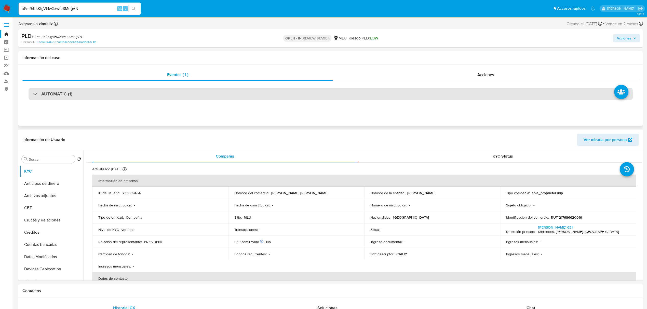
click at [124, 96] on div "AUTOMATIC (1)" at bounding box center [331, 94] width 604 height 12
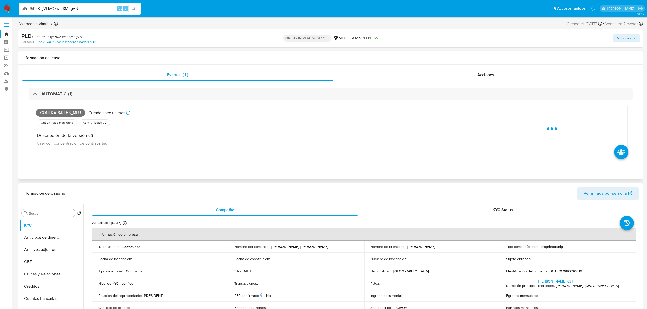
click at [71, 115] on span "Contrapartes_mlu" at bounding box center [60, 113] width 49 height 8
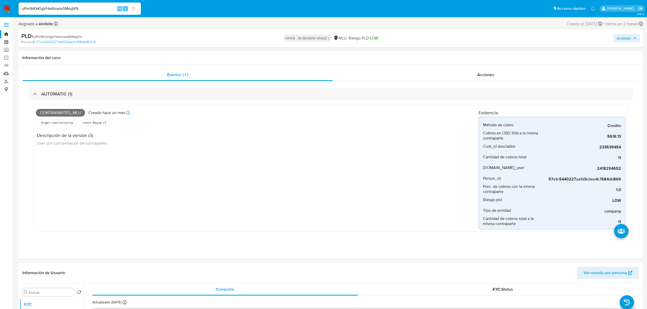
drag, startPoint x: 7, startPoint y: 13, endPoint x: 8, endPoint y: 8, distance: 5.3
click at [8, 8] on nav "Pausado Ver notificaciones uPm9rKkKlgVHwXxwieSMegVN Alt s Accesos rápidos Presi…" at bounding box center [323, 8] width 647 height 17
click at [8, 8] on img at bounding box center [7, 8] width 9 height 9
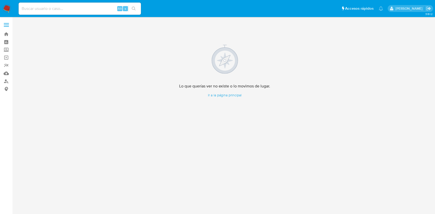
click at [70, 5] on div "Alt s" at bounding box center [80, 9] width 122 height 12
click at [69, 7] on input at bounding box center [80, 8] width 122 height 7
paste input "K8KZxFHXX8EtZ5WvCzgZHQjm"
type input "K8KZxFHXX8EtZ5WvCzgZHQjm"
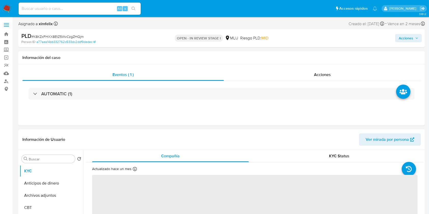
select select "10"
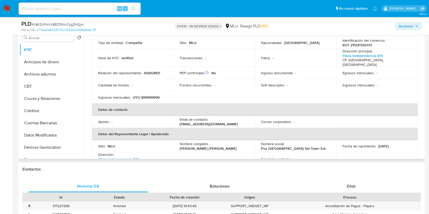
scroll to position [54, 0]
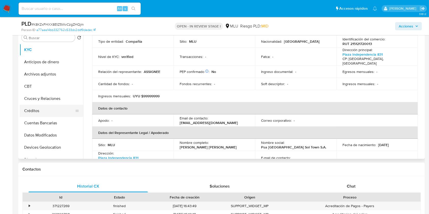
click at [39, 112] on button "Créditos" at bounding box center [50, 111] width 60 height 12
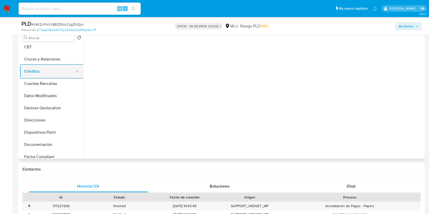
scroll to position [41, 0]
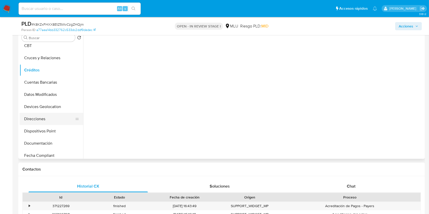
click at [42, 118] on button "Direcciones" at bounding box center [50, 119] width 60 height 12
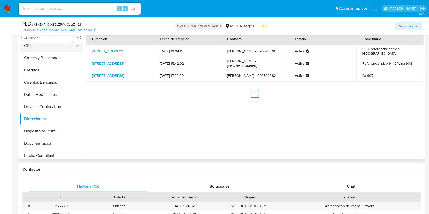
click at [53, 48] on button "CBT" at bounding box center [50, 46] width 60 height 12
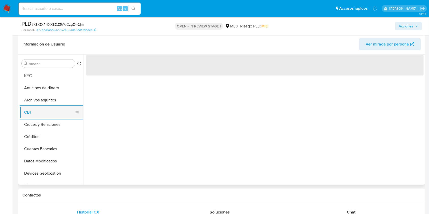
scroll to position [63, 0]
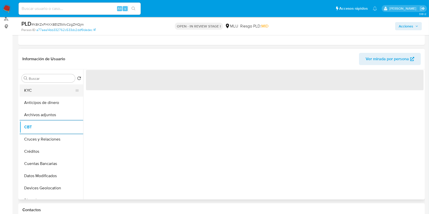
click at [37, 88] on button "KYC" at bounding box center [50, 91] width 60 height 12
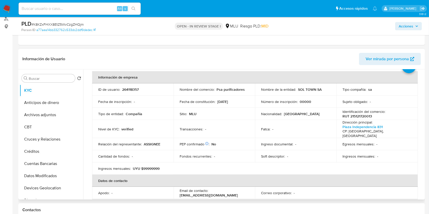
scroll to position [27, 0]
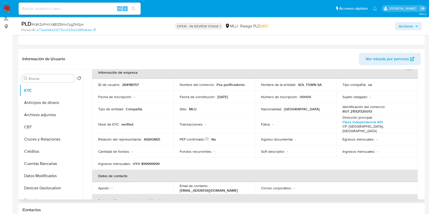
click at [345, 154] on table "Información de empresa ID de usuario : 264118357 Nombre del comercio : Psa puri…" at bounding box center [255, 163] width 326 height 195
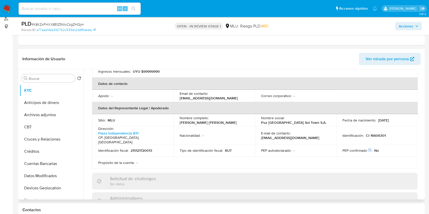
scroll to position [117, 0]
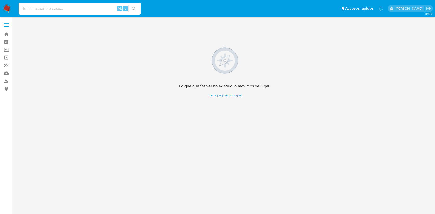
click at [78, 9] on input at bounding box center [80, 8] width 122 height 7
paste input "32399475"
type input "32399475"
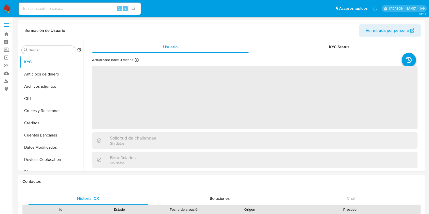
select select "10"
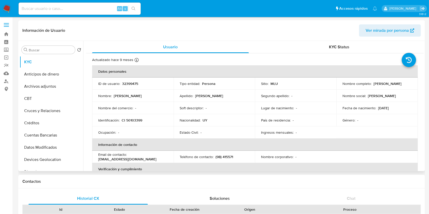
drag, startPoint x: 393, startPoint y: 85, endPoint x: 341, endPoint y: 87, distance: 52.3
click at [343, 86] on div "Nombre completo : [PERSON_NAME]" at bounding box center [377, 84] width 69 height 5
copy p "[PERSON_NAME]"
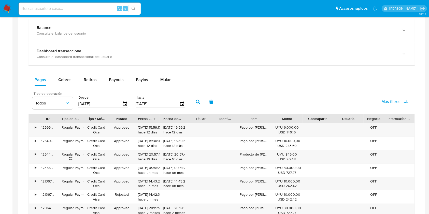
scroll to position [293, 0]
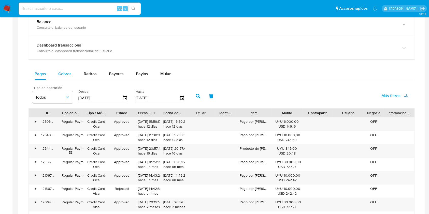
click at [65, 74] on span "Cobros" at bounding box center [64, 74] width 13 height 6
select select "10"
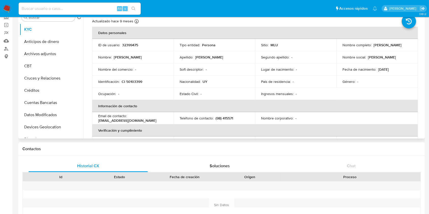
scroll to position [3, 0]
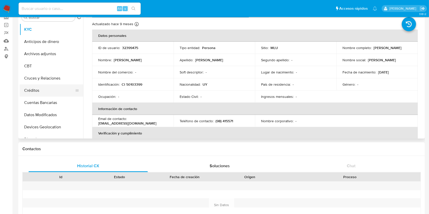
click at [36, 91] on button "Créditos" at bounding box center [50, 91] width 60 height 12
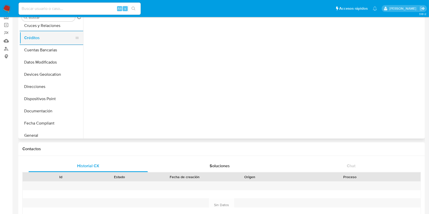
scroll to position [54, 0]
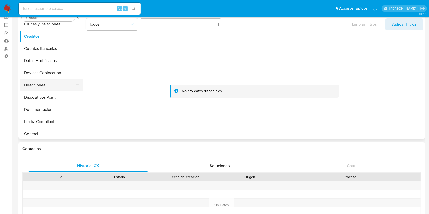
click at [43, 85] on button "Direcciones" at bounding box center [50, 85] width 60 height 12
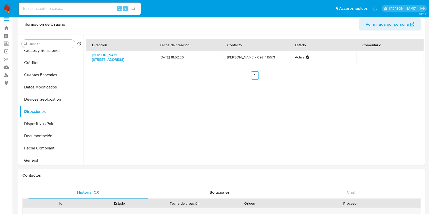
scroll to position [6, 0]
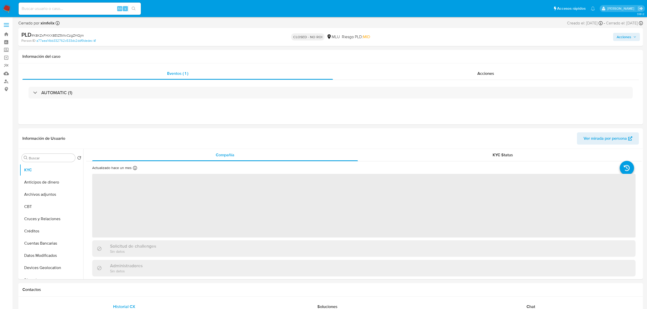
select select "10"
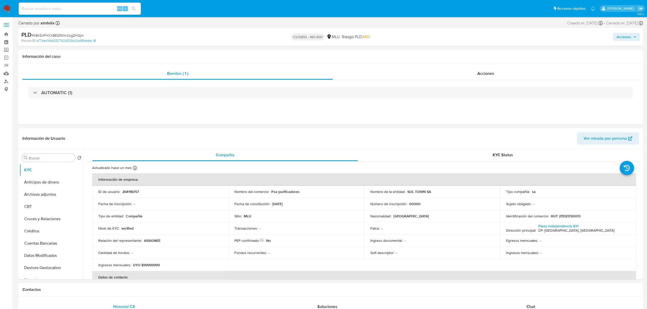
click at [88, 15] on div "Alt s" at bounding box center [80, 9] width 122 height 12
click at [94, 4] on div "Alt s" at bounding box center [80, 9] width 122 height 12
click at [92, 8] on input at bounding box center [80, 8] width 122 height 7
paste input "t9ZMy4soAApc9sOh00CMXbzw"
type input "t9ZMy4soAApc9sOh00CMXbzw"
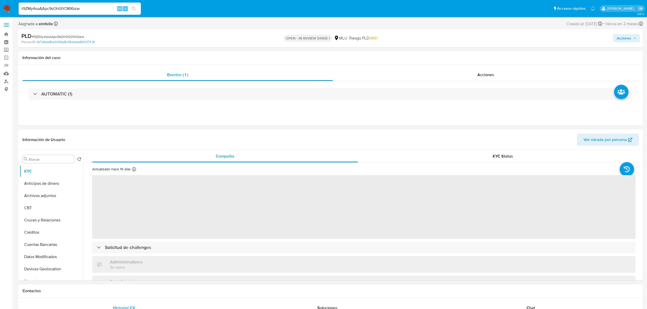
select select "10"
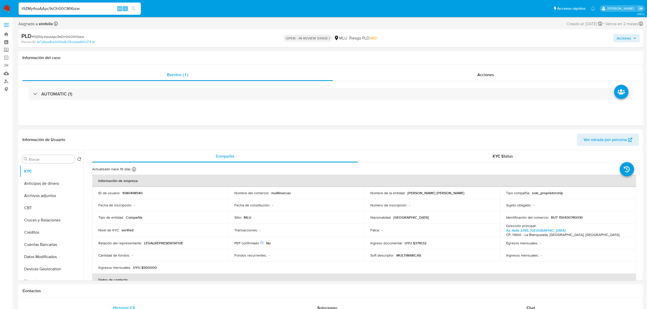
click at [60, 8] on input "t9ZMy4soAApc9sOh00CMXbzw" at bounding box center [80, 8] width 122 height 7
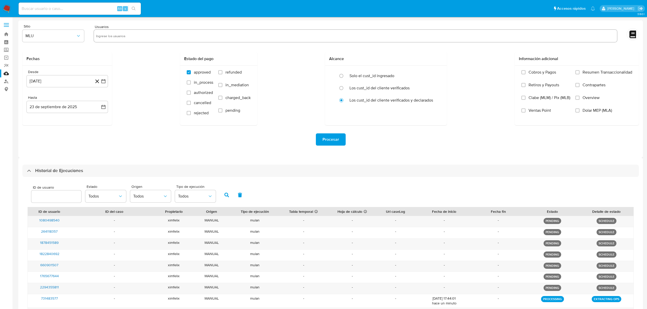
select select "10"
click at [266, 42] on div at bounding box center [355, 35] width 524 height 13
click at [266, 41] on div at bounding box center [355, 35] width 524 height 13
click at [262, 35] on input "text" at bounding box center [355, 36] width 519 height 8
paste input "1878383609 143259294 1997132497 1039895162 233639454"
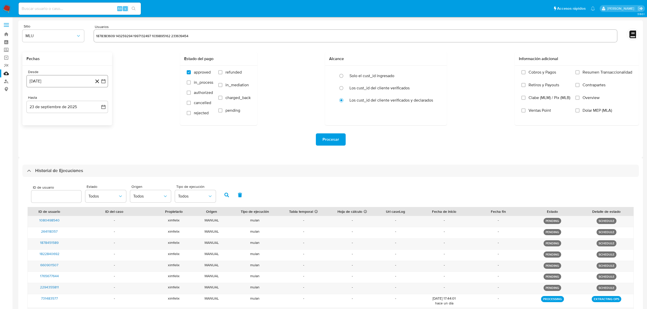
type input "1878383609 143259294 1997132497 1039895162 233639454"
click at [72, 82] on button "[DATE]" at bounding box center [67, 81] width 82 height 12
click at [100, 99] on icon "Mes siguiente" at bounding box center [99, 100] width 6 height 6
click at [47, 139] on button "10" at bounding box center [47, 139] width 8 height 8
click at [67, 113] on div "Desde [DATE] [DATE] Hasta [DATE] [DATE]" at bounding box center [67, 96] width 90 height 60
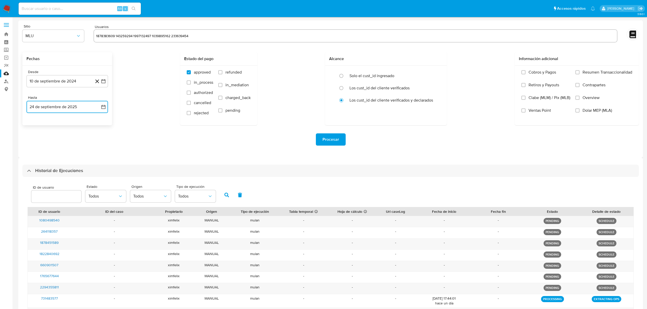
click at [76, 106] on button "24 de septiembre de 2025" at bounding box center [67, 107] width 82 height 12
click at [55, 155] on button "10" at bounding box center [57, 155] width 8 height 8
click at [136, 29] on div "Usuarios 1878383609 143259294 1997132497 1039895162 233639454" at bounding box center [355, 33] width 524 height 19
click at [134, 33] on input "1878383609 143259294 1997132497 1039895162 233639454" at bounding box center [355, 36] width 519 height 8
paste input "1878383609 143259294 1997132497 1039895162 233639454"
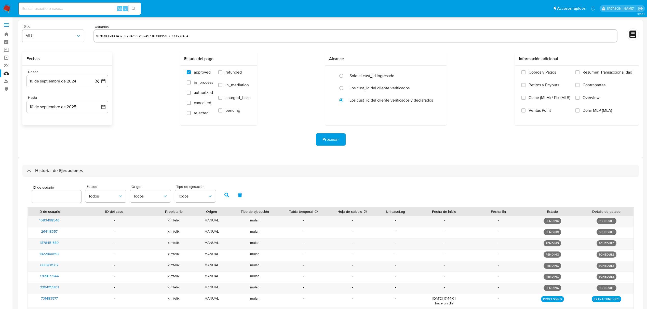
type input "1878383609"
paste input "143259294 1997132497 1039895162 233639454"
type input "143259294"
paste input "1997132497 1039895162 233639454"
type input "1997132497"
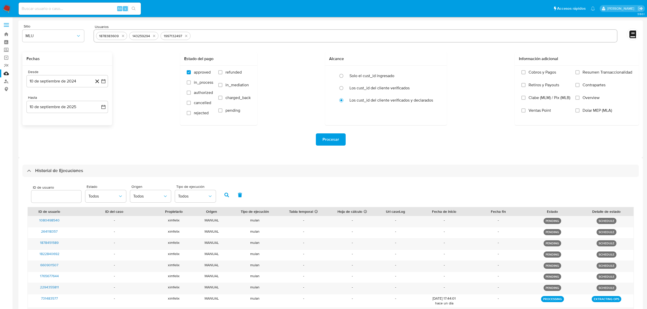
paste input "1039895162 233639454"
type input "1039895162"
paste input "233639454"
type input "233639454"
click at [232, 69] on div "approved in_process authorized cancelled rejected refunded in_mediation charged…" at bounding box center [218, 95] width 77 height 59
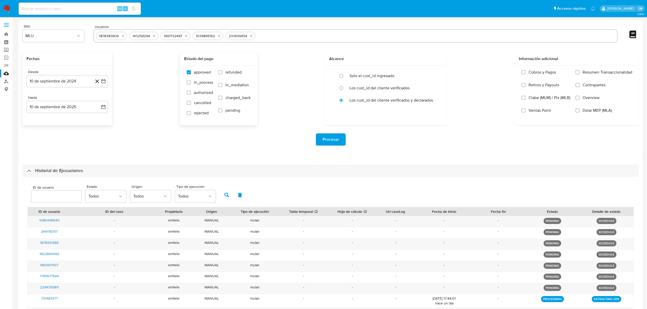
click at [231, 72] on span "refunded" at bounding box center [233, 72] width 16 height 5
click at [222, 72] on input "refunded" at bounding box center [220, 72] width 4 height 4
checkbox input "true"
click at [236, 97] on span "charged_back" at bounding box center [237, 97] width 25 height 5
click at [222, 97] on input "charged_back" at bounding box center [220, 98] width 4 height 4
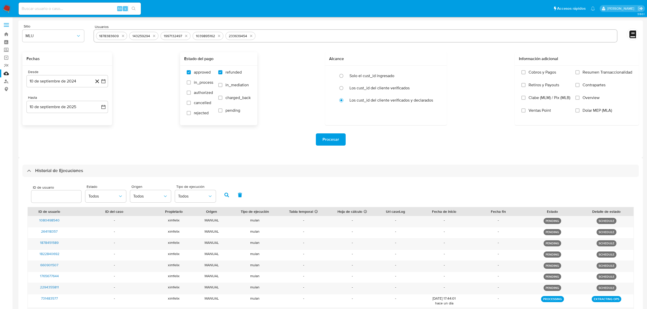
checkbox input "true"
click at [329, 139] on span "Procesar" at bounding box center [330, 139] width 17 height 11
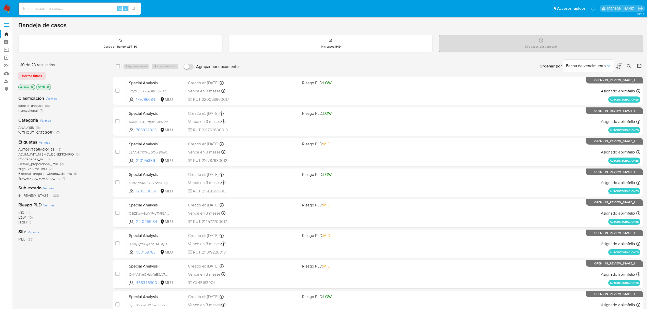
click at [618, 65] on icon at bounding box center [619, 66] width 6 height 6
